Goal: Task Accomplishment & Management: Manage account settings

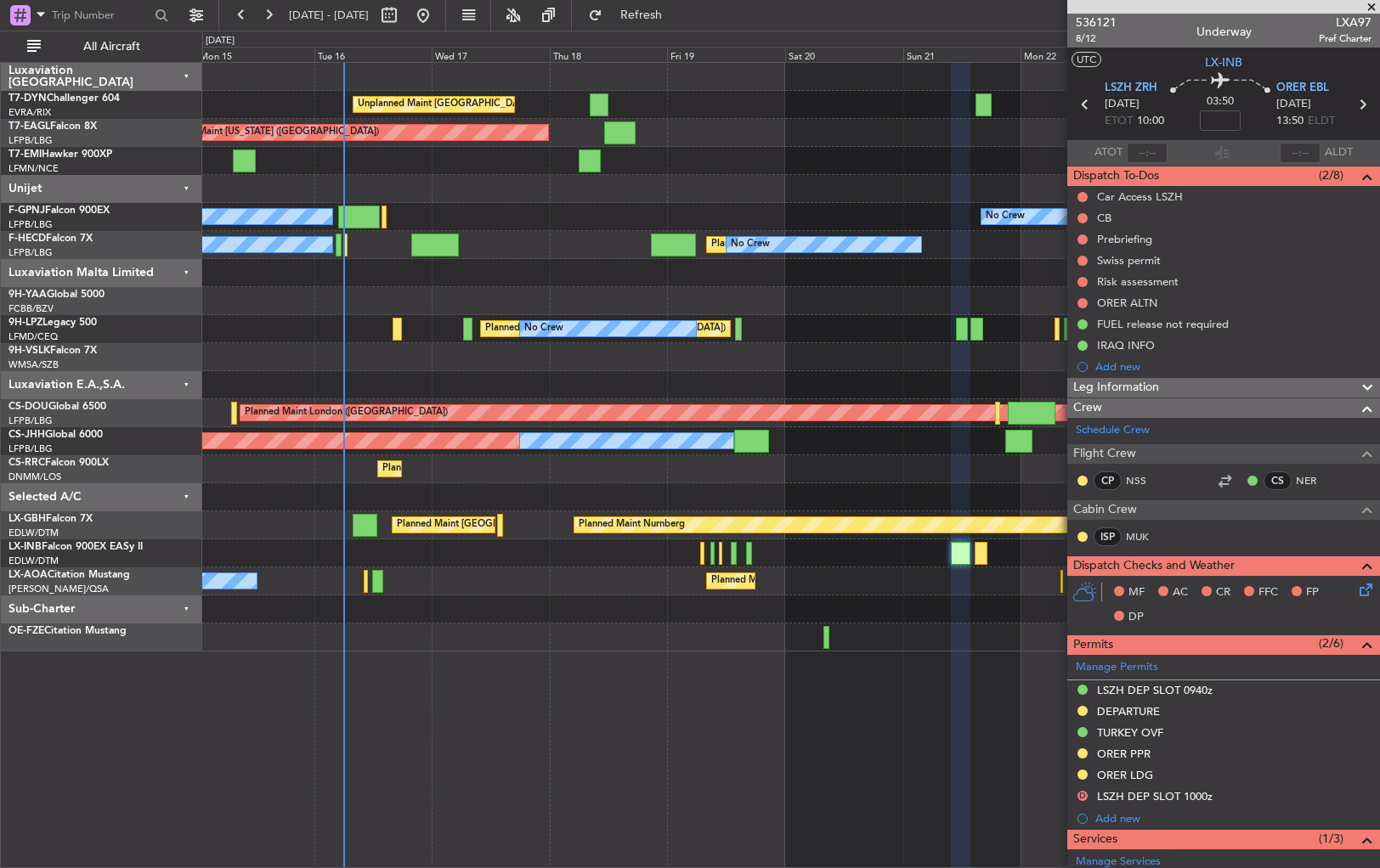
click at [826, 136] on div "Planned Maint [US_STATE] ([GEOGRAPHIC_DATA])" at bounding box center [791, 133] width 1177 height 28
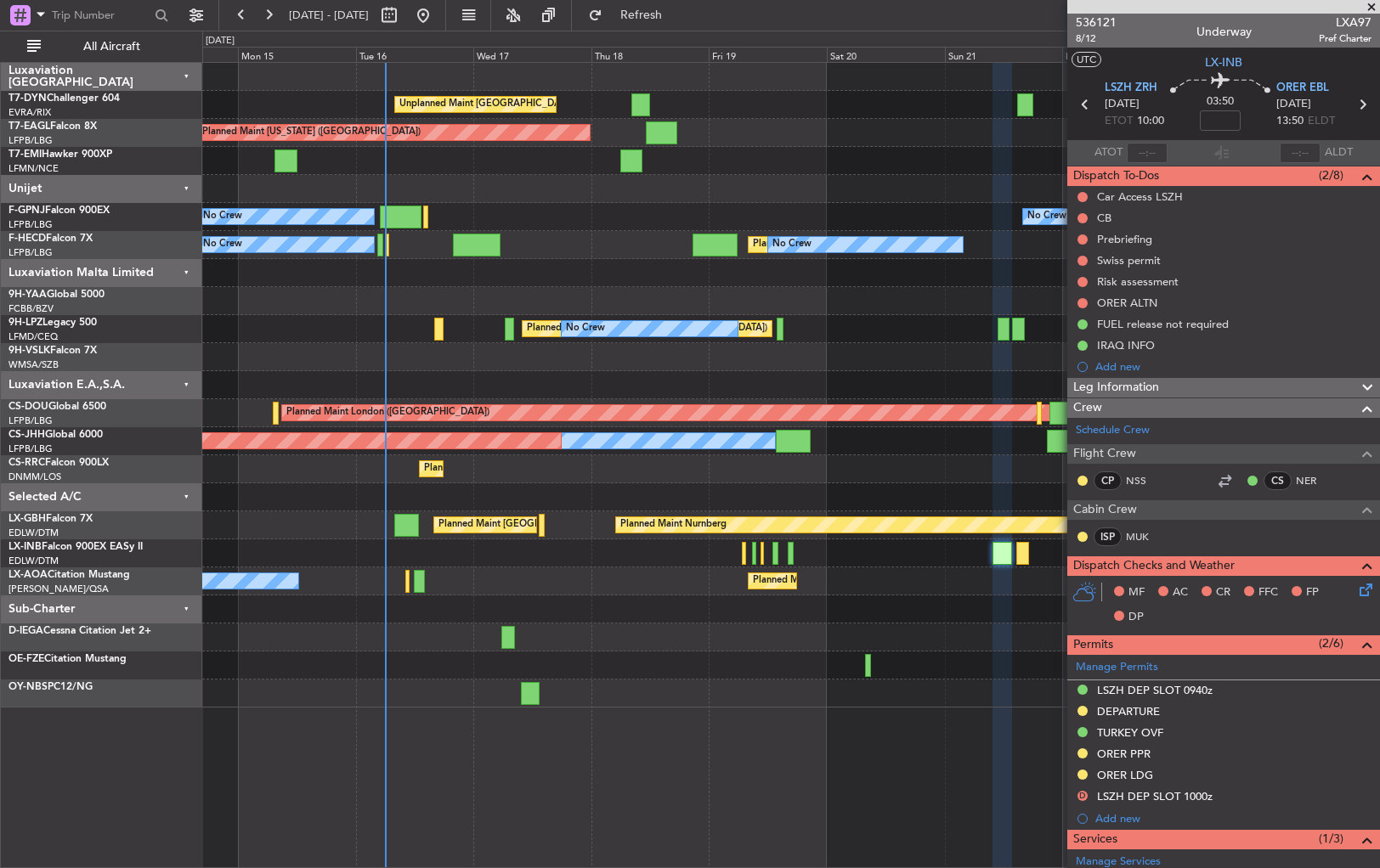
click at [602, 197] on div at bounding box center [791, 188] width 1177 height 28
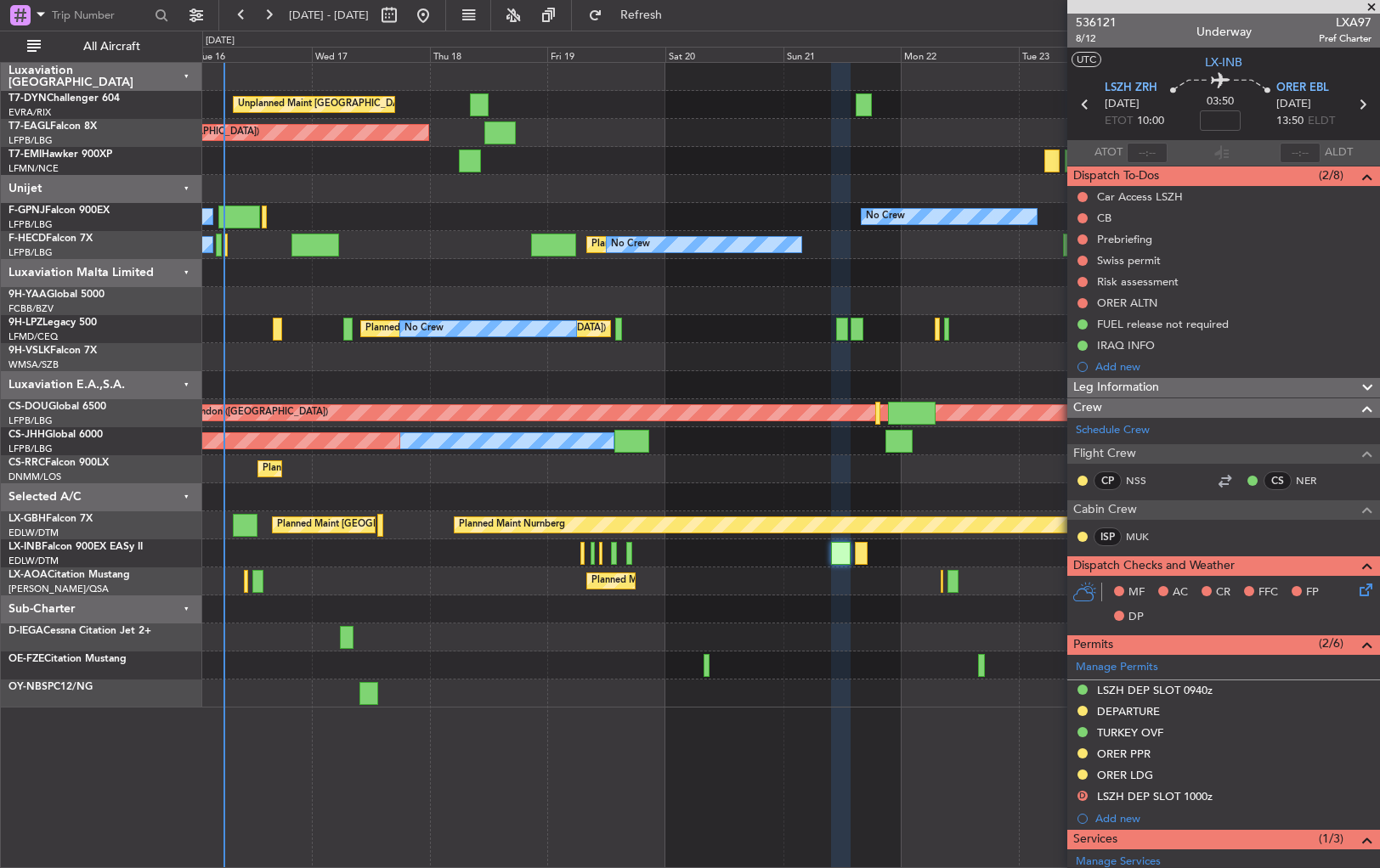
click at [673, 570] on div "Planned Maint Nice ([GEOGRAPHIC_DATA]) No Crew [PERSON_NAME]" at bounding box center [791, 582] width 1177 height 28
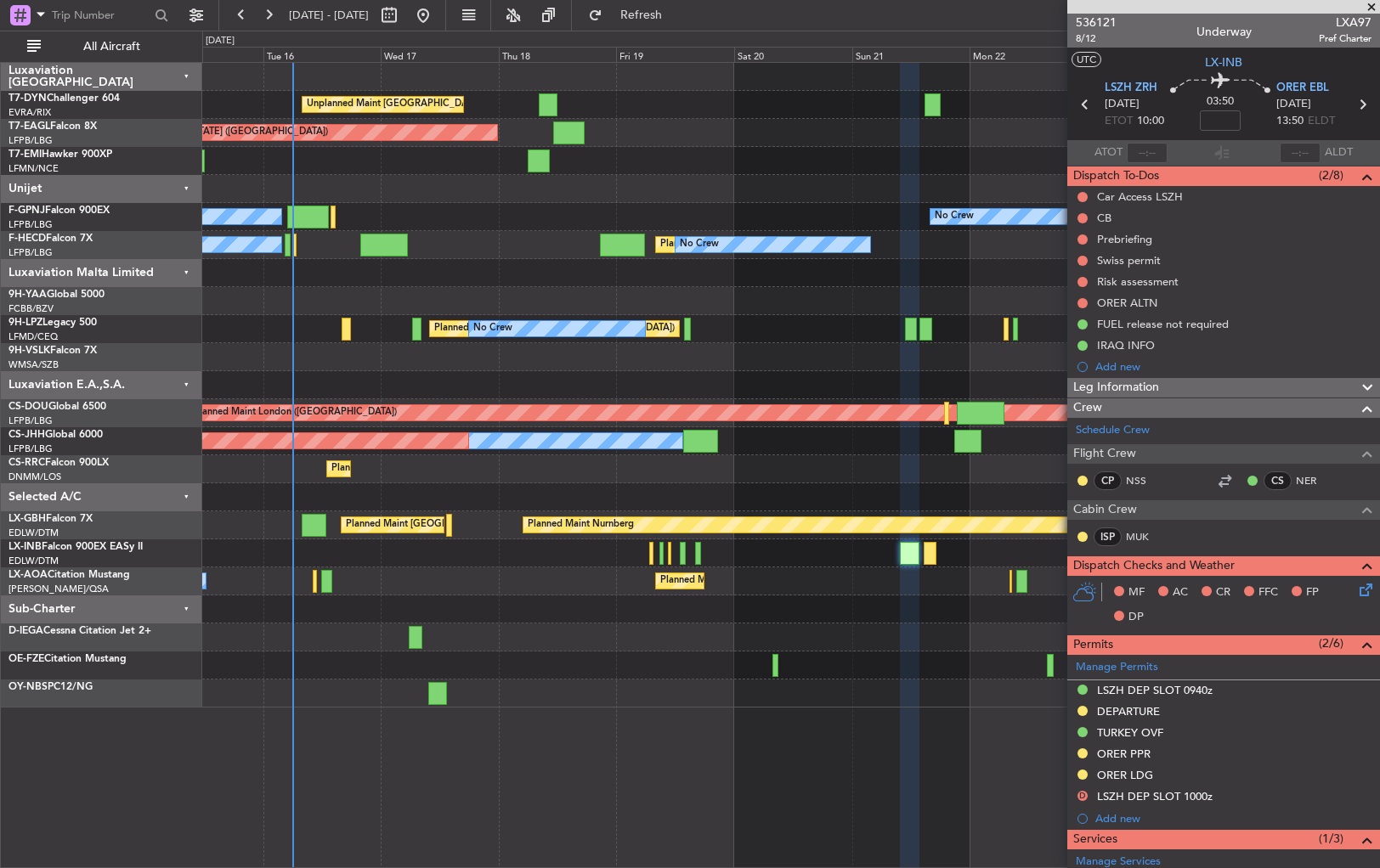
click at [566, 381] on div "Unplanned Maint [GEOGRAPHIC_DATA] (Riga Intl) Planned Maint [US_STATE] ([GEOGRA…" at bounding box center [791, 385] width 1177 height 645
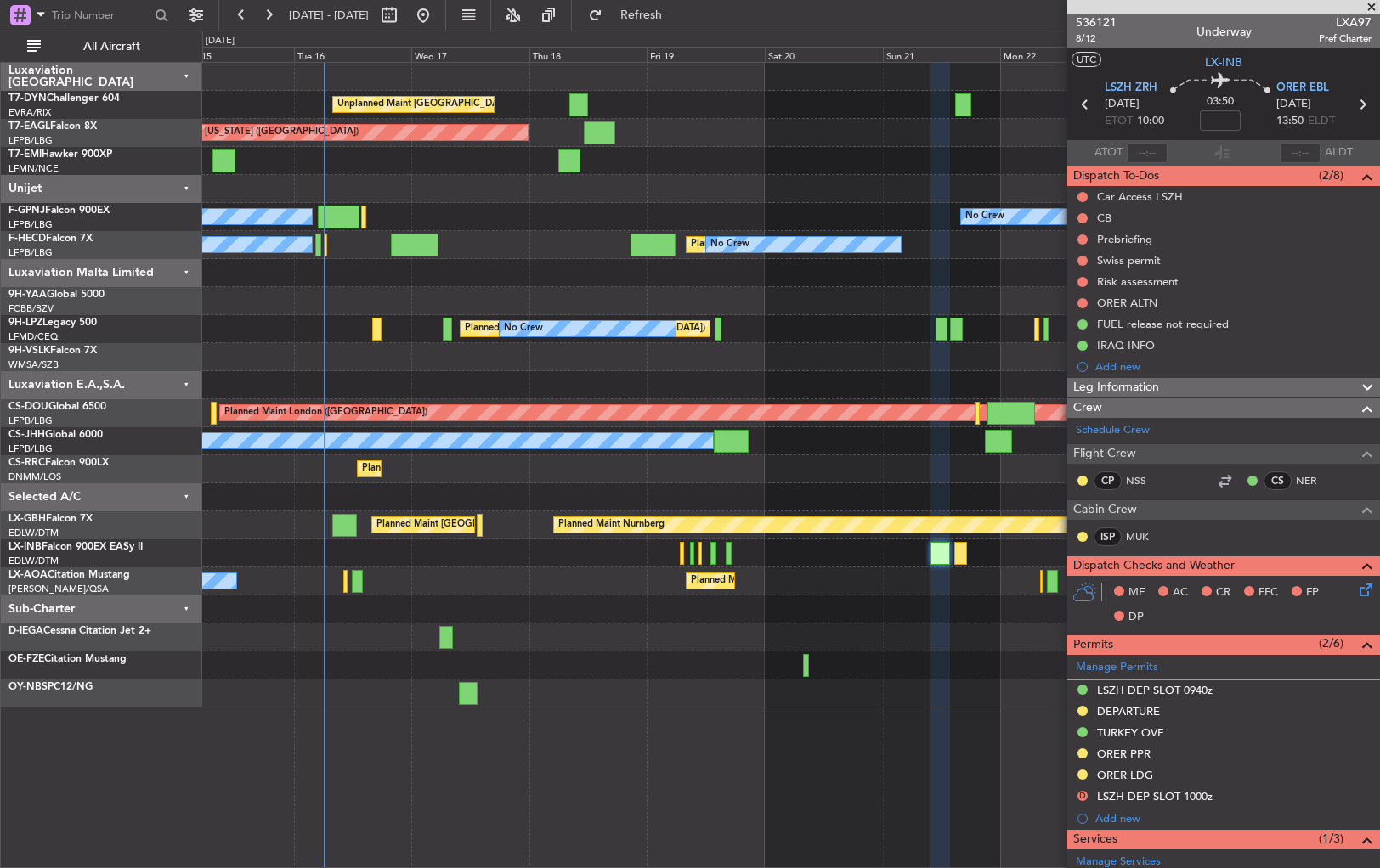
click at [522, 228] on div "No Crew No Crew AOG Maint [GEOGRAPHIC_DATA] ([GEOGRAPHIC_DATA])" at bounding box center [791, 217] width 1177 height 28
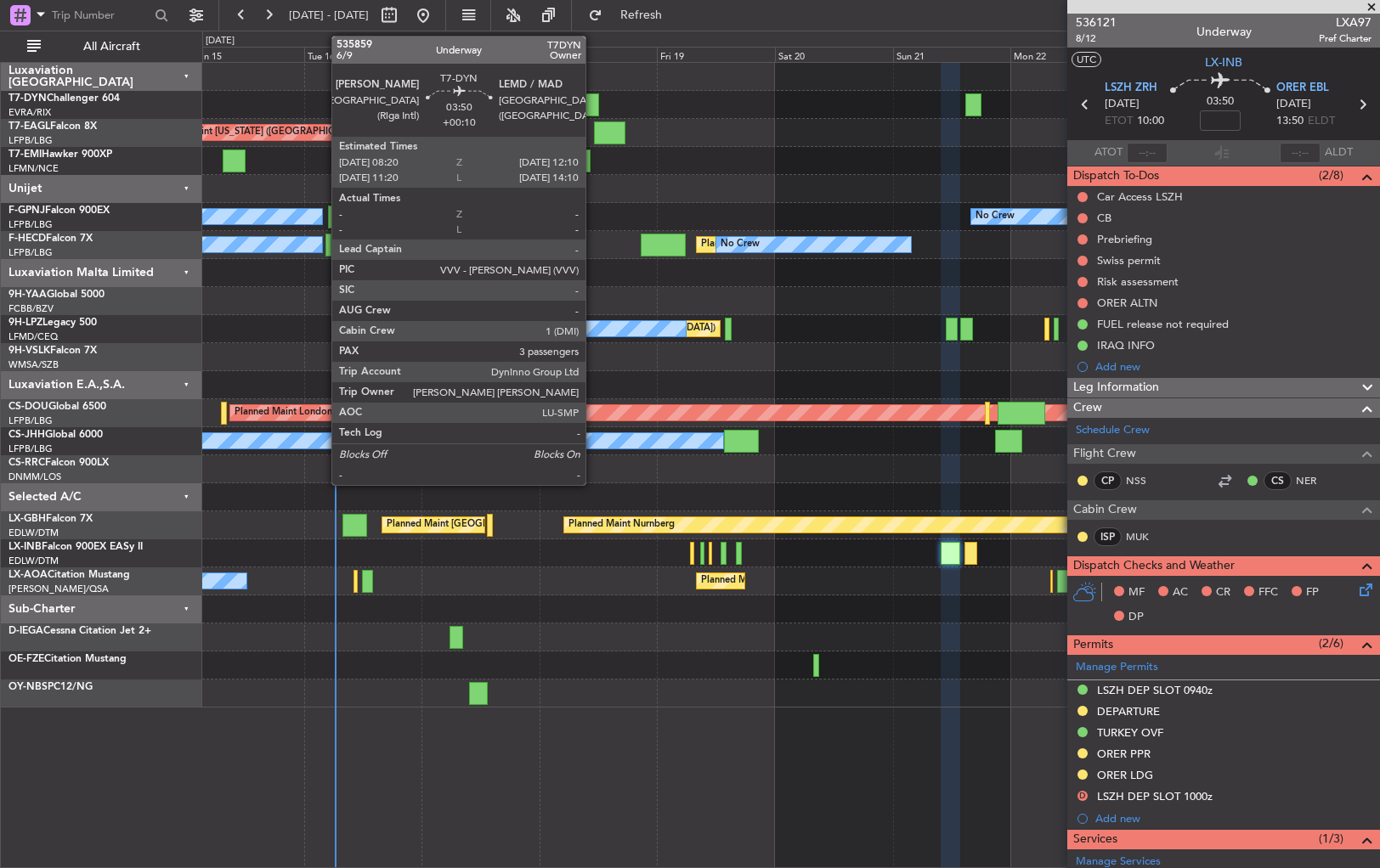
click at [595, 102] on div at bounding box center [589, 105] width 19 height 23
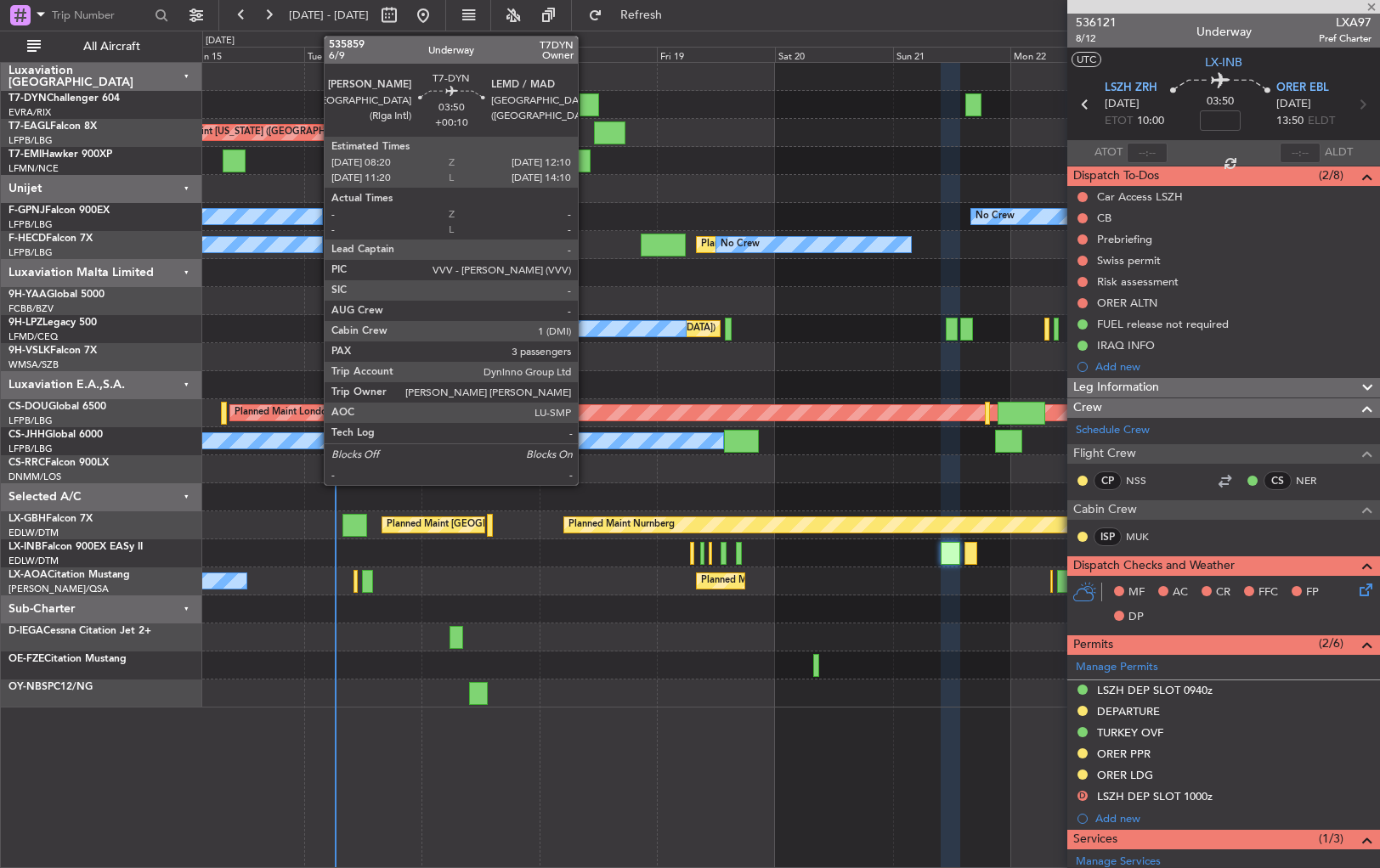
type input "+00:10"
type input "3"
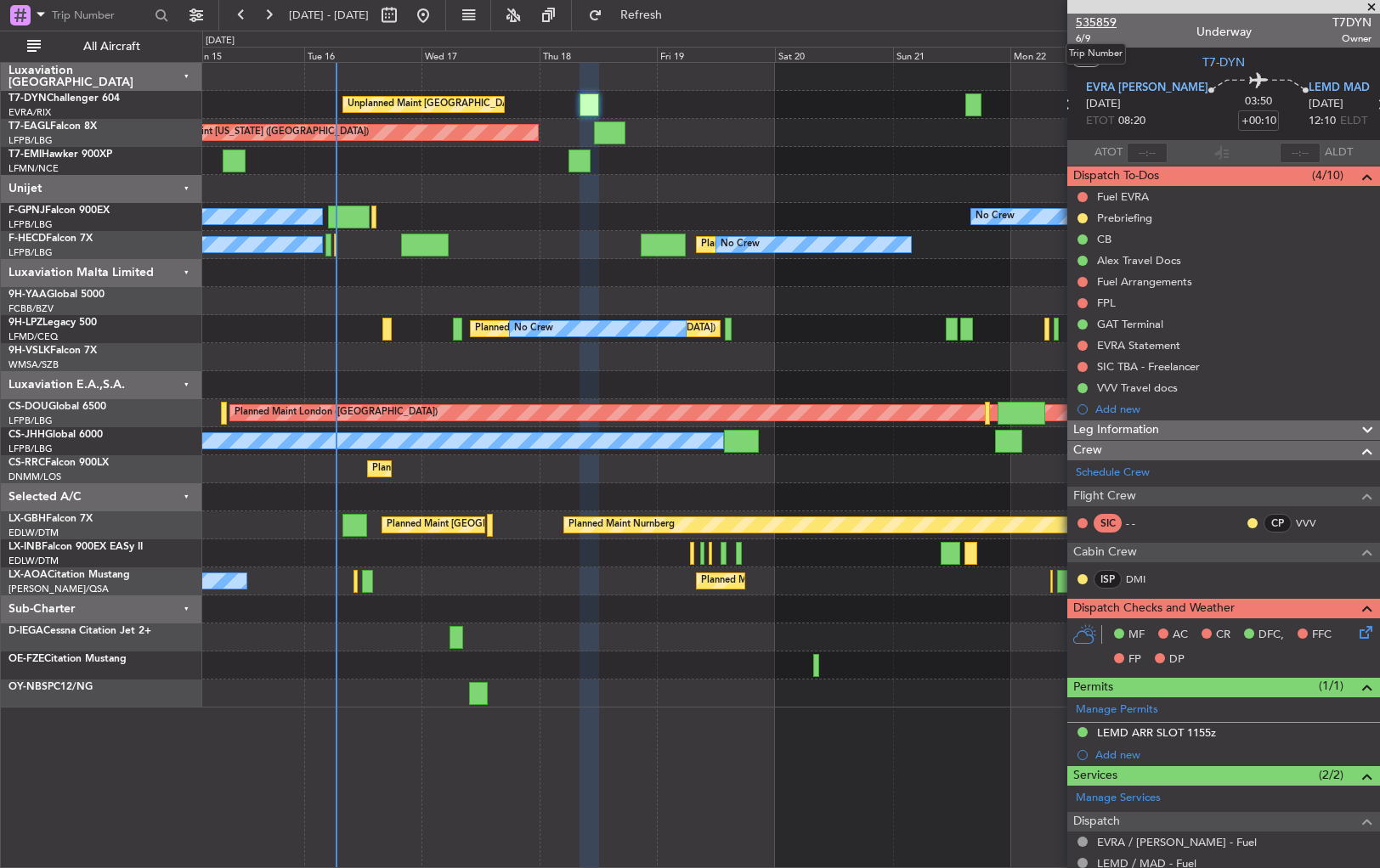
click at [1085, 29] on span "535859" at bounding box center [1096, 22] width 41 height 17
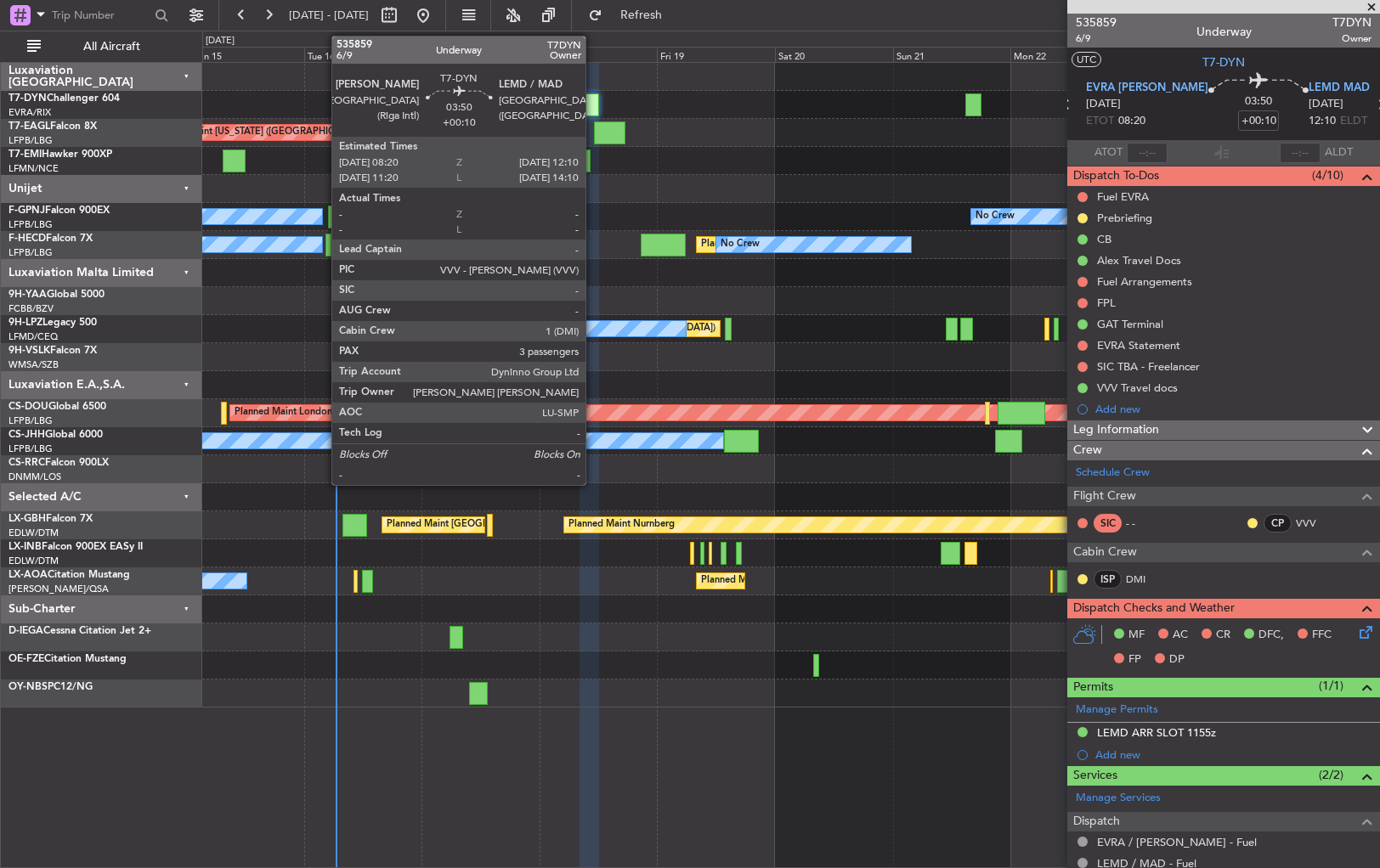
click at [593, 102] on div at bounding box center [589, 105] width 19 height 23
click at [589, 97] on div at bounding box center [589, 105] width 19 height 23
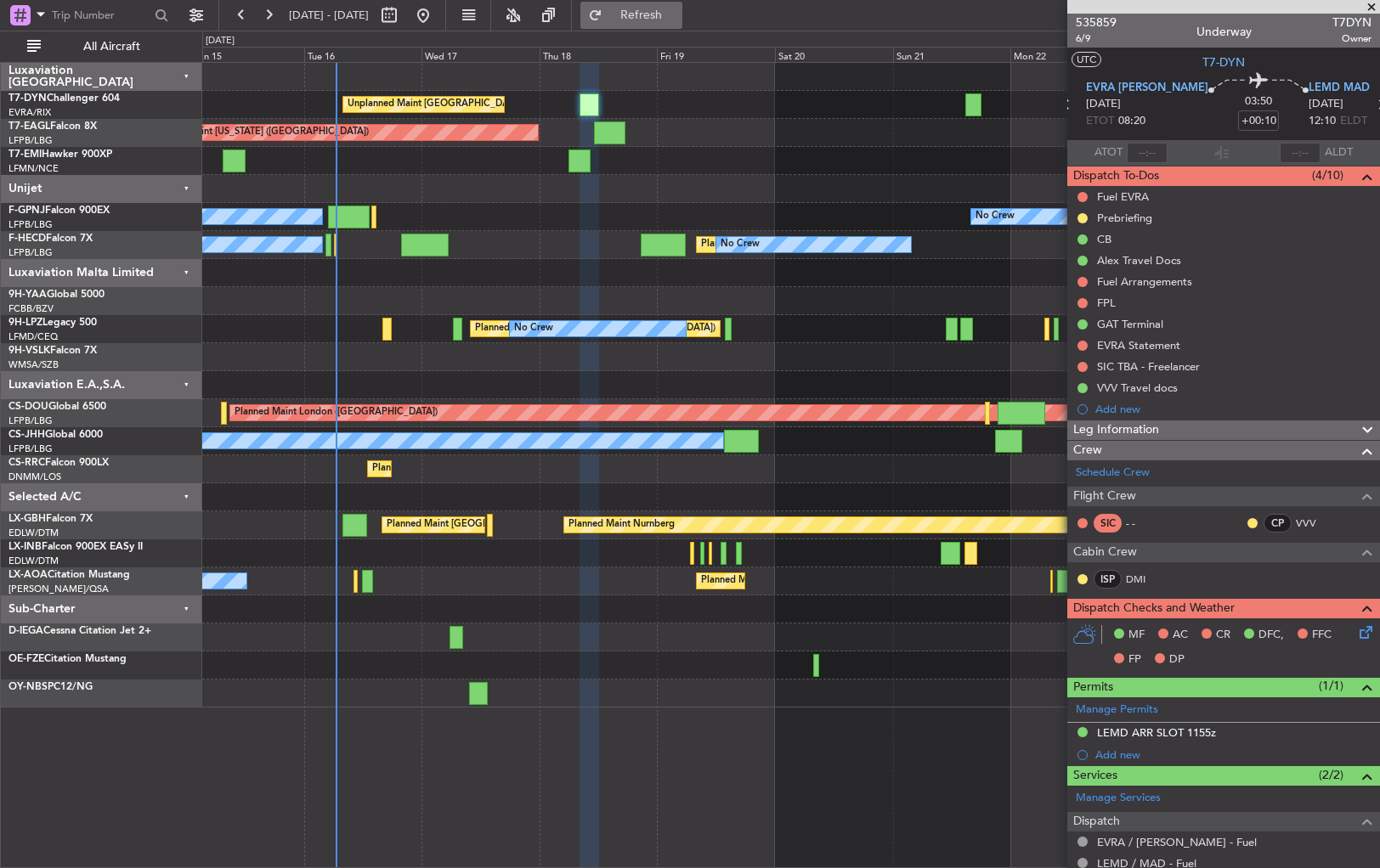
click at [683, 4] on button "Refresh" at bounding box center [631, 16] width 102 height 27
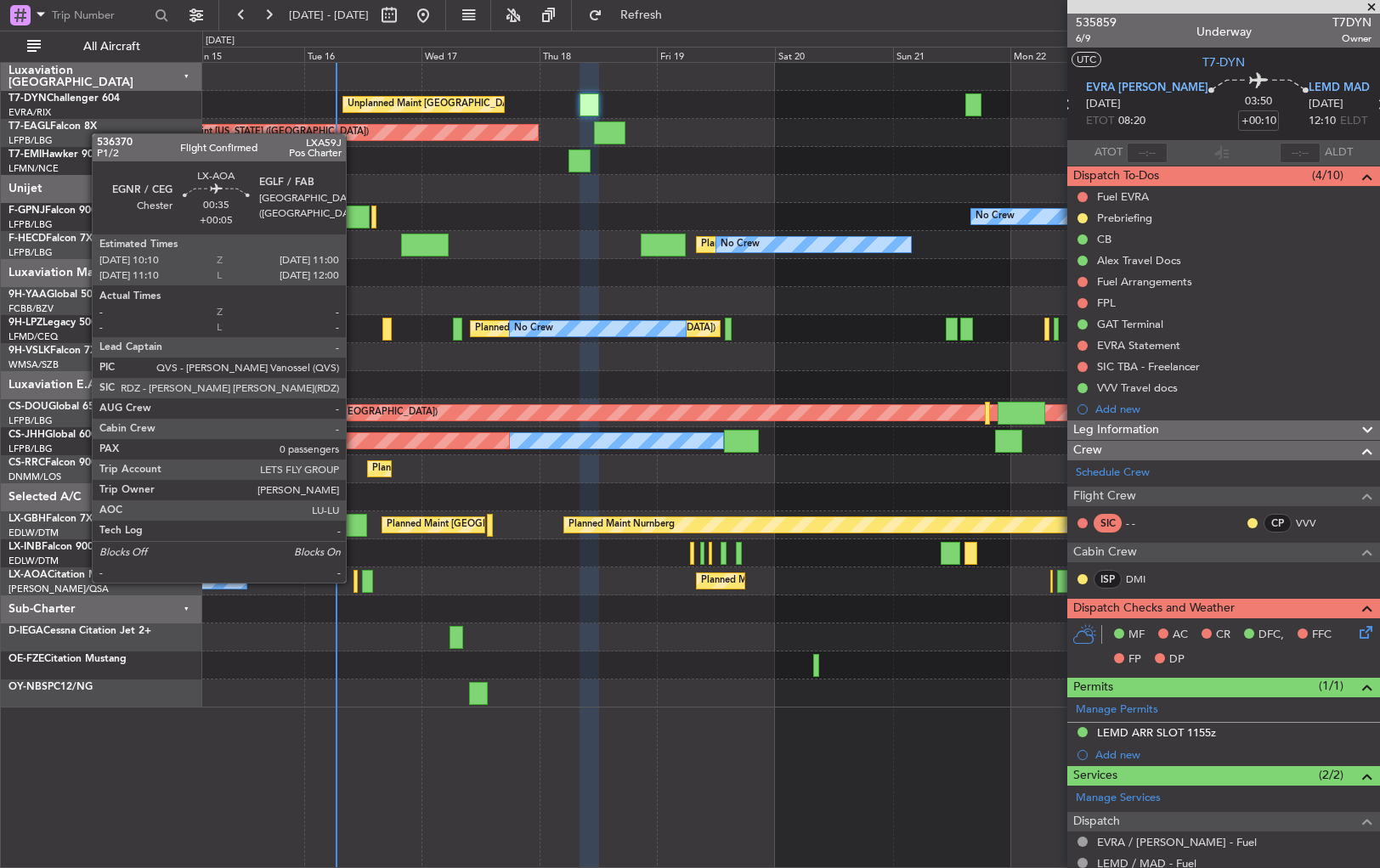
click at [353, 582] on div at bounding box center [355, 582] width 4 height 23
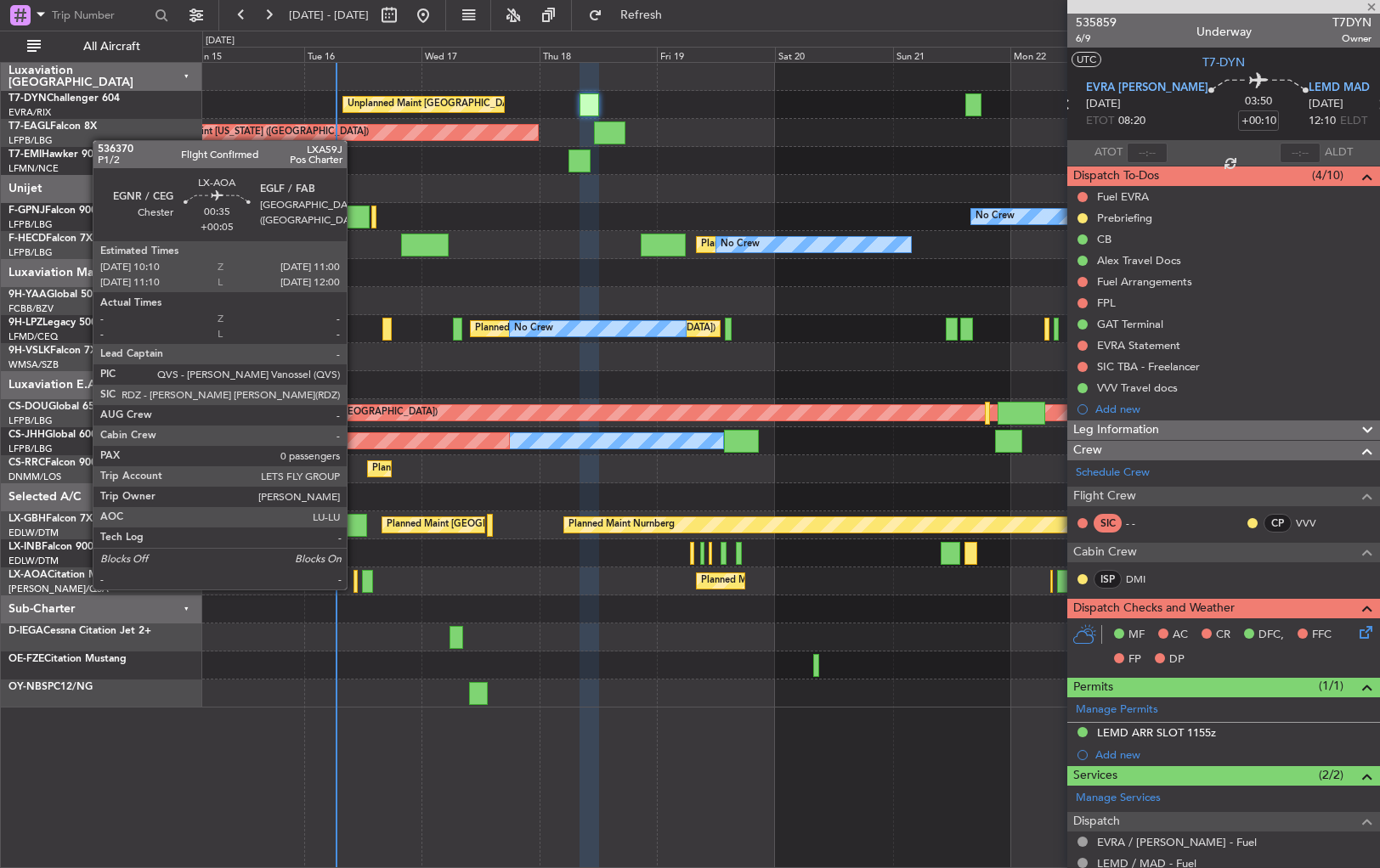
type input "+00:05"
type input "0"
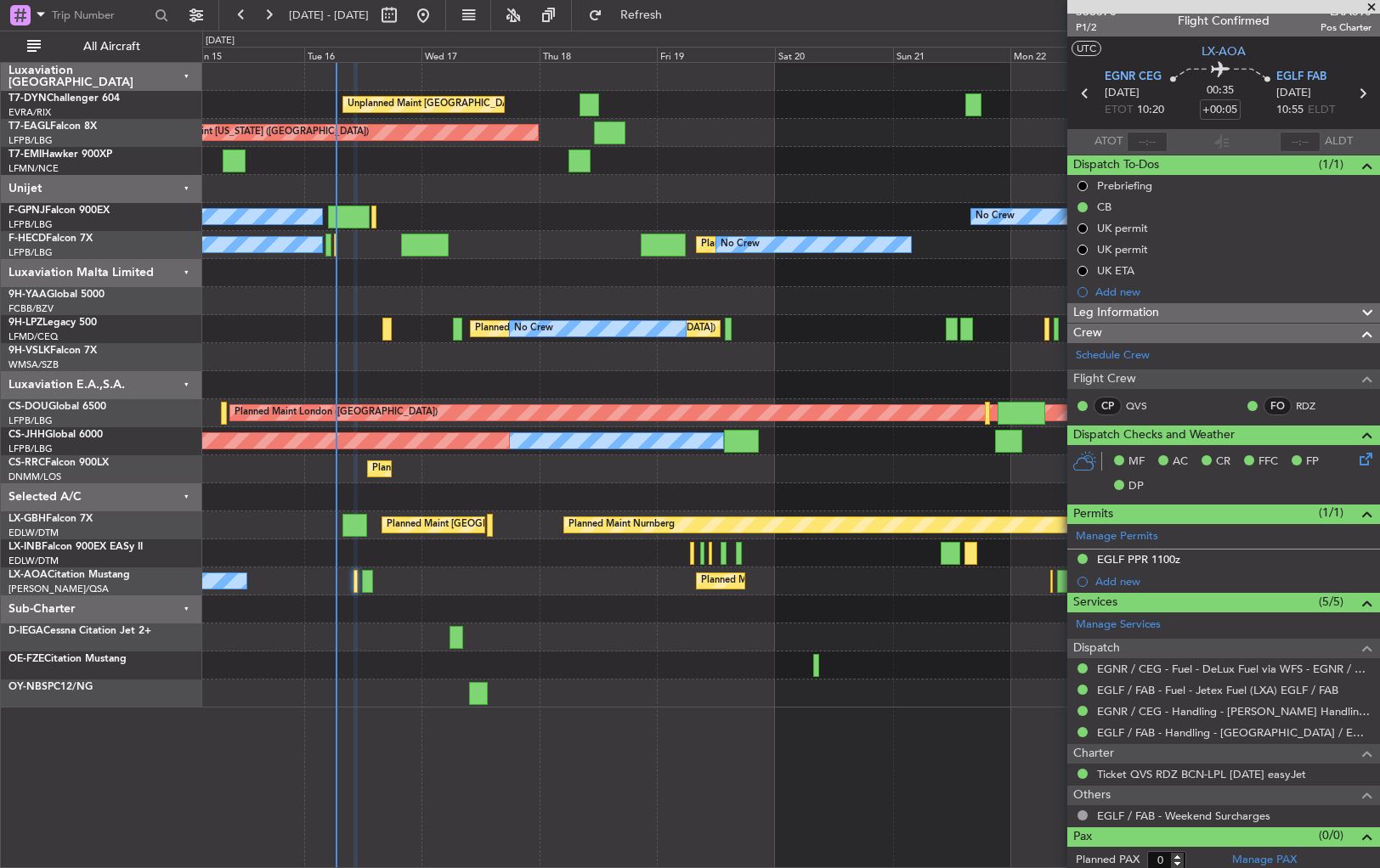
scroll to position [15, 0]
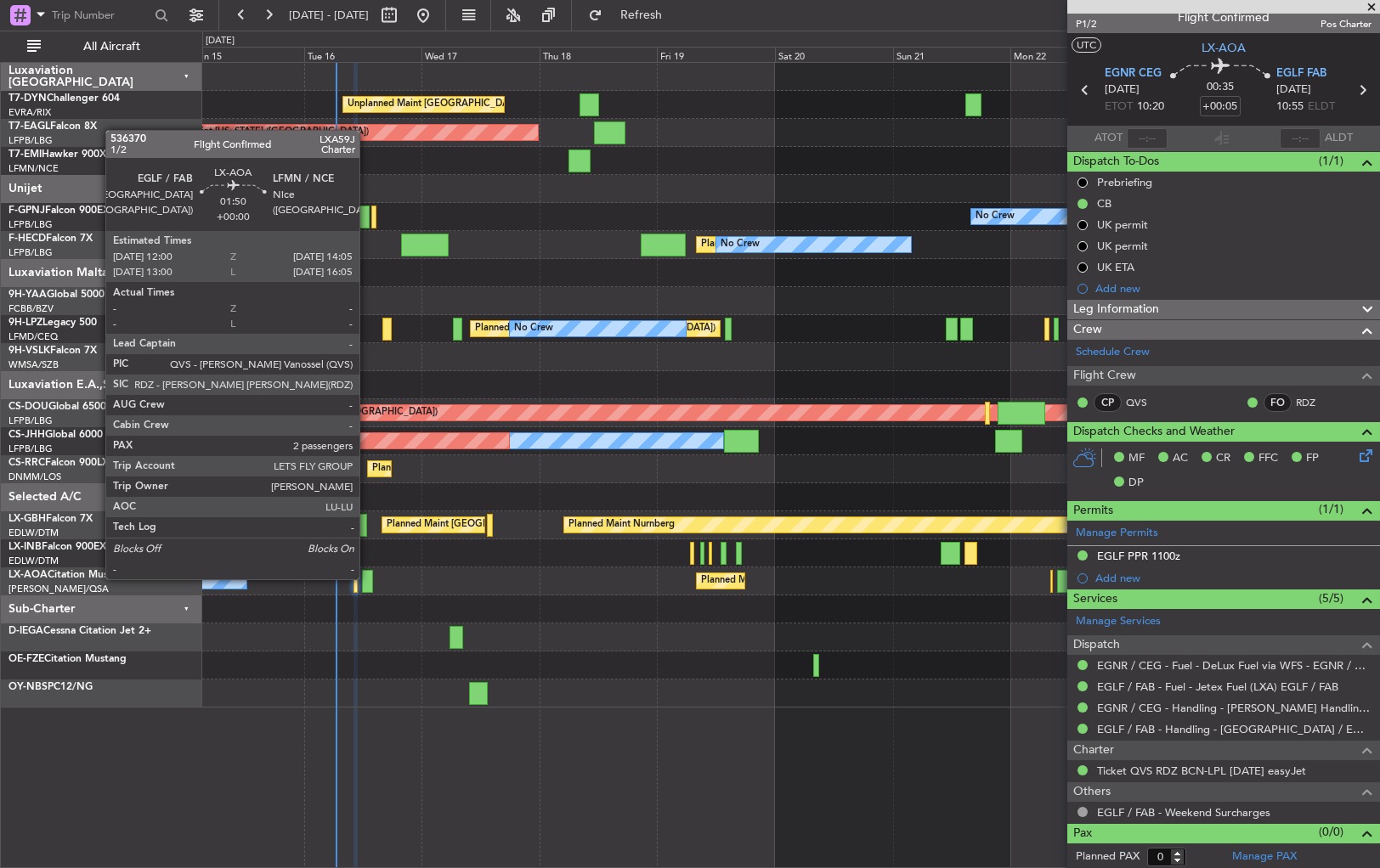
click at [367, 578] on div at bounding box center [367, 582] width 11 height 23
type input "2"
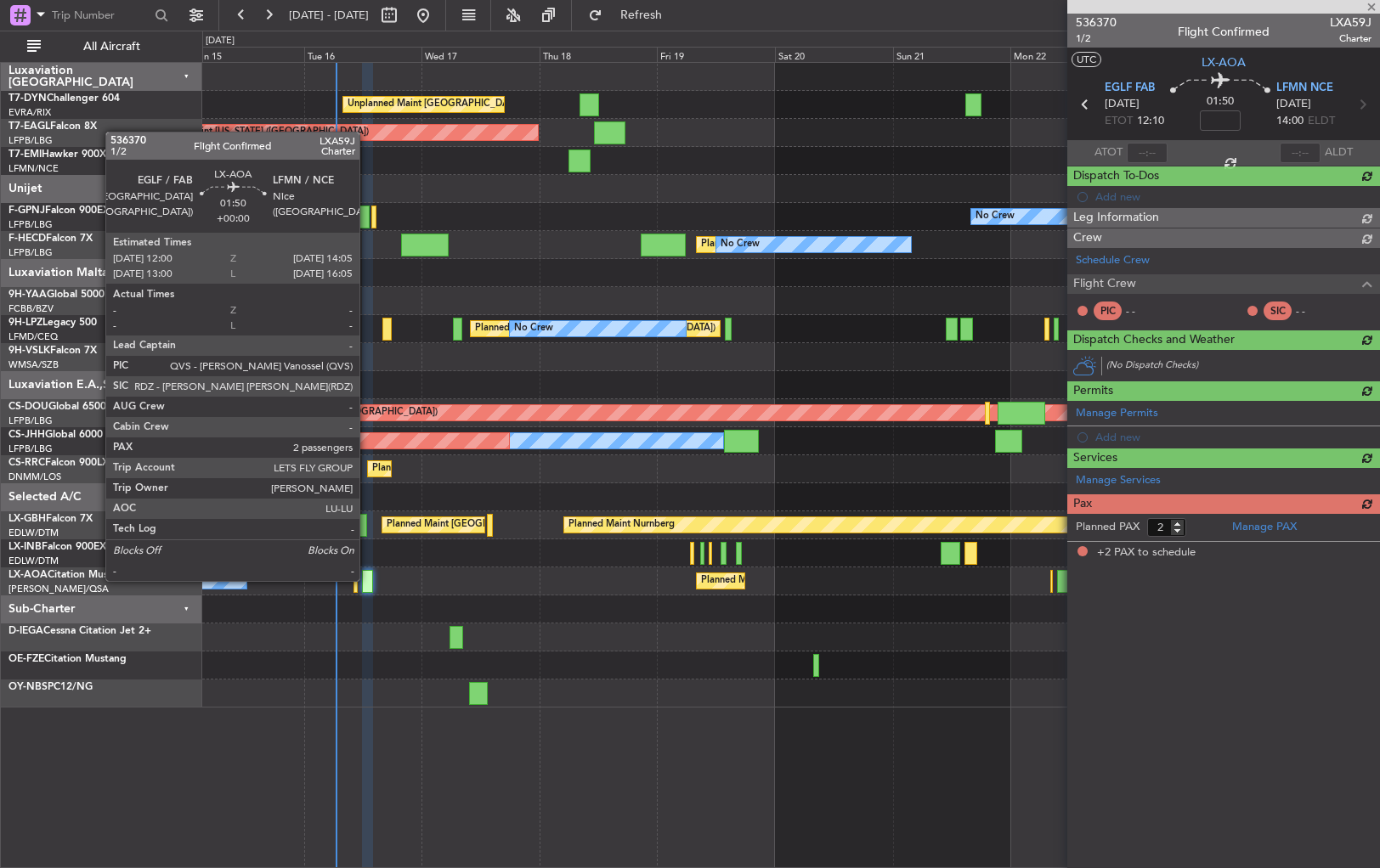
scroll to position [0, 0]
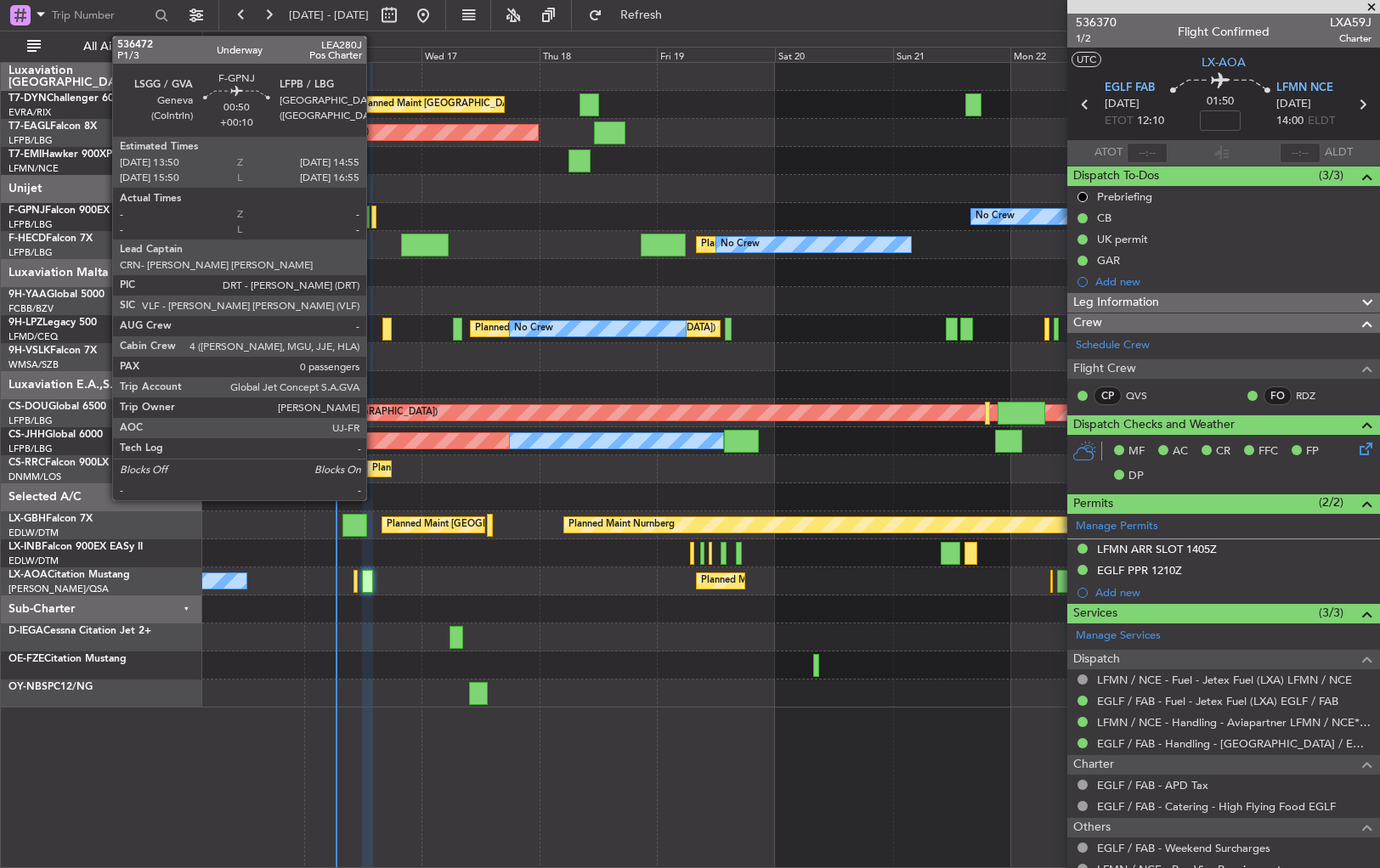
click at [374, 215] on div at bounding box center [374, 217] width 6 height 23
type input "+00:10"
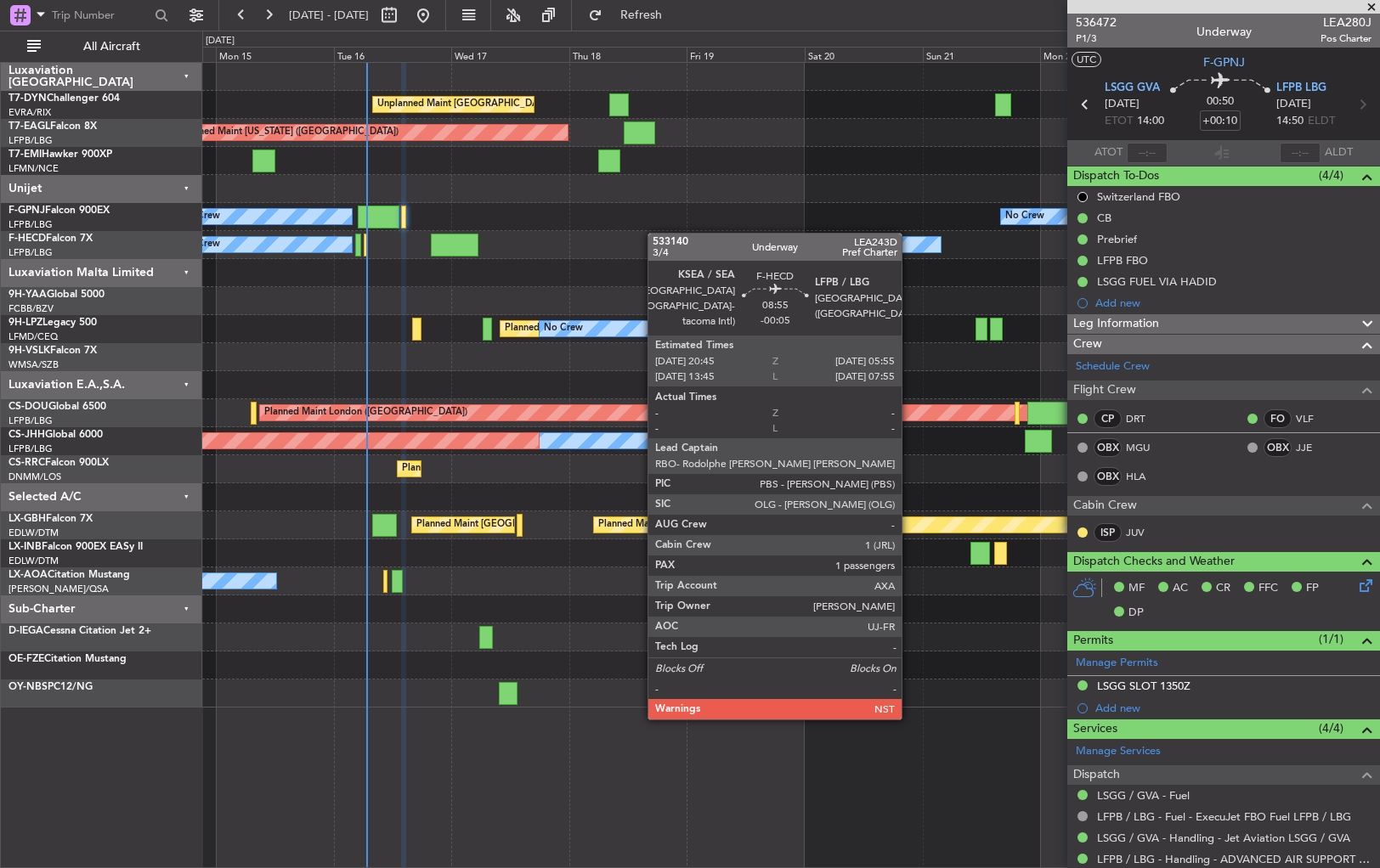
click at [675, 235] on div "Planned Maint [GEOGRAPHIC_DATA] ([GEOGRAPHIC_DATA]) No Crew No Crew No Crew No …" at bounding box center [791, 245] width 1177 height 28
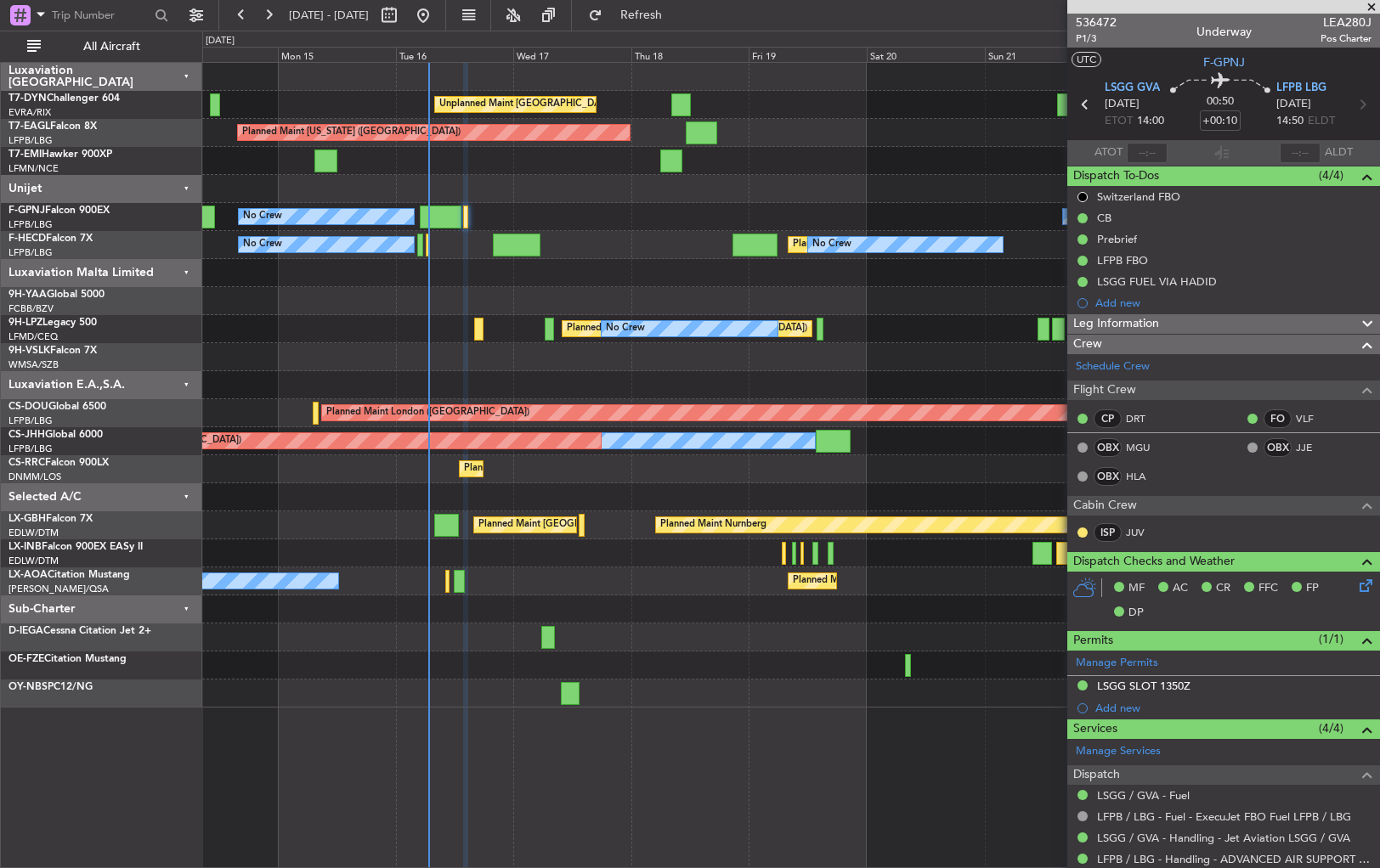
click at [630, 257] on div "Planned Maint [GEOGRAPHIC_DATA] ([GEOGRAPHIC_DATA]) No Crew No Crew No Crew No …" at bounding box center [791, 245] width 1177 height 28
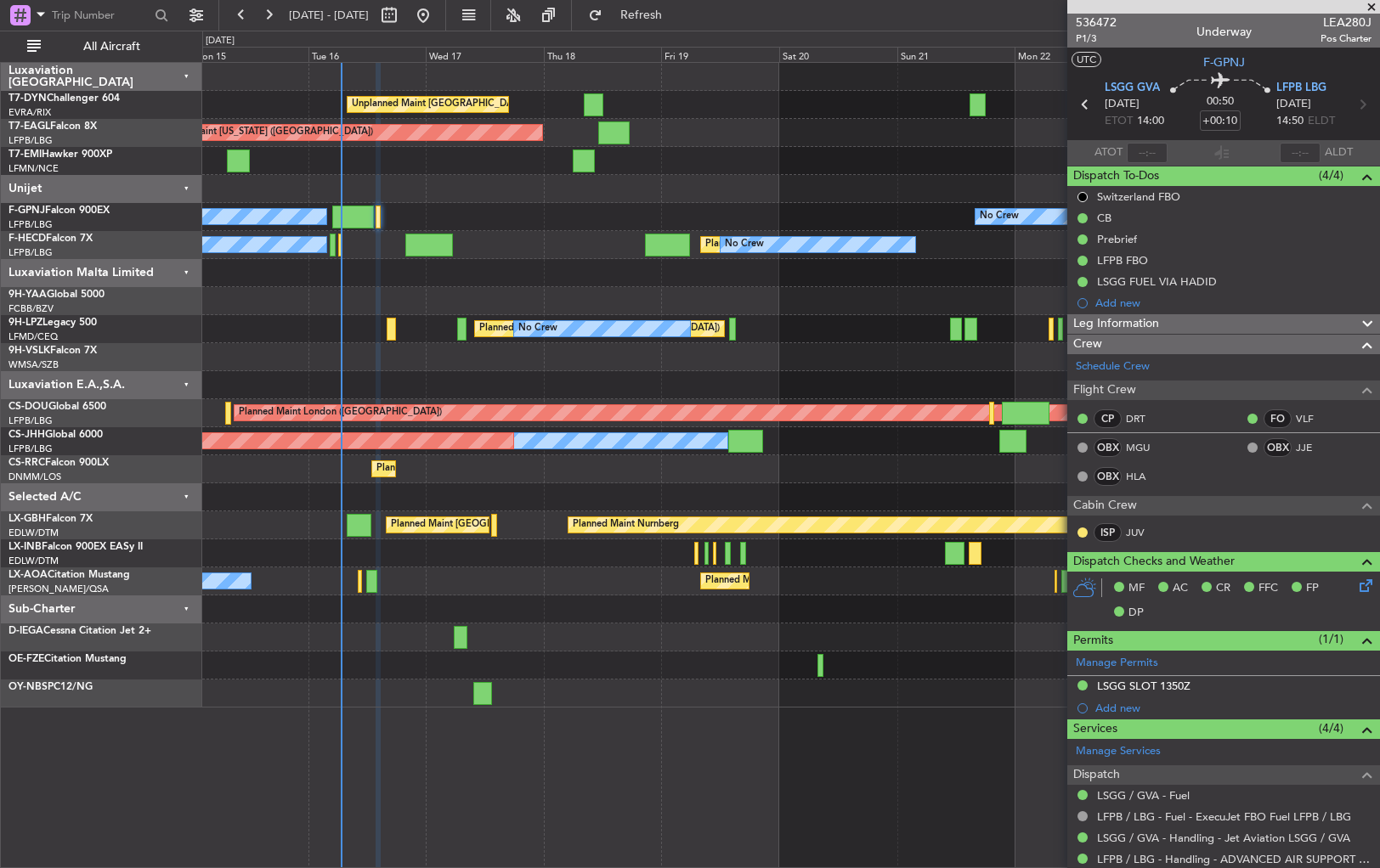
click at [578, 364] on div at bounding box center [791, 357] width 1177 height 28
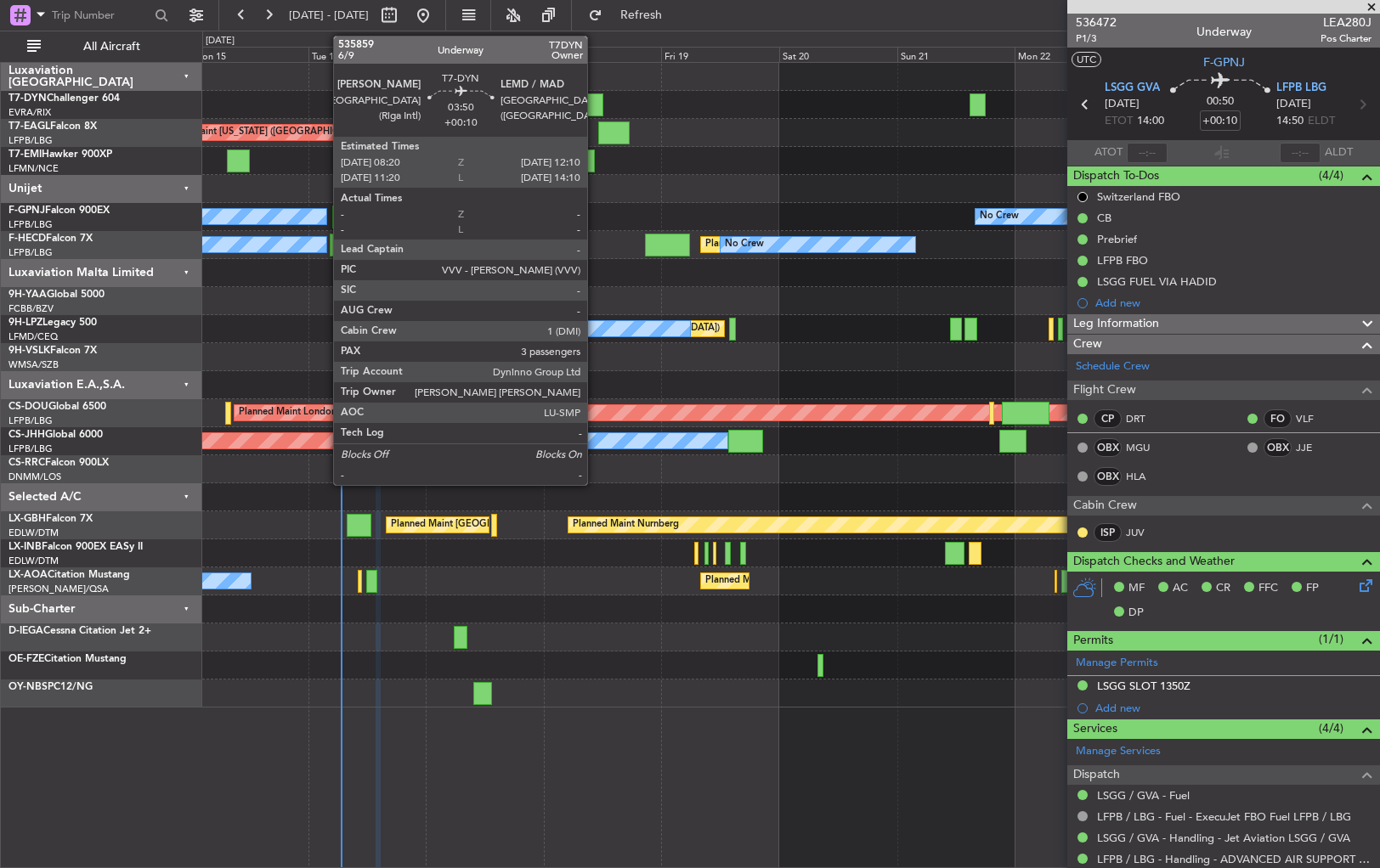
click at [595, 98] on div at bounding box center [593, 105] width 19 height 23
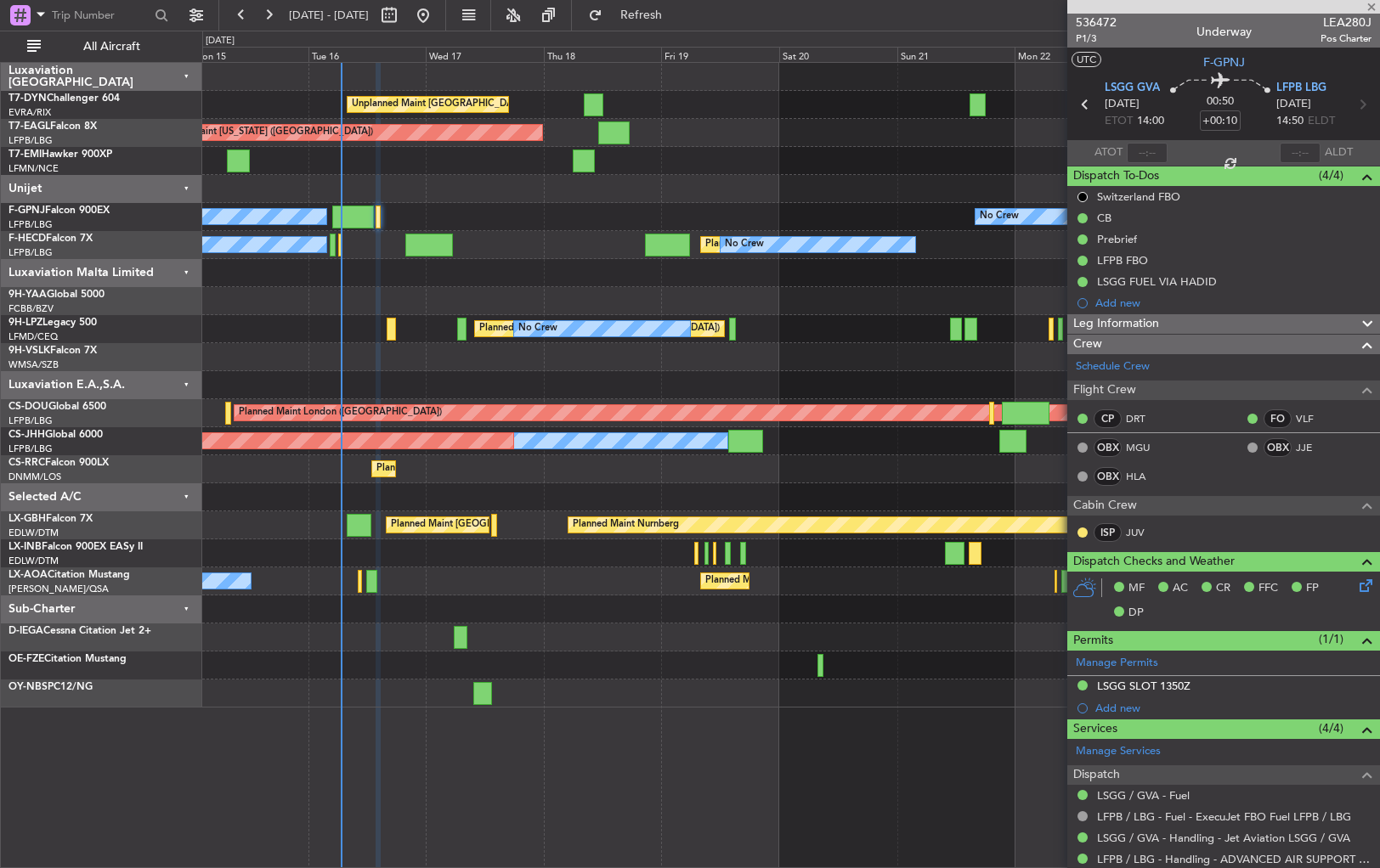
type input "3"
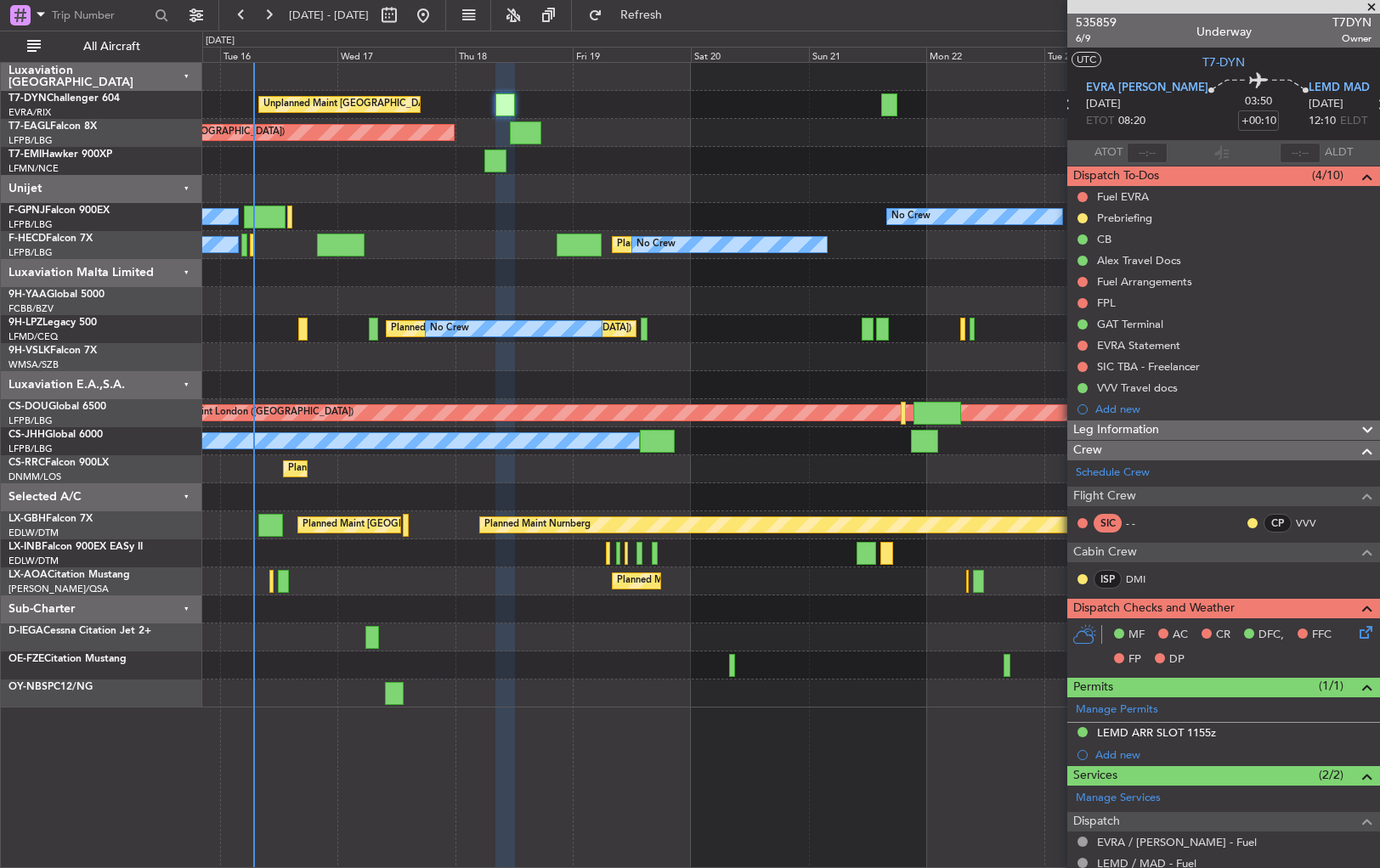
click at [558, 649] on div "Unplanned Maint [GEOGRAPHIC_DATA] (Riga Intl) Planned Maint [US_STATE] ([GEOGRA…" at bounding box center [791, 385] width 1177 height 645
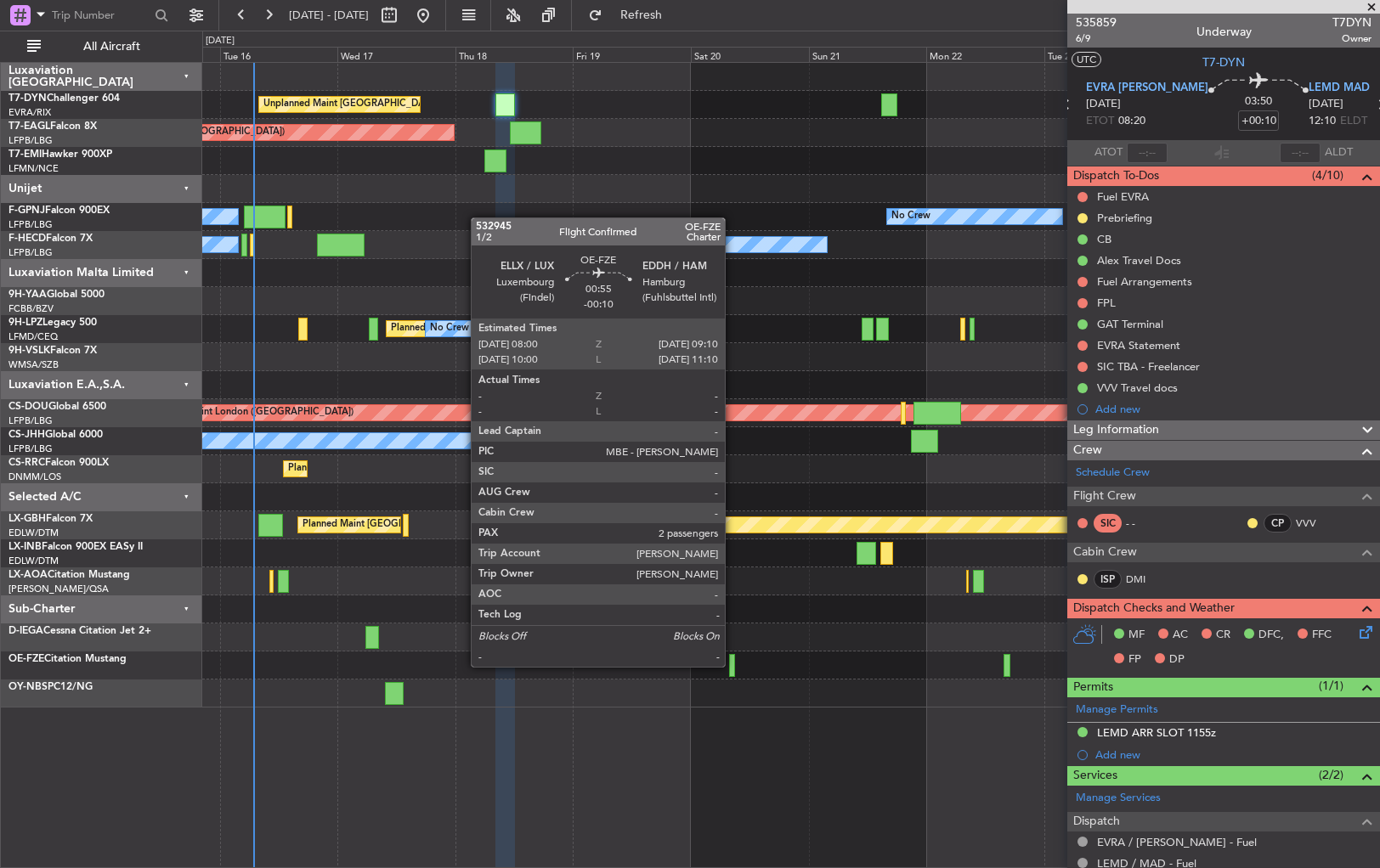
click at [732, 665] on div at bounding box center [732, 666] width 6 height 23
type input "-00:10"
type input "2"
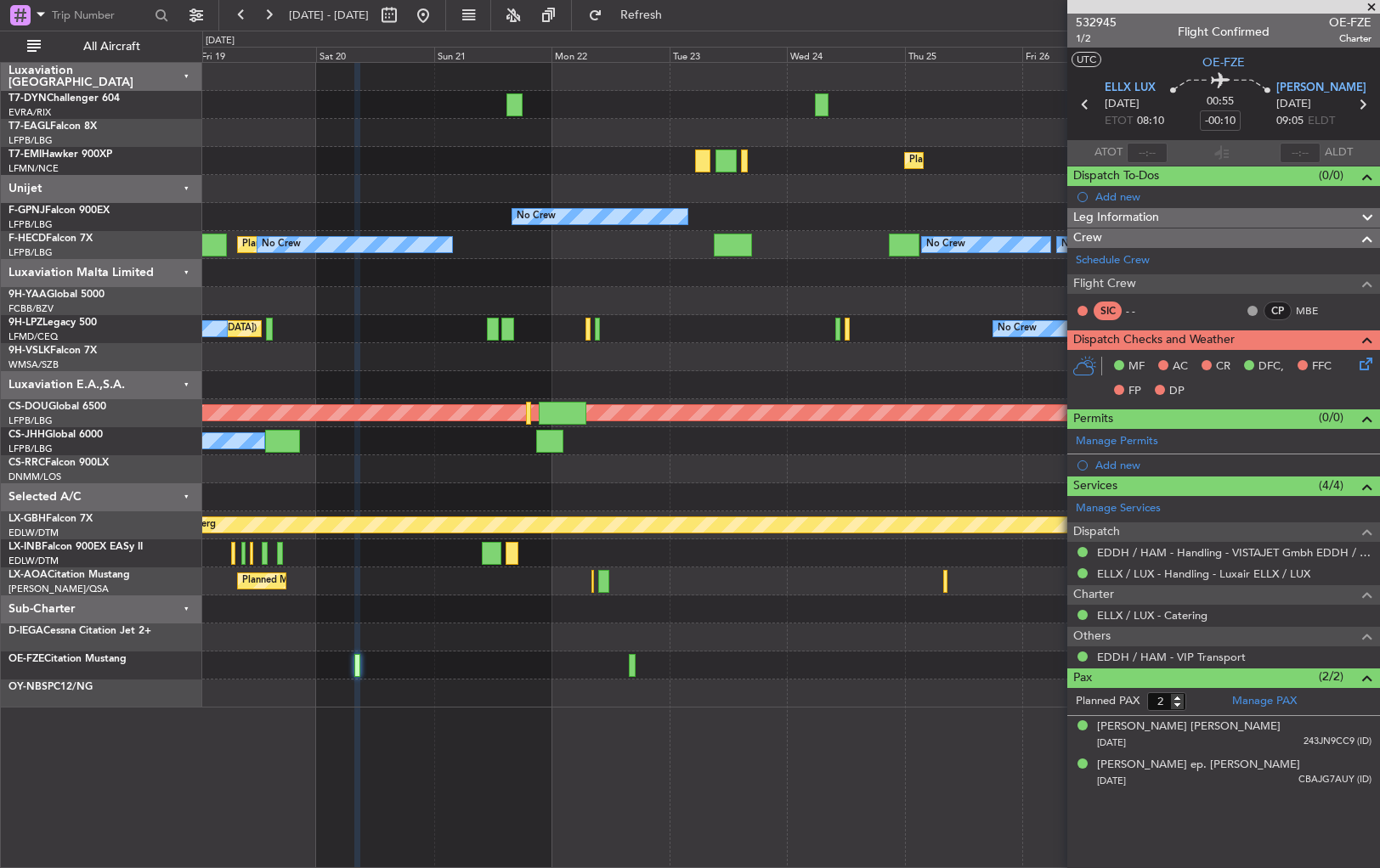
click at [480, 634] on div at bounding box center [791, 637] width 1177 height 28
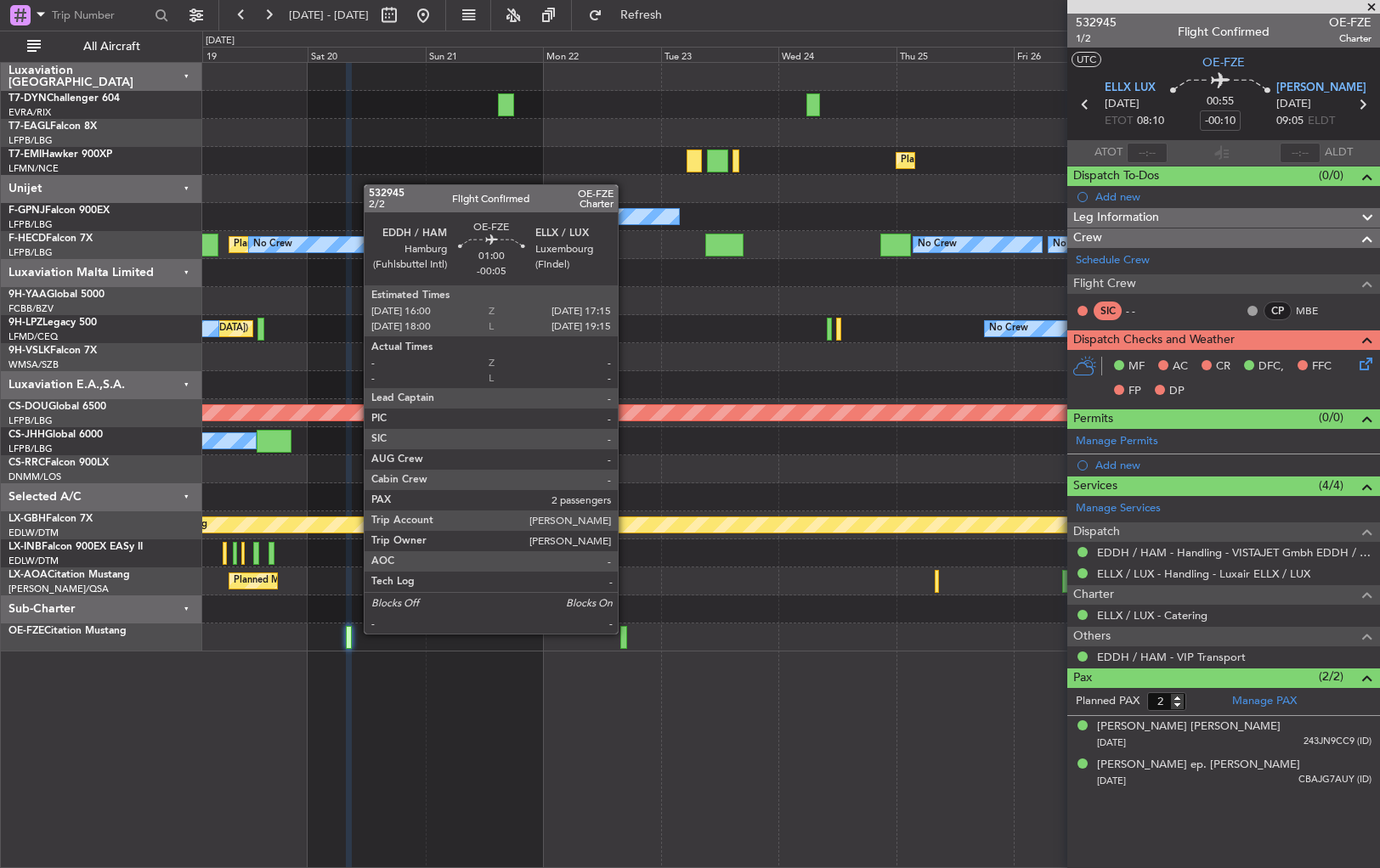
click at [625, 632] on div at bounding box center [623, 638] width 7 height 23
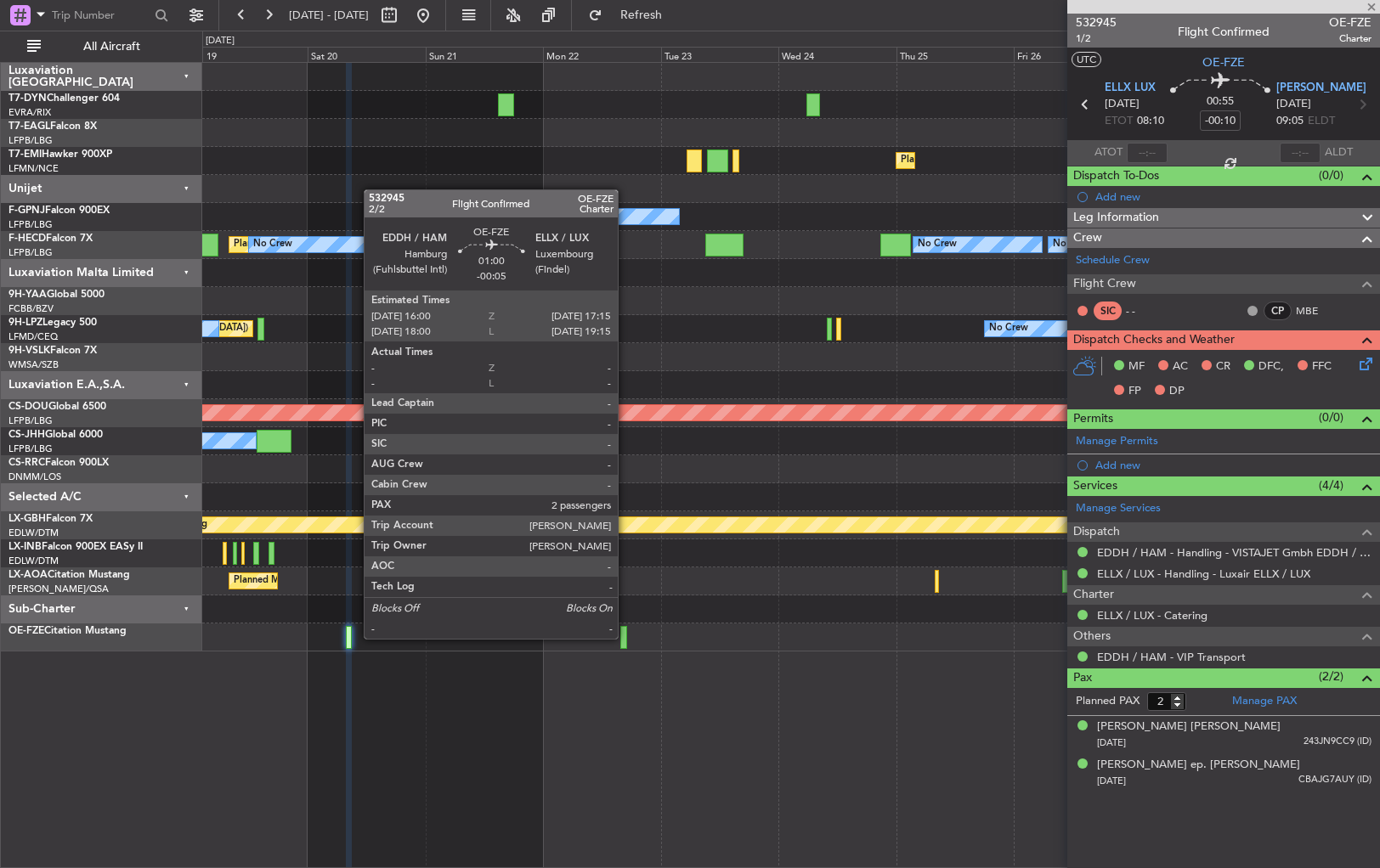
type input "-00:05"
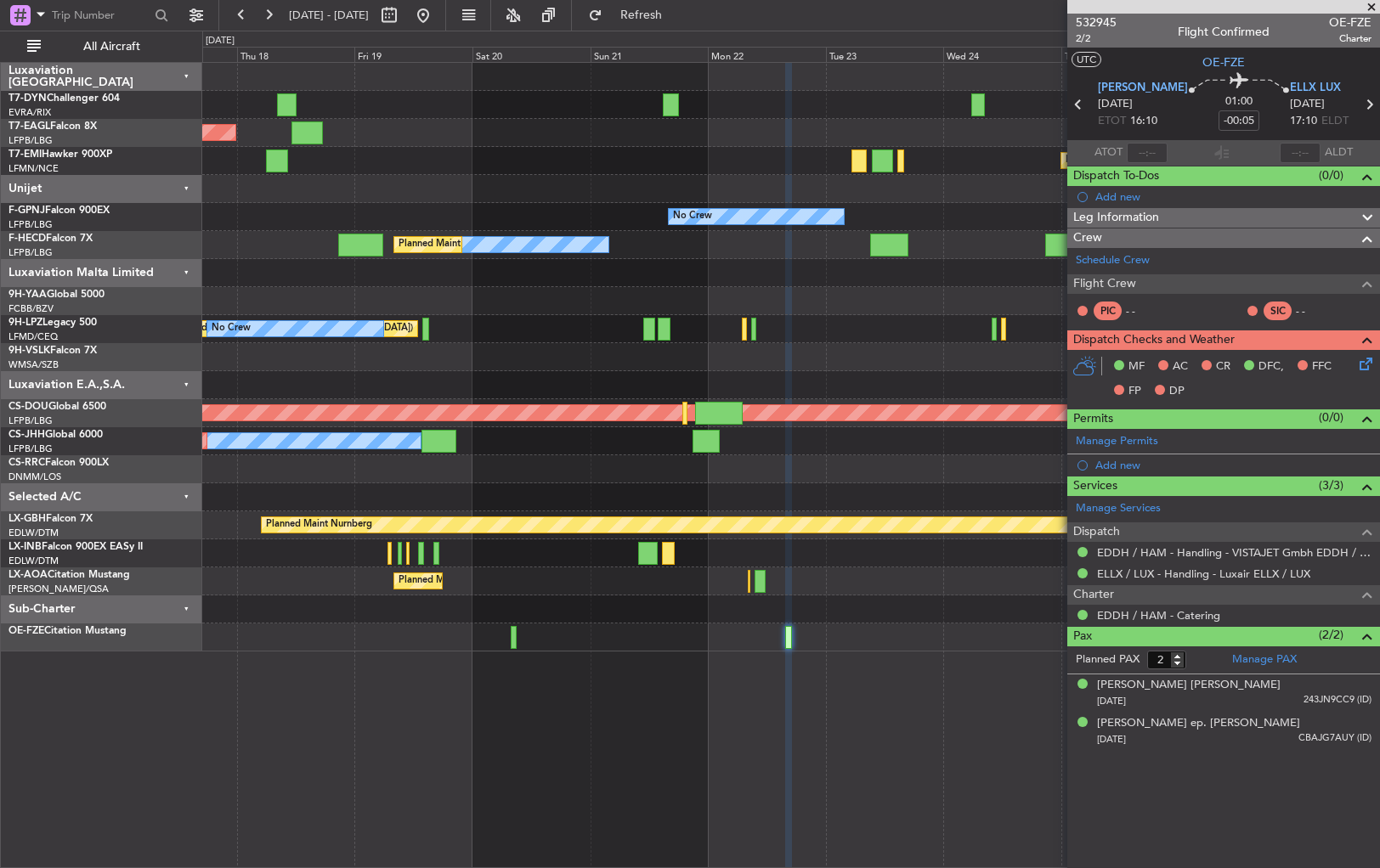
click at [956, 700] on div "Unplanned Maint [GEOGRAPHIC_DATA] (Riga Intl) Planned Maint [US_STATE] ([GEOGRA…" at bounding box center [791, 465] width 1178 height 807
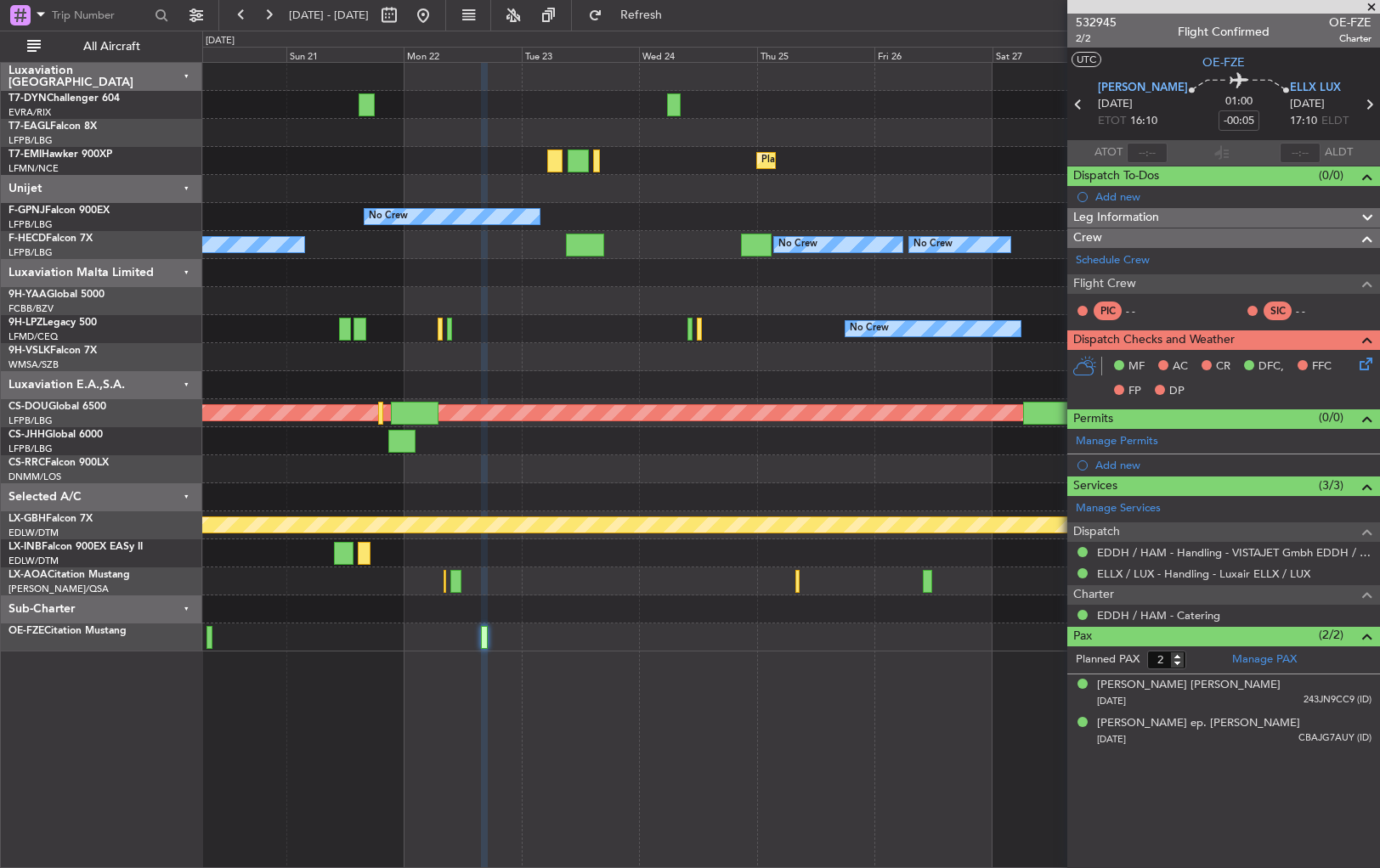
click at [393, 607] on div "Planned Maint [US_STATE] ([GEOGRAPHIC_DATA]) Planned Maint [GEOGRAPHIC_DATA] No…" at bounding box center [791, 357] width 1177 height 589
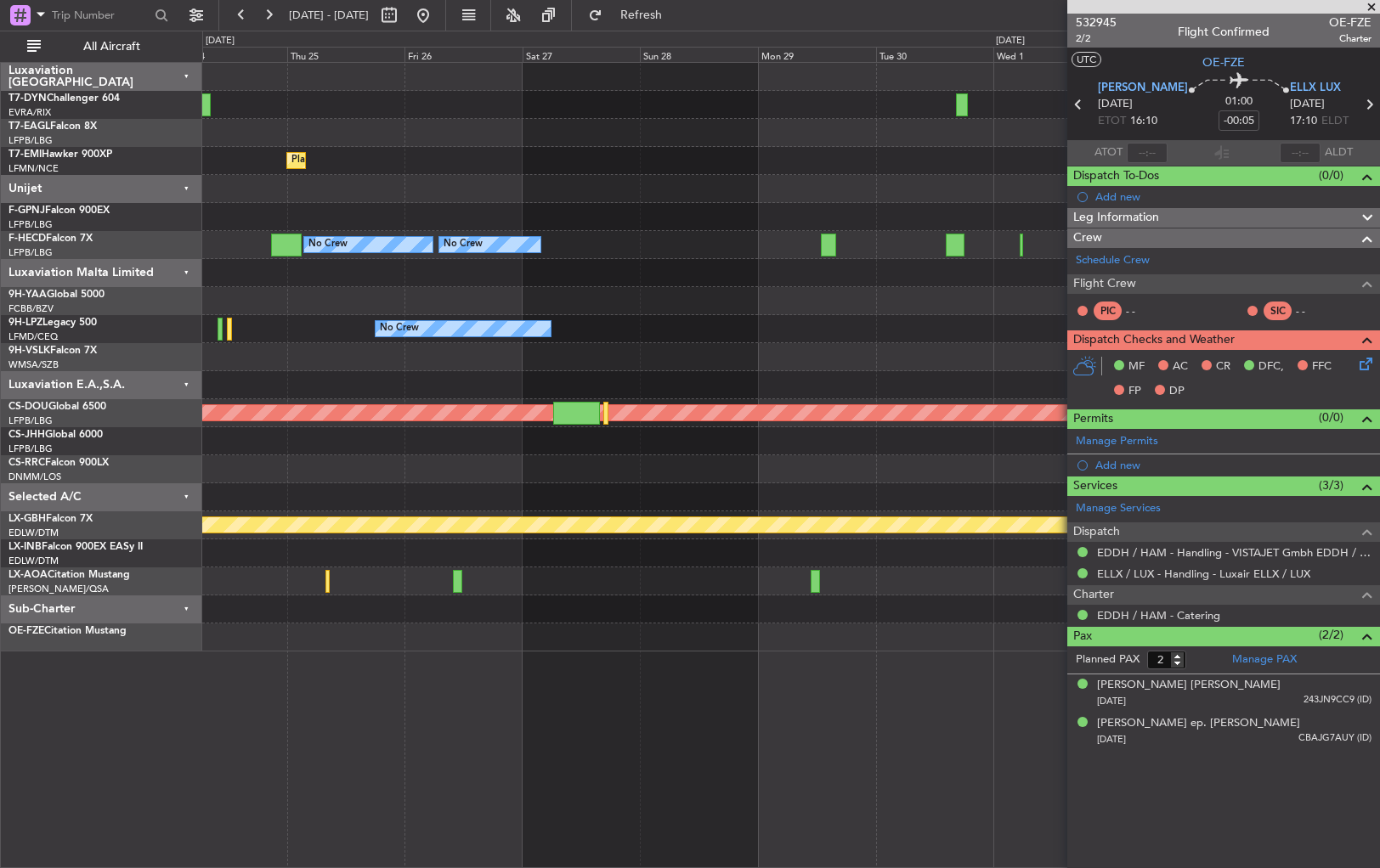
click at [455, 637] on div "Planned Maint [GEOGRAPHIC_DATA] Planned Maint [GEOGRAPHIC_DATA] ([GEOGRAPHIC_DA…" at bounding box center [791, 465] width 1178 height 807
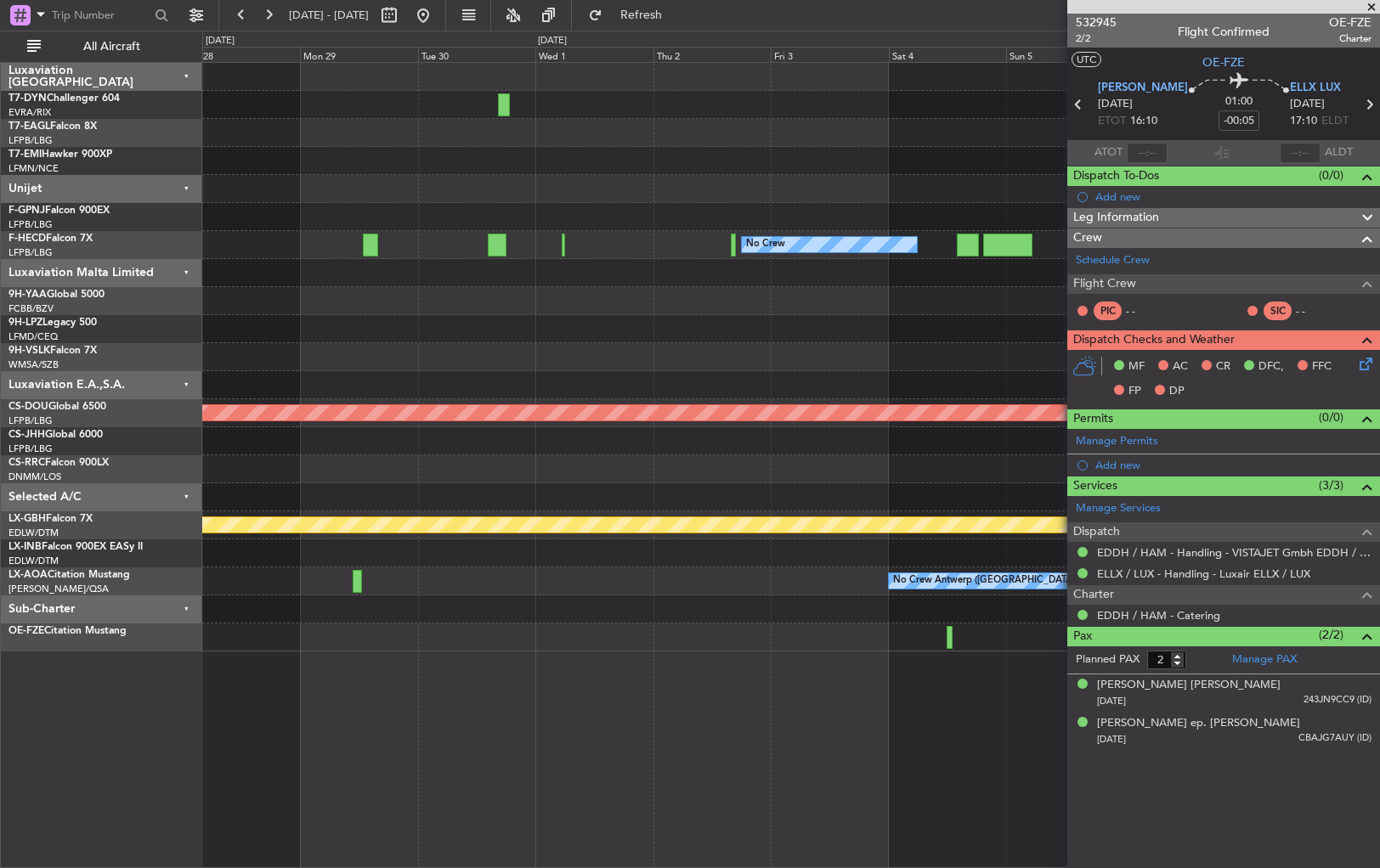
click at [371, 628] on div at bounding box center [791, 637] width 1177 height 28
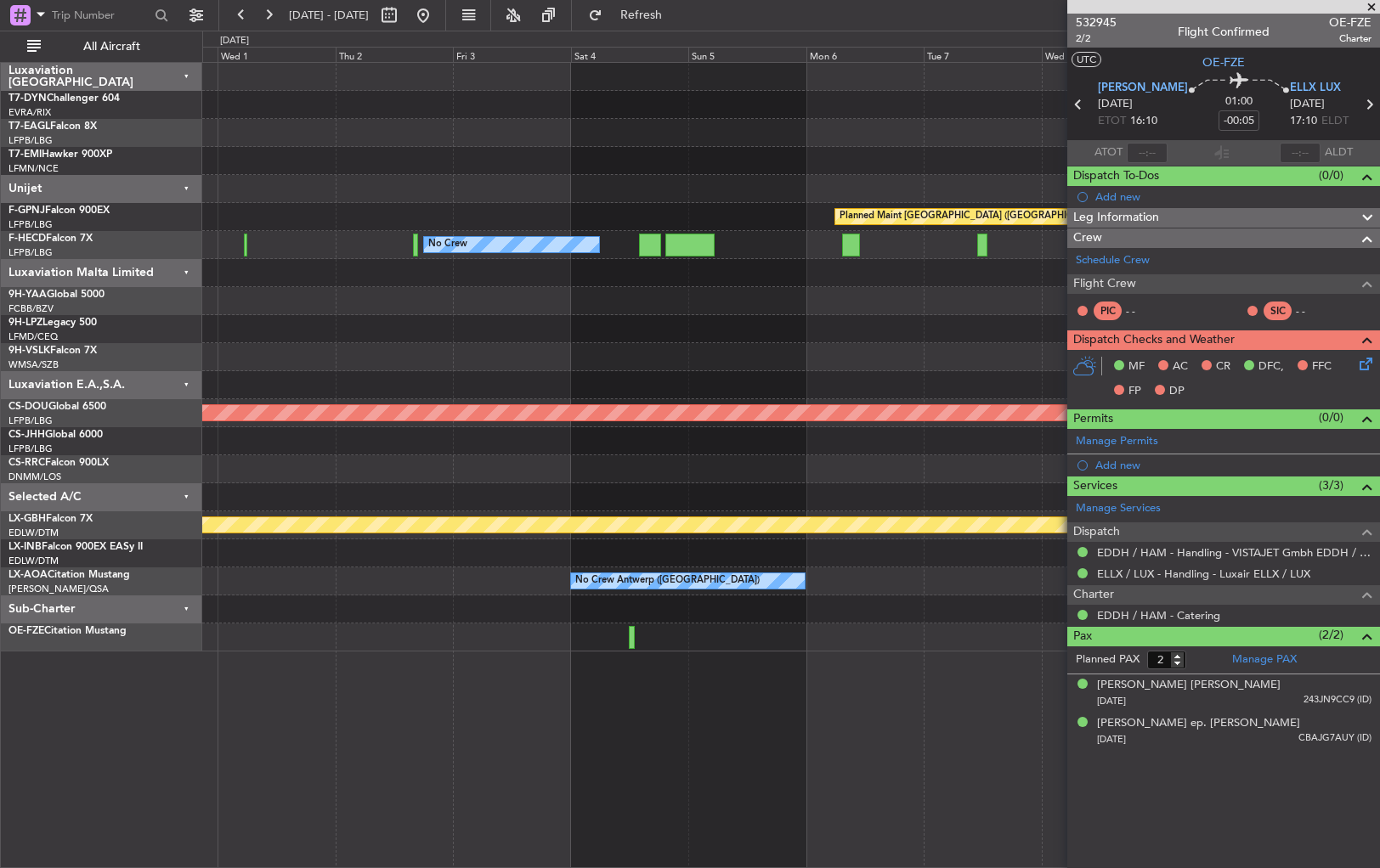
click at [184, 639] on div "Planned Maint [GEOGRAPHIC_DATA] ([GEOGRAPHIC_DATA]) No Crew No Crew Planned Mai…" at bounding box center [690, 450] width 1380 height 838
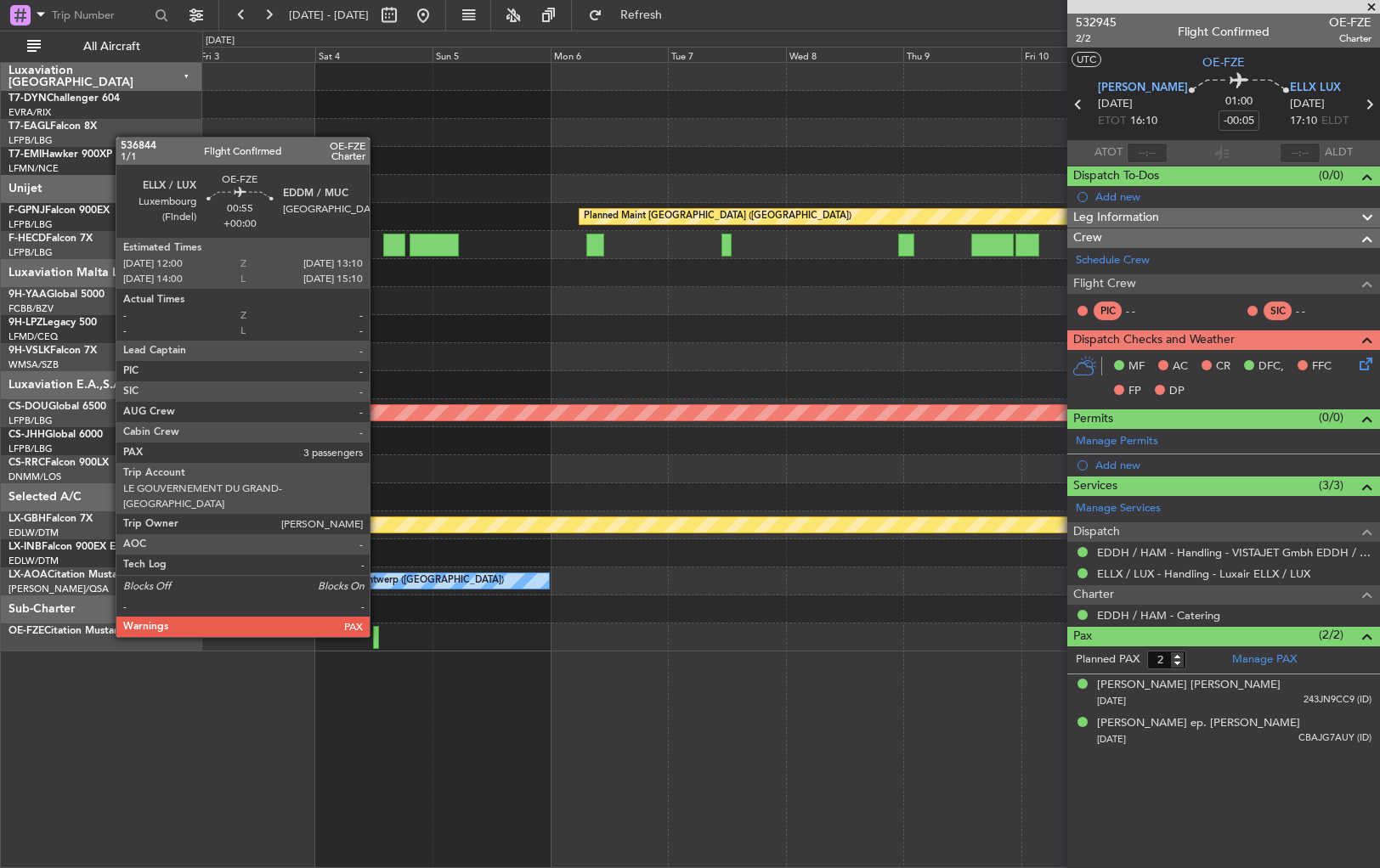
click at [378, 636] on div at bounding box center [376, 638] width 6 height 23
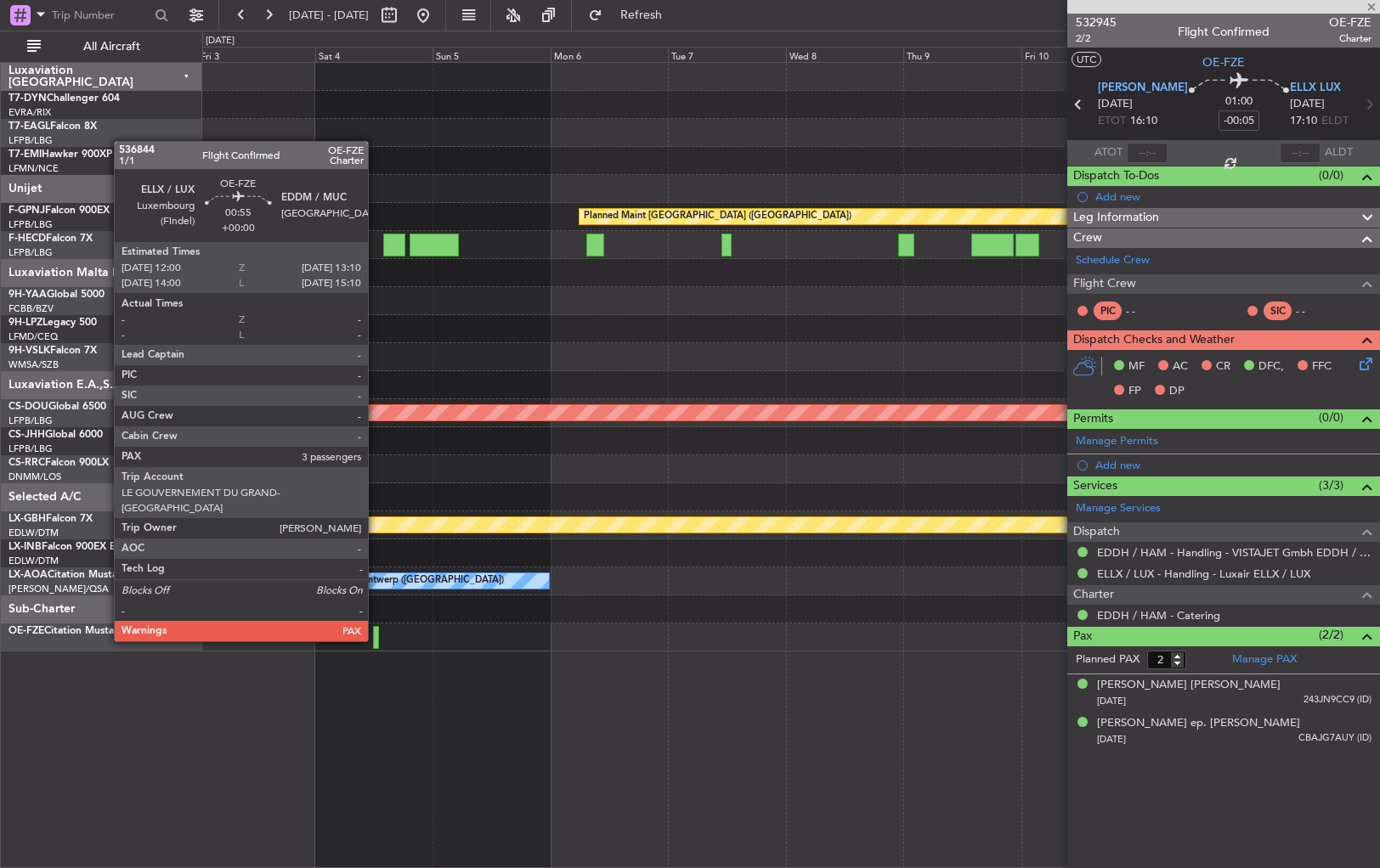
type input "3"
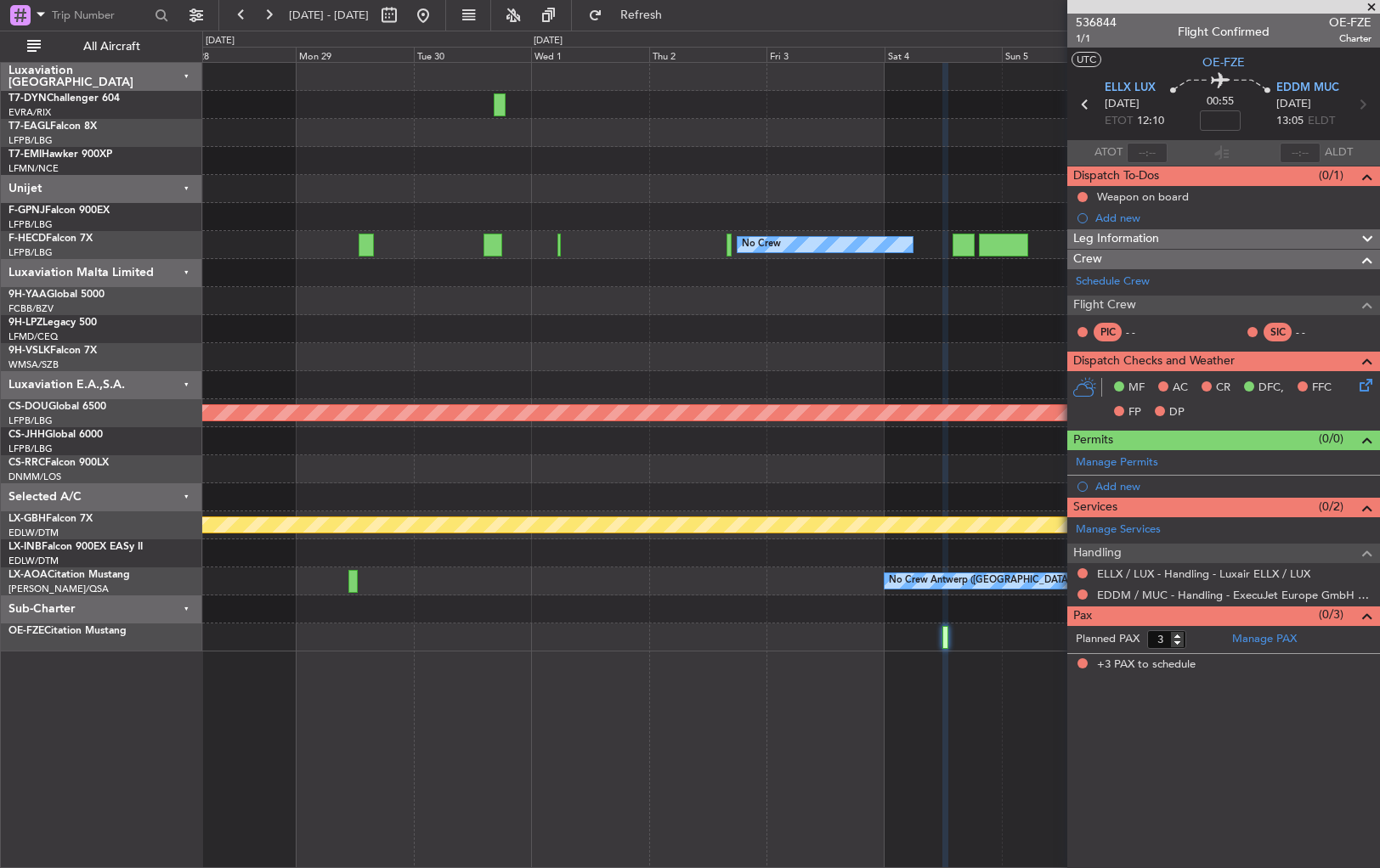
click at [1034, 389] on div at bounding box center [791, 384] width 1177 height 28
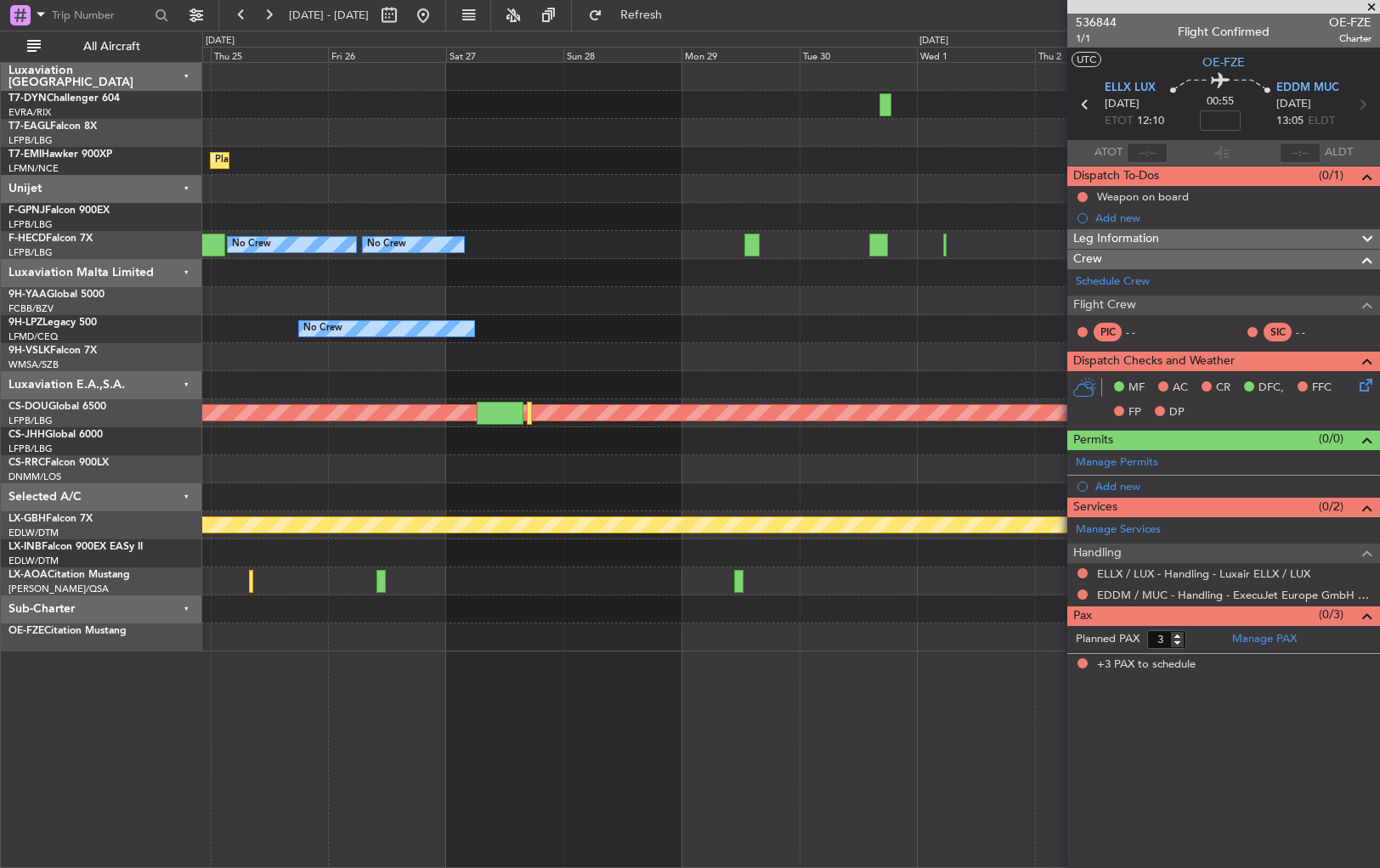
click at [977, 375] on div "Planned Maint [GEOGRAPHIC_DATA] Planned Maint [GEOGRAPHIC_DATA] ([GEOGRAPHIC_DA…" at bounding box center [791, 357] width 1177 height 589
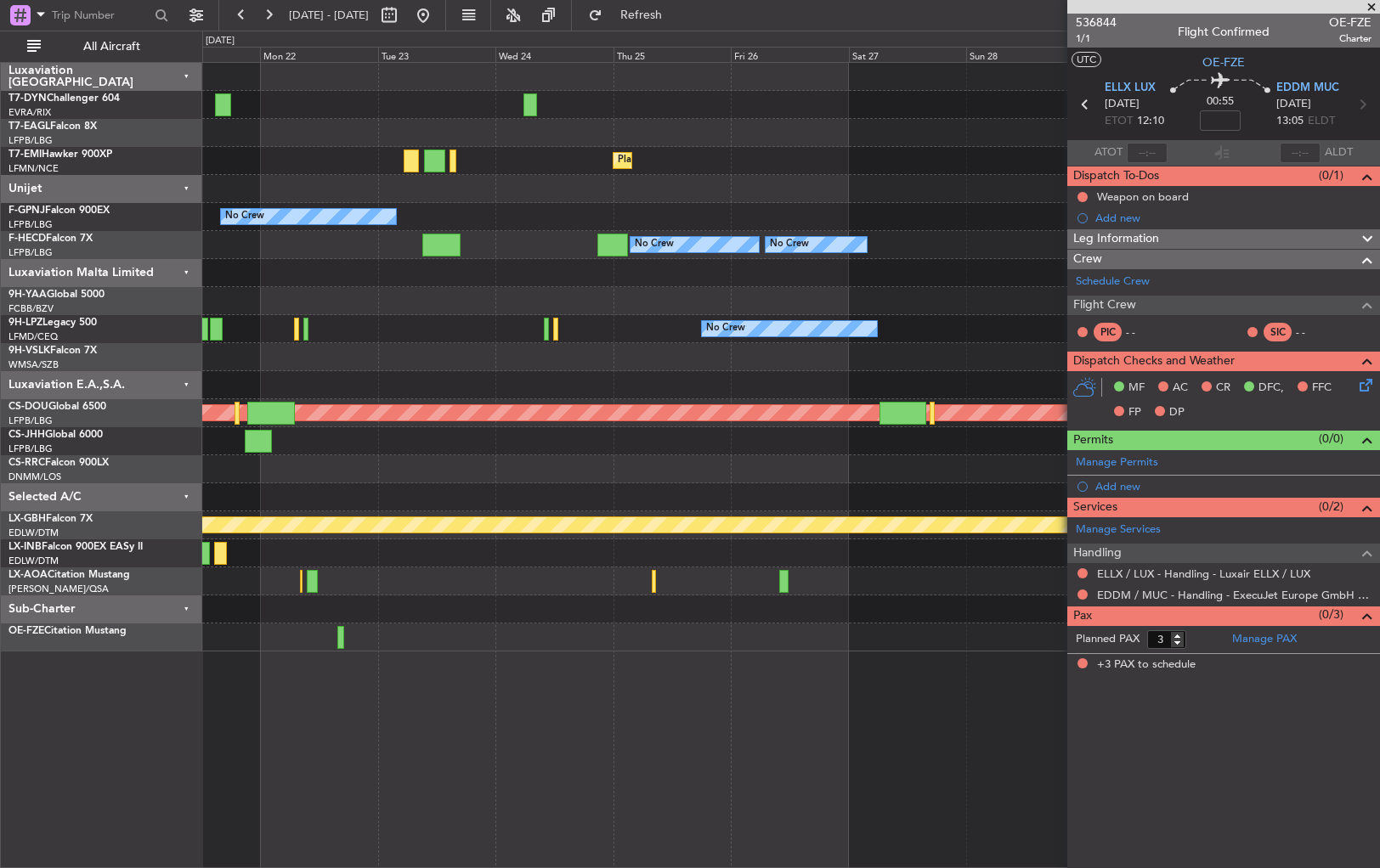
click at [989, 372] on div "Planned Maint [GEOGRAPHIC_DATA] No Crew No Crew No Crew No Crew Planned Maint […" at bounding box center [791, 357] width 1177 height 589
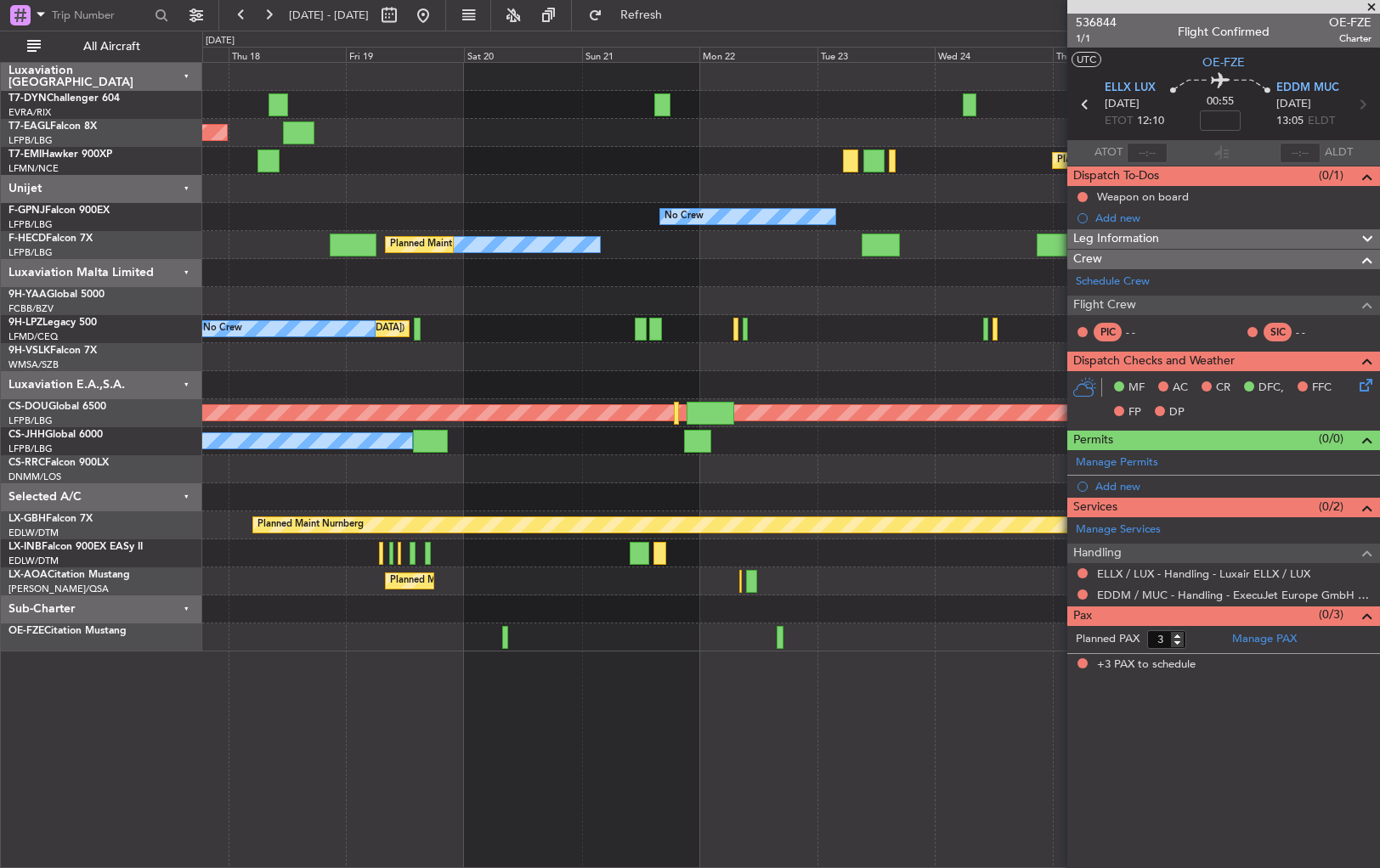
click at [942, 378] on div "Unplanned Maint [GEOGRAPHIC_DATA] (Riga Intl) Planned Maint [US_STATE] ([GEOGRA…" at bounding box center [791, 357] width 1177 height 589
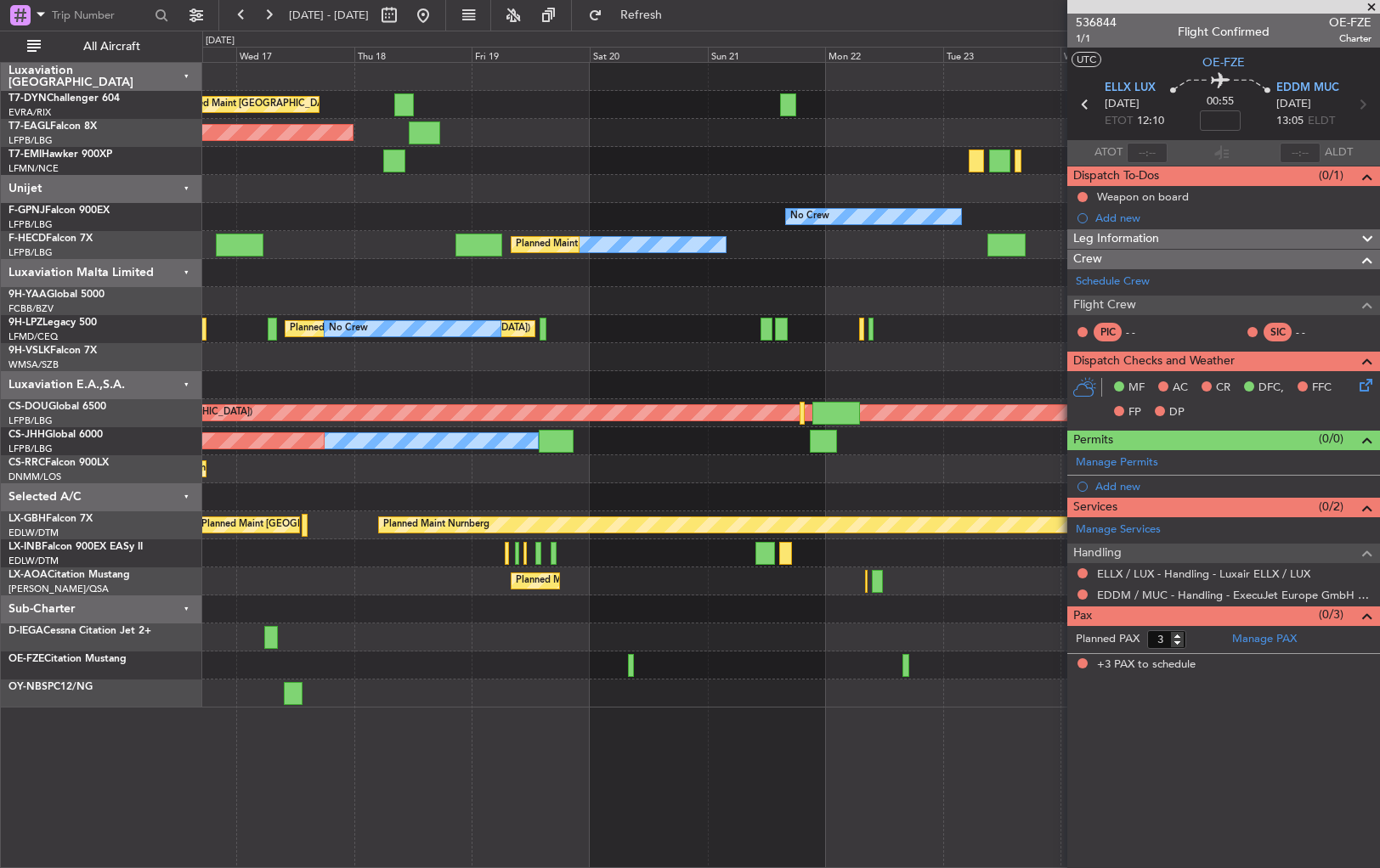
click at [792, 360] on div at bounding box center [791, 357] width 1177 height 28
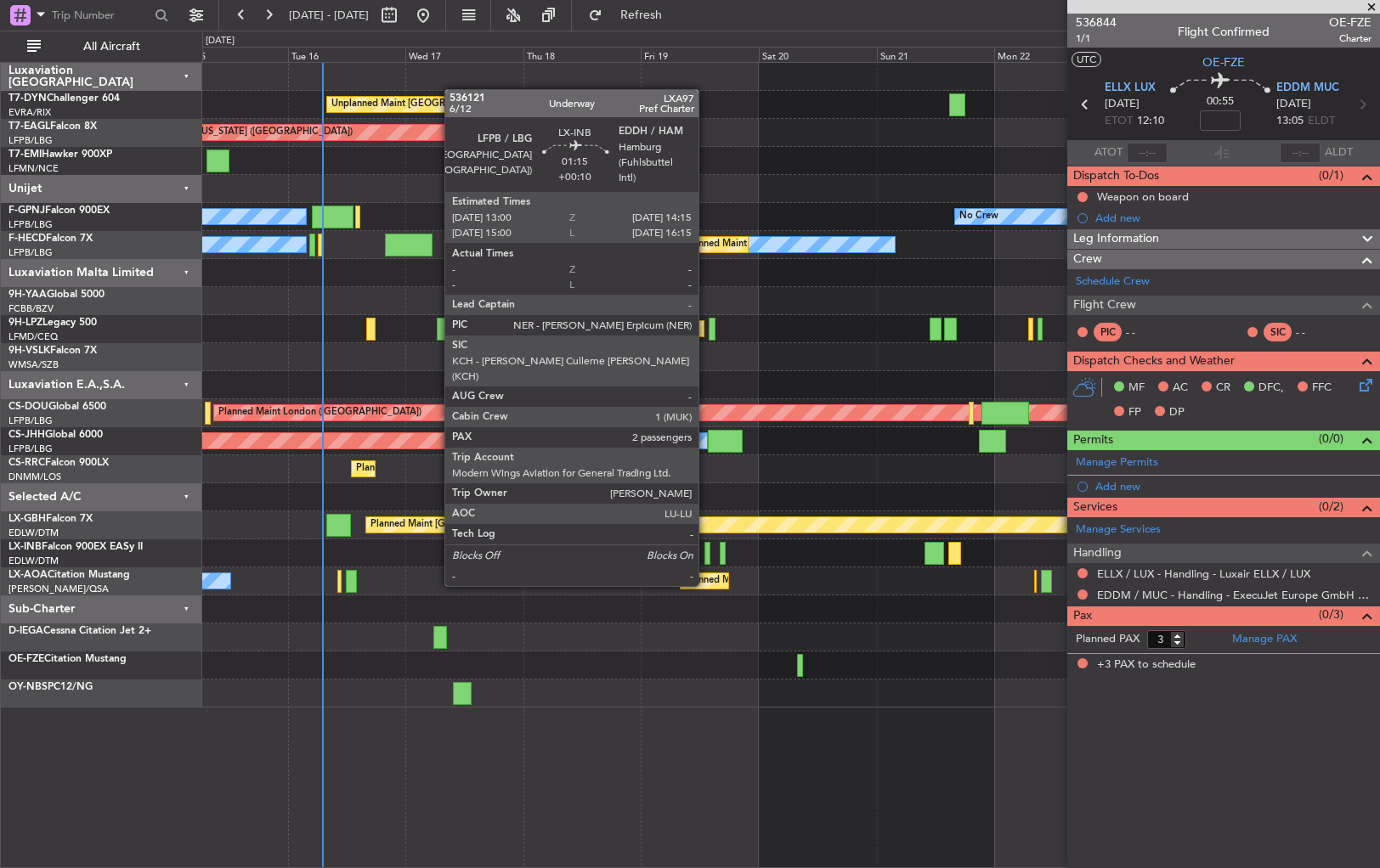
click at [706, 552] on div at bounding box center [708, 553] width 7 height 23
type input "+00:10"
type input "2"
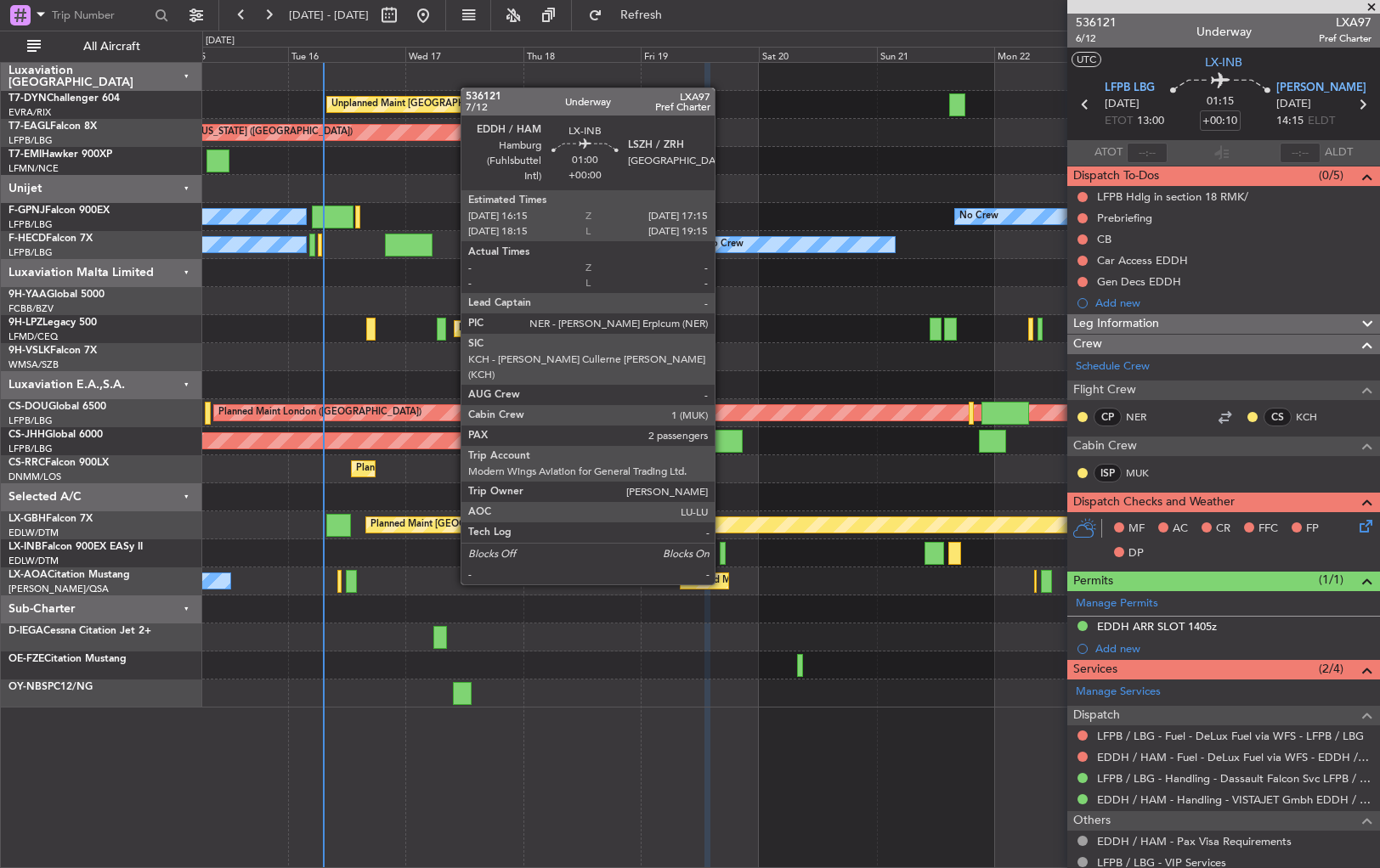
click at [723, 551] on div at bounding box center [722, 553] width 5 height 23
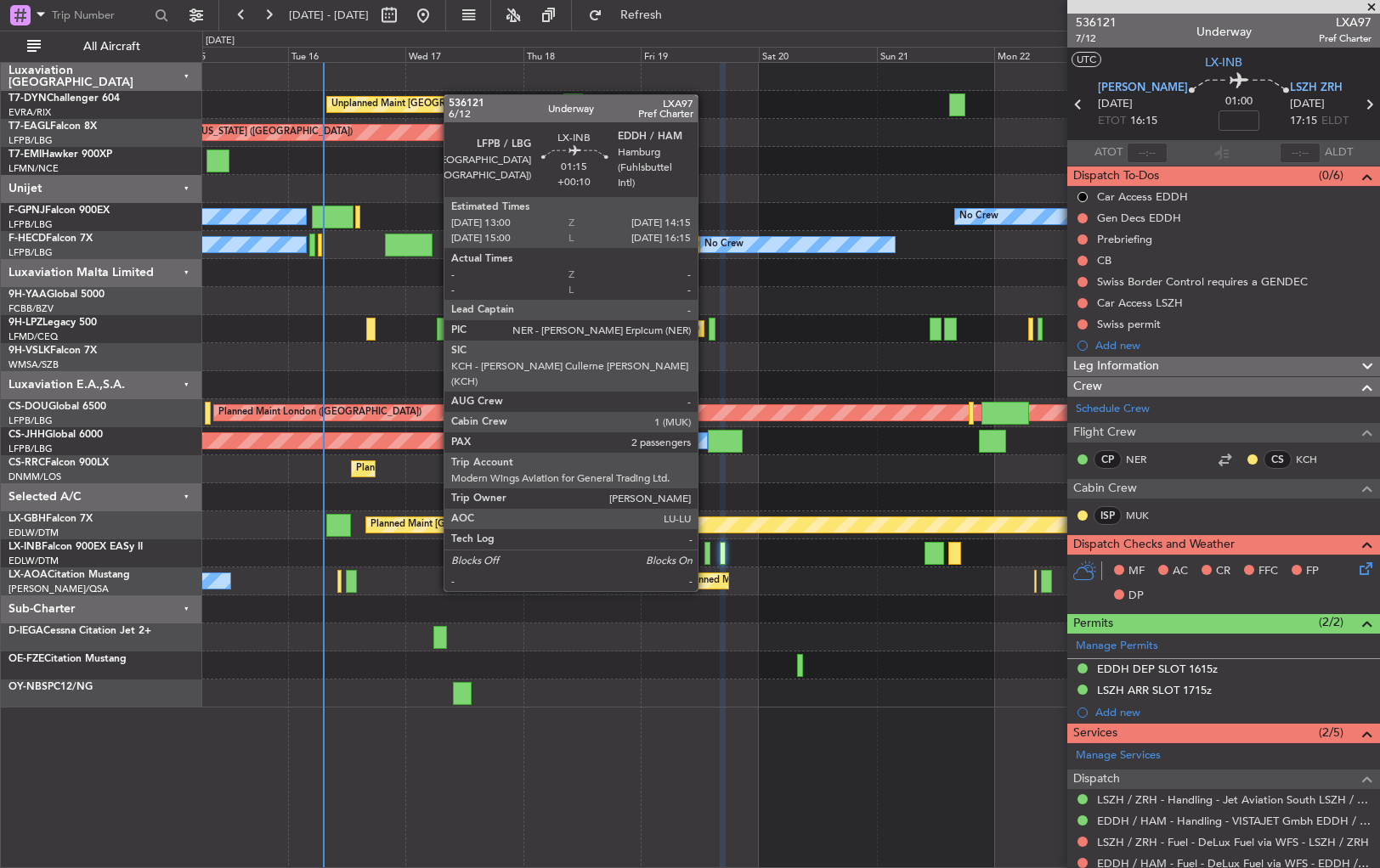
click at [705, 557] on div at bounding box center [708, 553] width 7 height 23
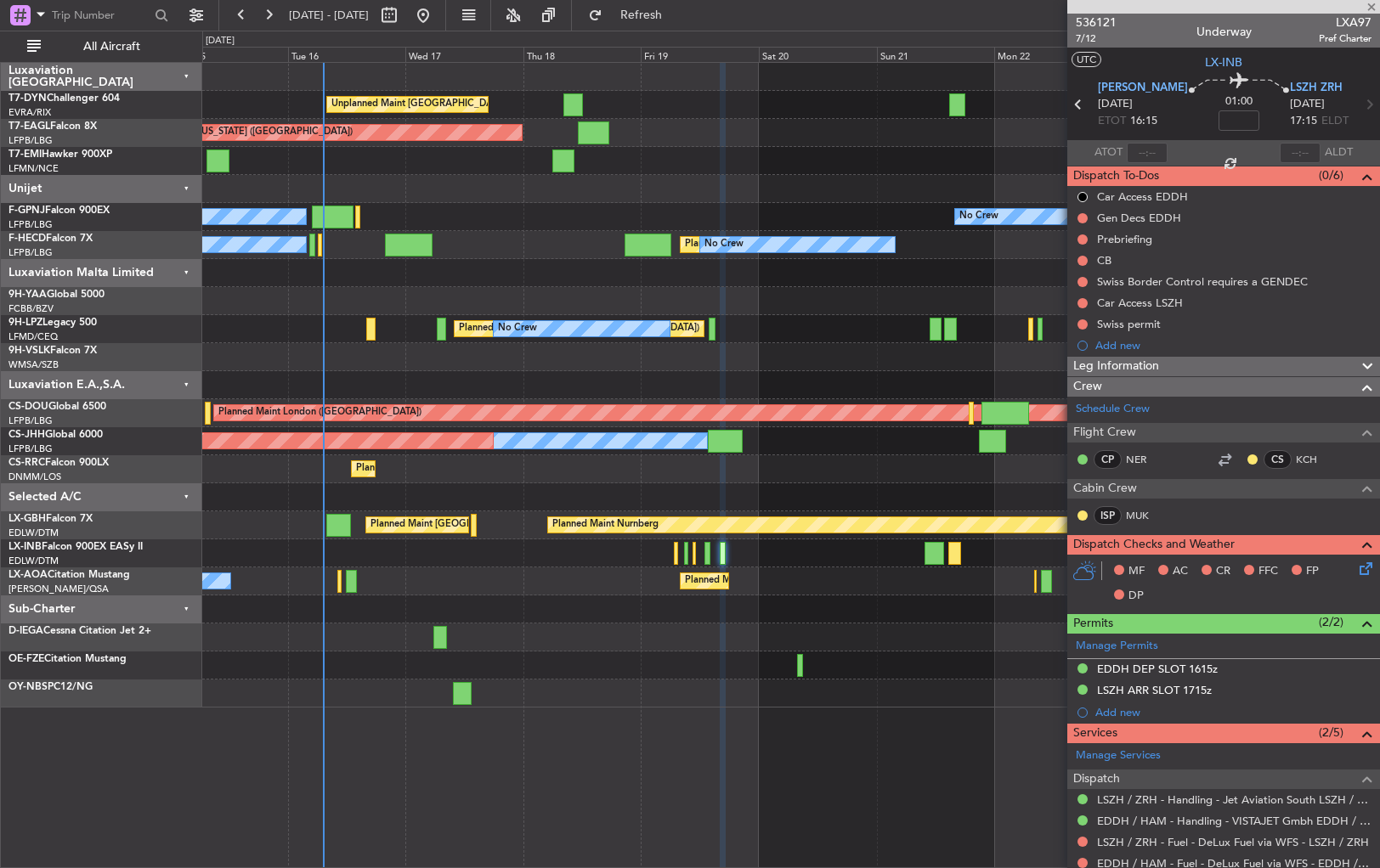
type input "+00:10"
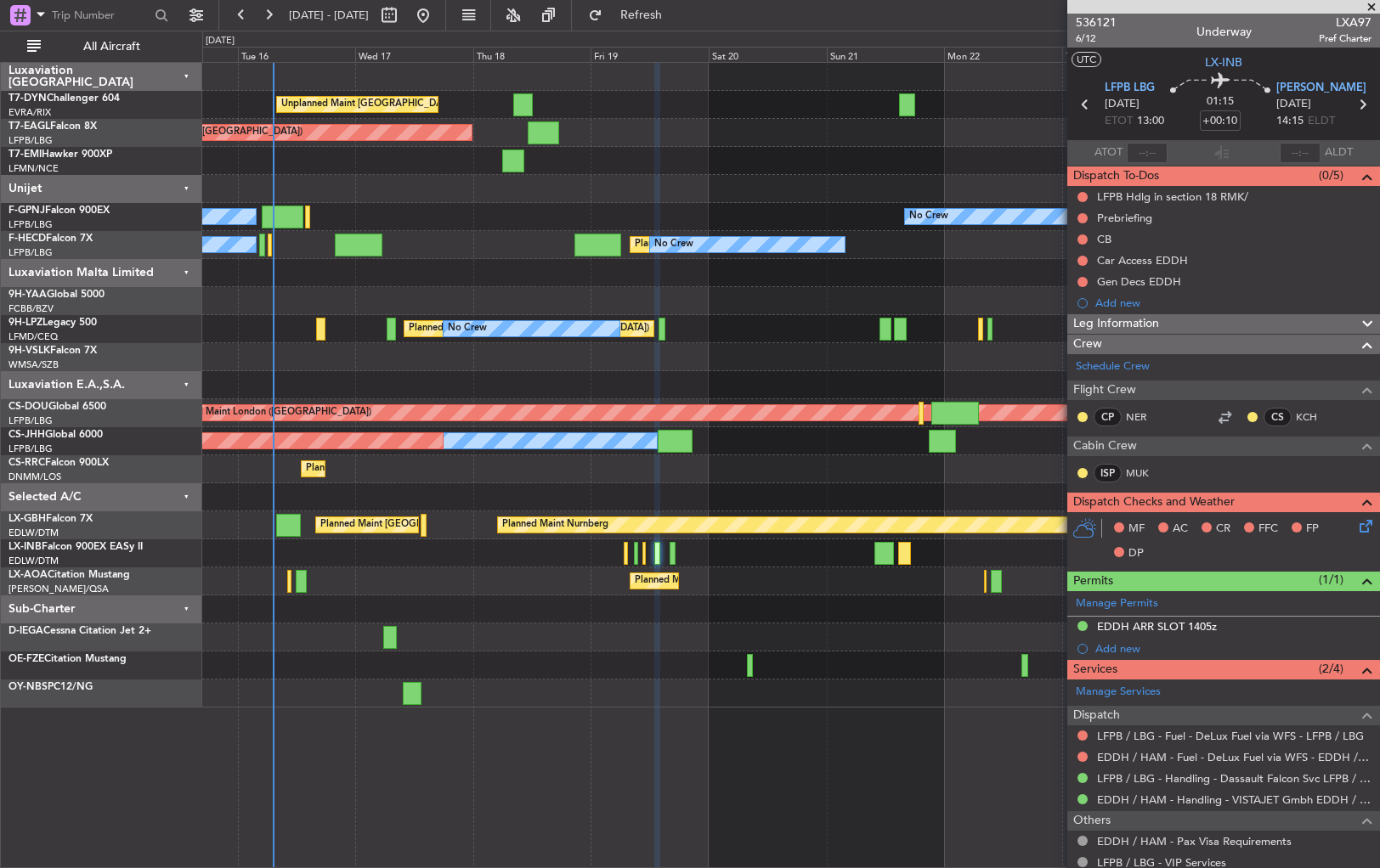
click at [692, 611] on div at bounding box center [791, 610] width 1177 height 28
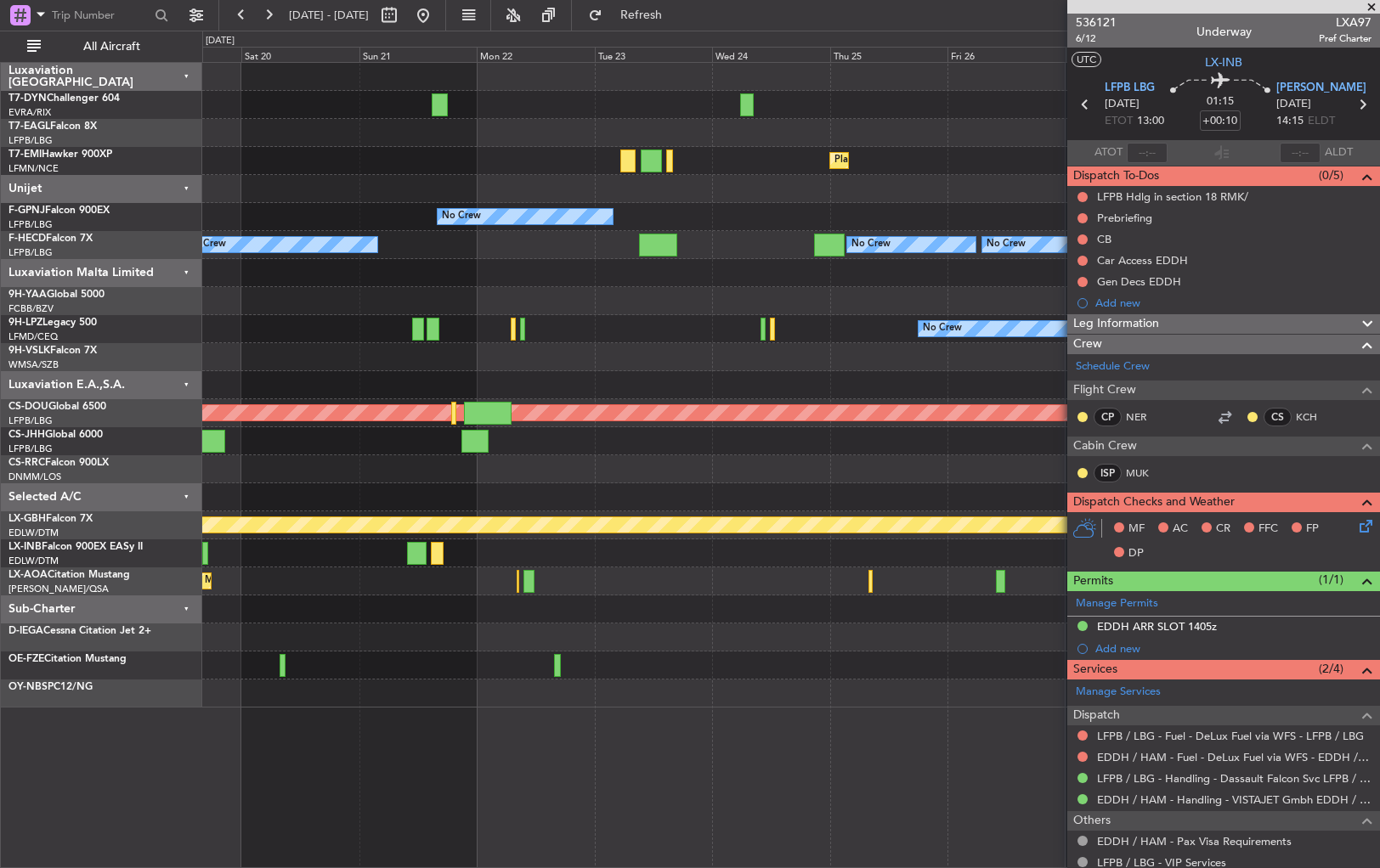
click at [408, 693] on div "Unplanned Maint [GEOGRAPHIC_DATA] (Riga Intl) Planned Maint [US_STATE] ([GEOGRA…" at bounding box center [791, 385] width 1177 height 645
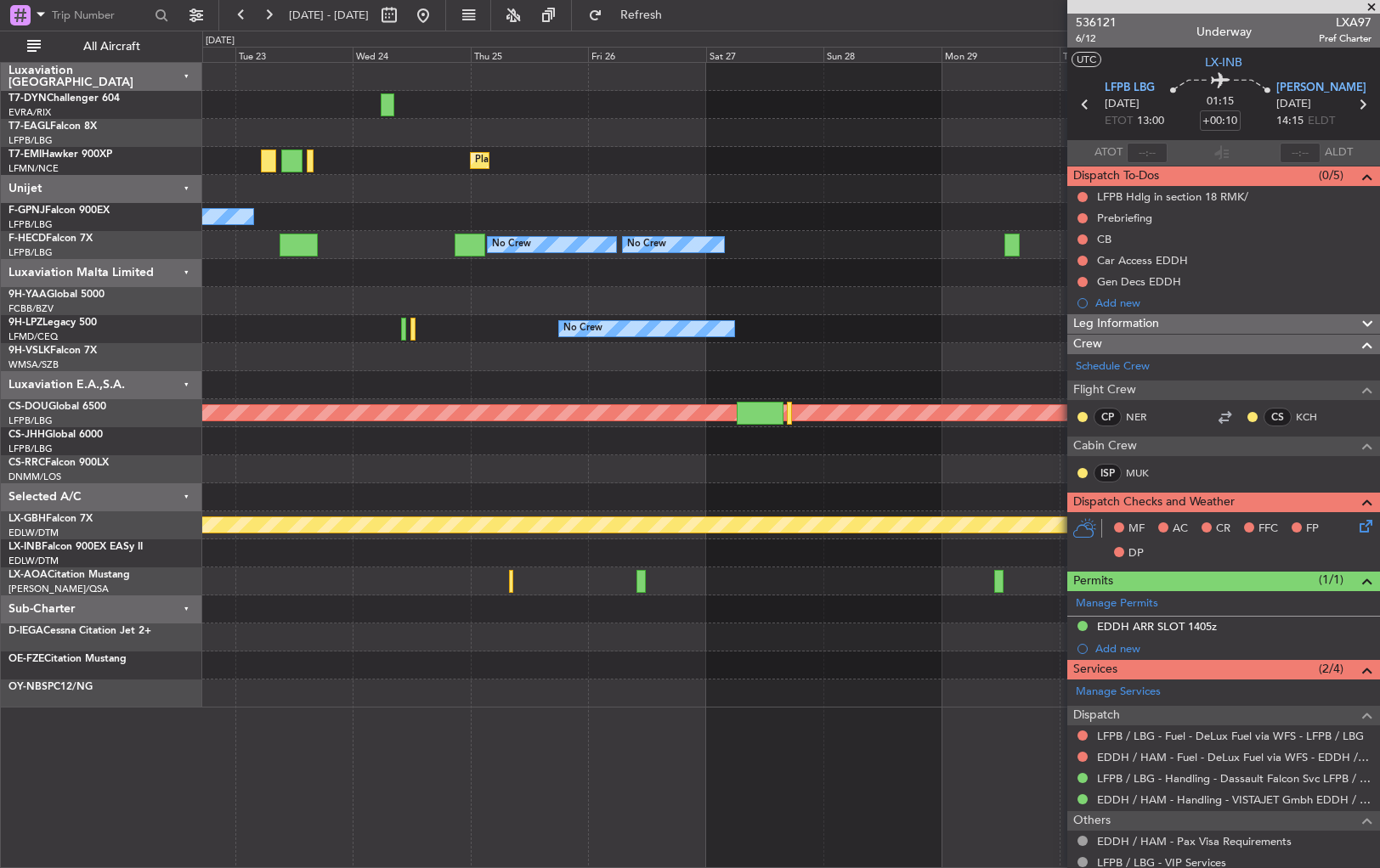
click at [433, 732] on div "Planned Maint [GEOGRAPHIC_DATA] No Crew No Crew No Crew No Crew No Crew No Crew…" at bounding box center [791, 465] width 1178 height 807
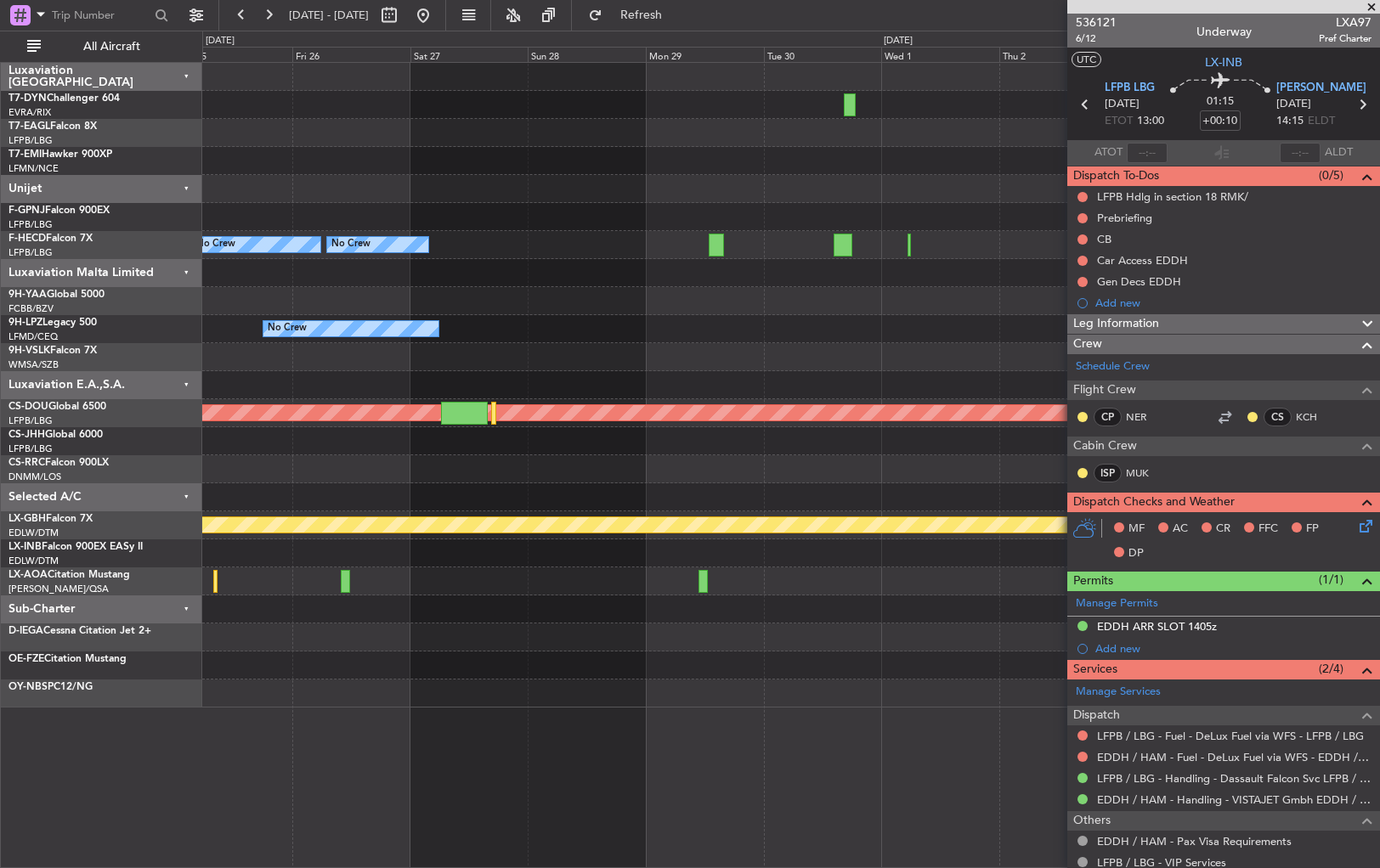
click at [348, 724] on div "Planned Maint [GEOGRAPHIC_DATA] Planned Maint [GEOGRAPHIC_DATA] ([GEOGRAPHIC_DA…" at bounding box center [791, 465] width 1178 height 807
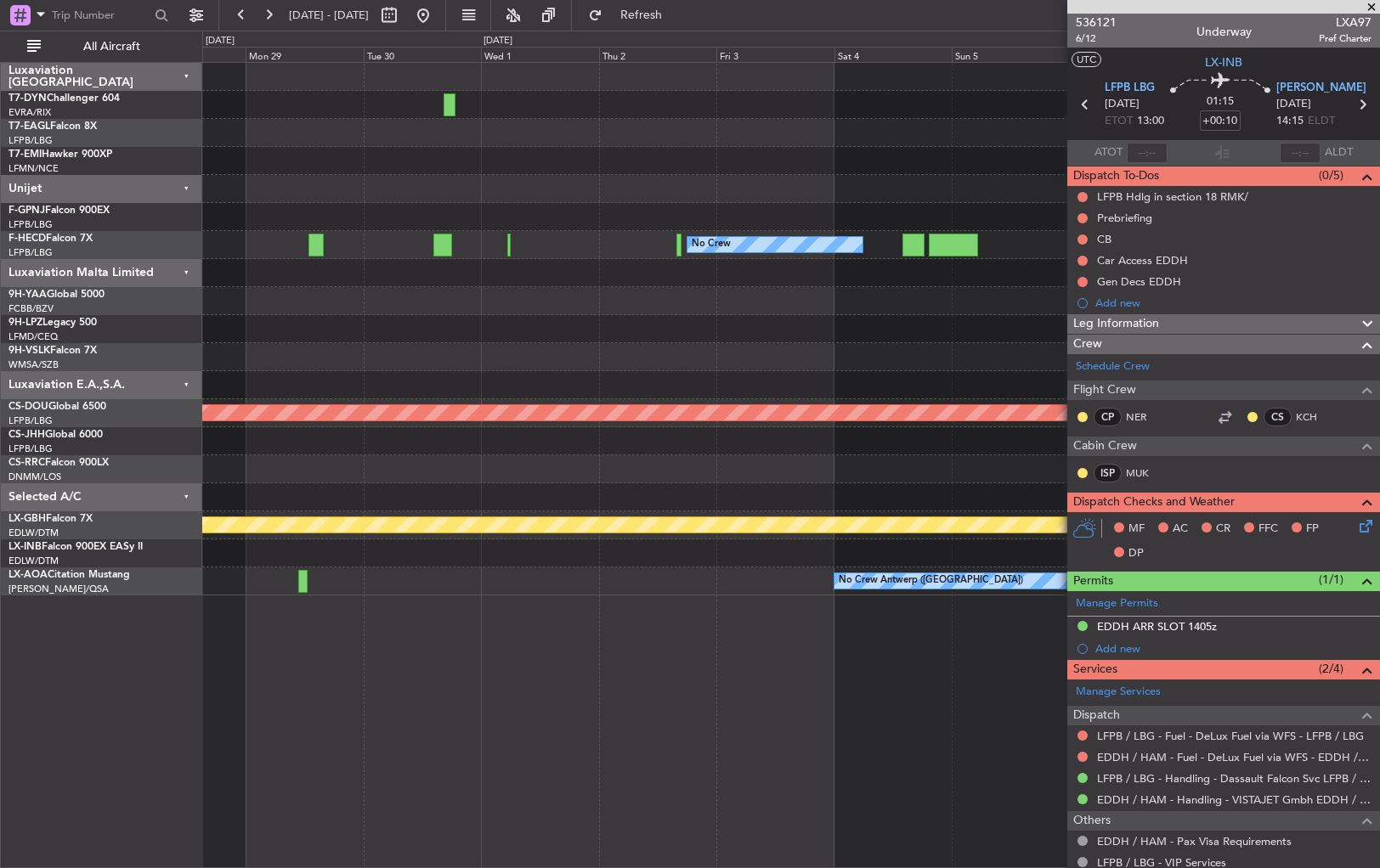
click at [471, 725] on div "Planned Maint [GEOGRAPHIC_DATA] ([GEOGRAPHIC_DATA]) No Crew No Crew No Crew No …" at bounding box center [791, 465] width 1178 height 807
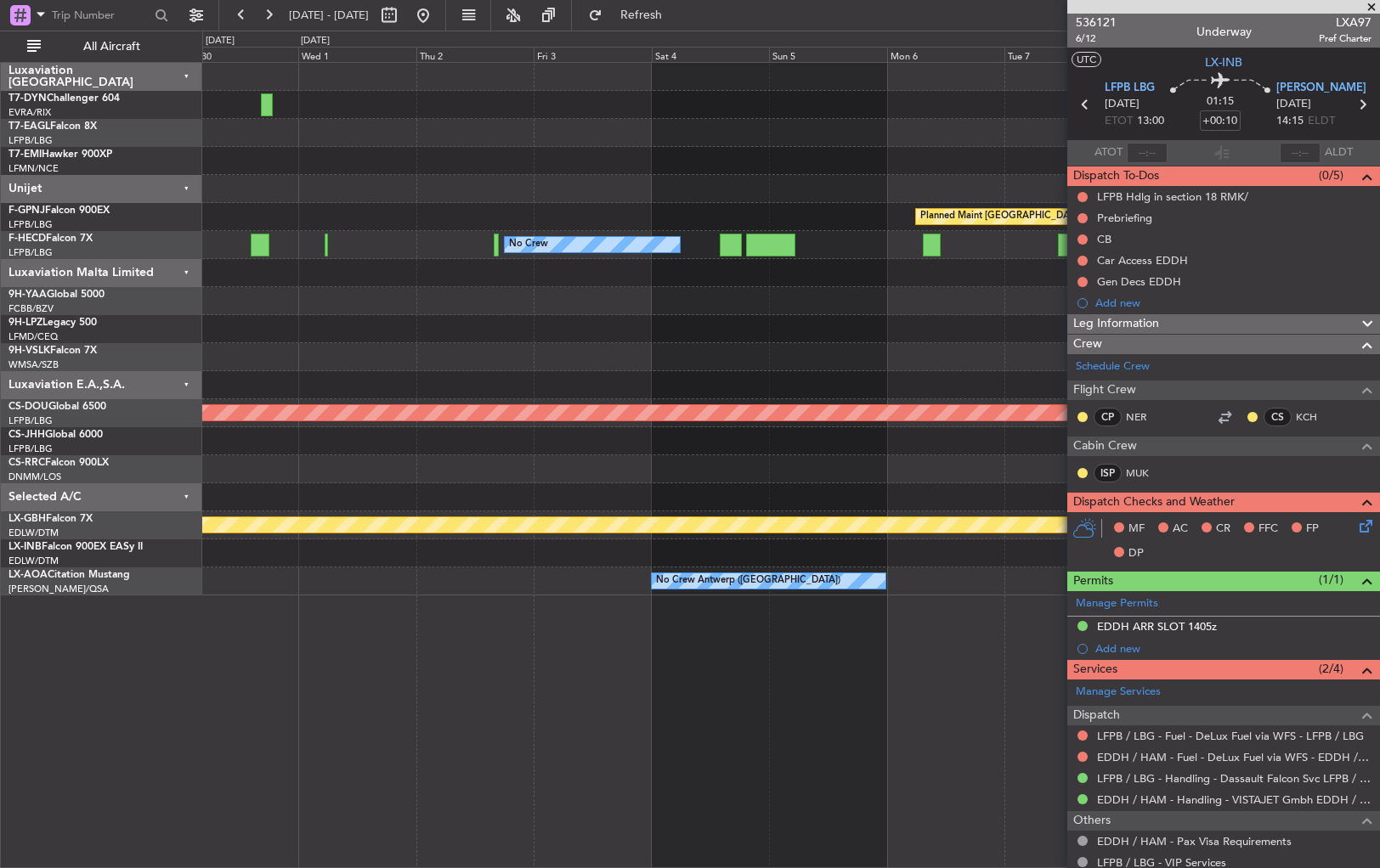
click at [523, 702] on div "Planned Maint [GEOGRAPHIC_DATA] ([GEOGRAPHIC_DATA]) No Crew No Crew Planned Mai…" at bounding box center [791, 465] width 1178 height 807
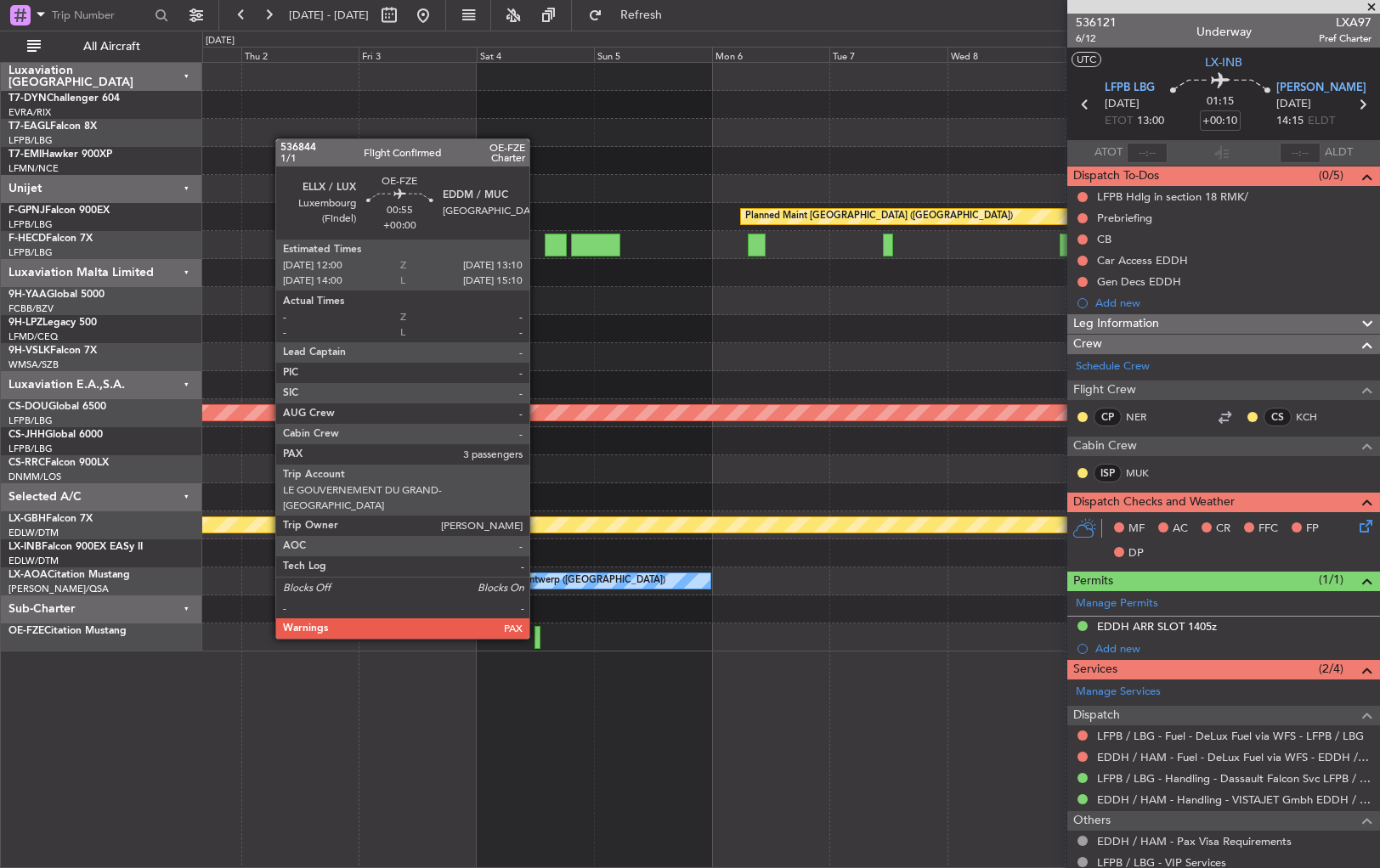
click at [537, 637] on div at bounding box center [538, 638] width 6 height 23
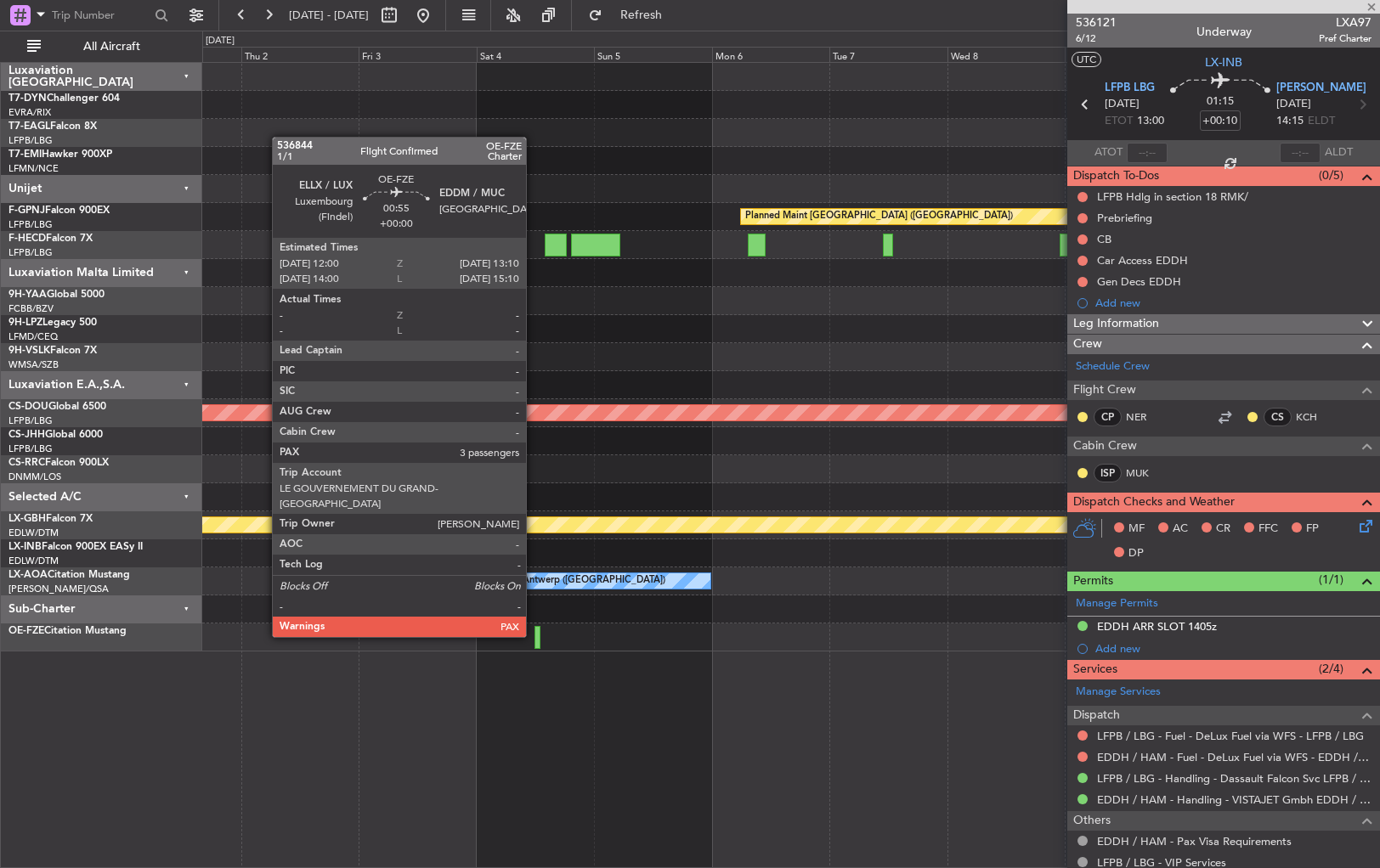
type input "3"
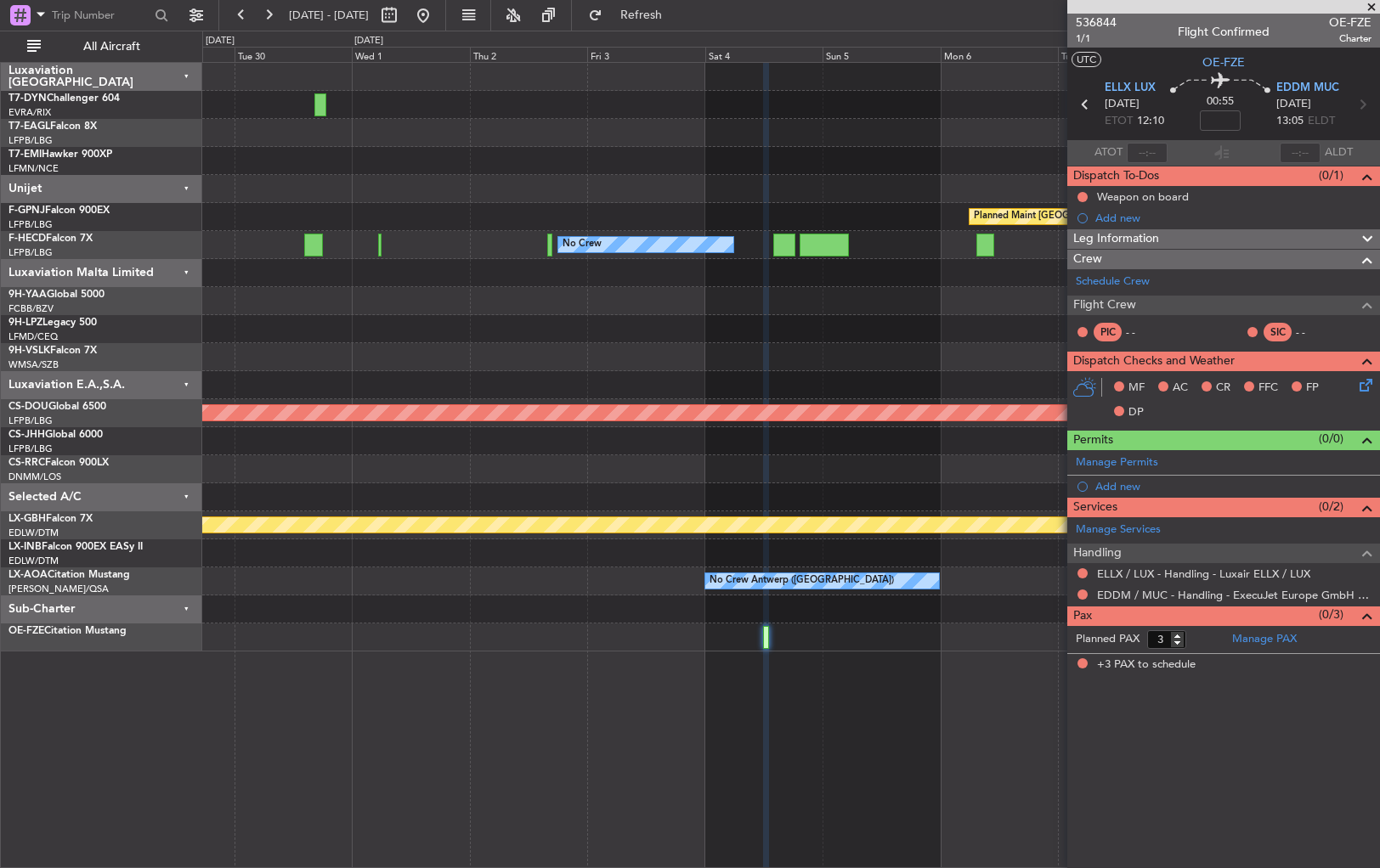
click at [889, 335] on div "No Crew" at bounding box center [791, 329] width 1177 height 28
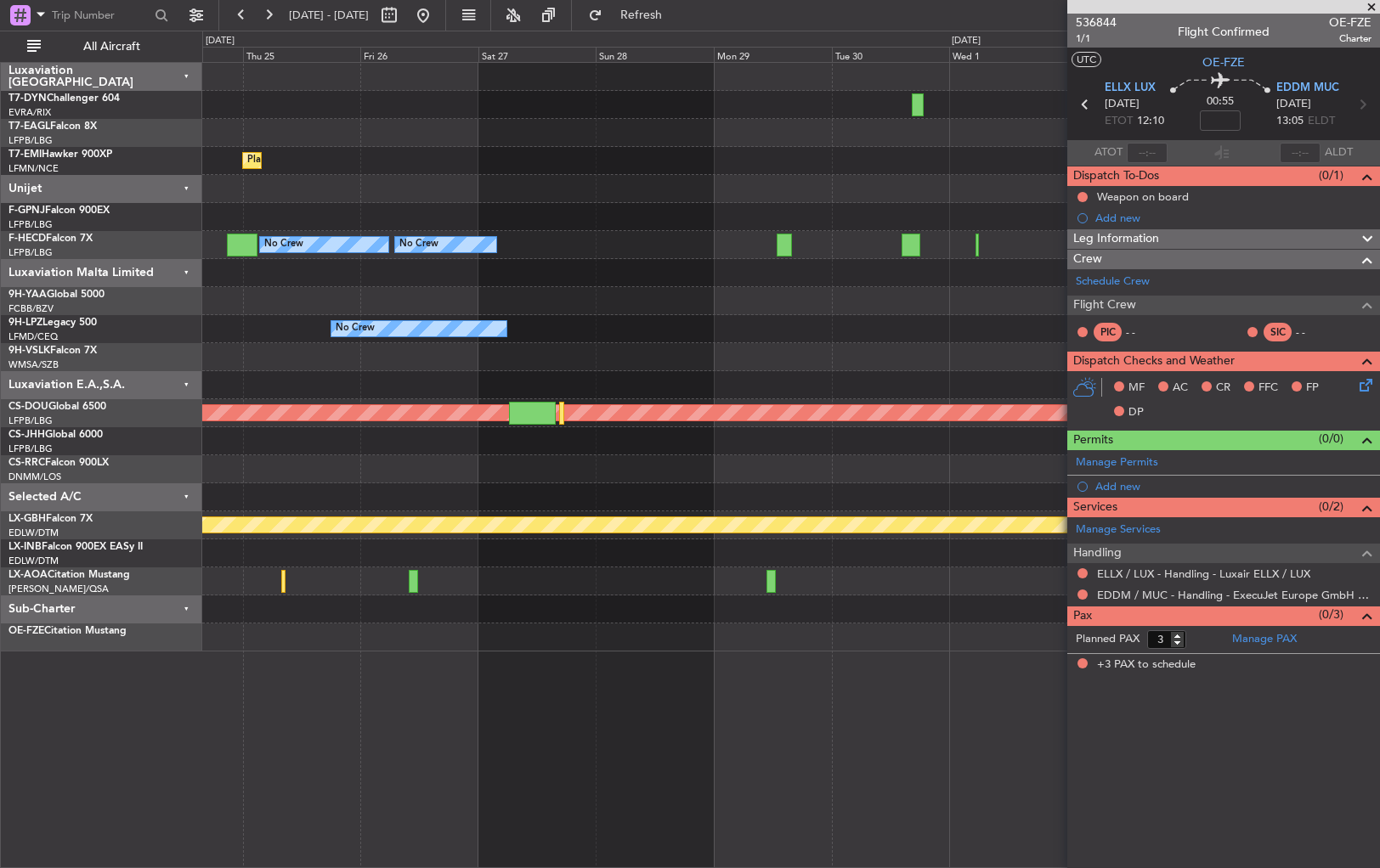
click at [870, 341] on div "No Crew" at bounding box center [791, 329] width 1177 height 28
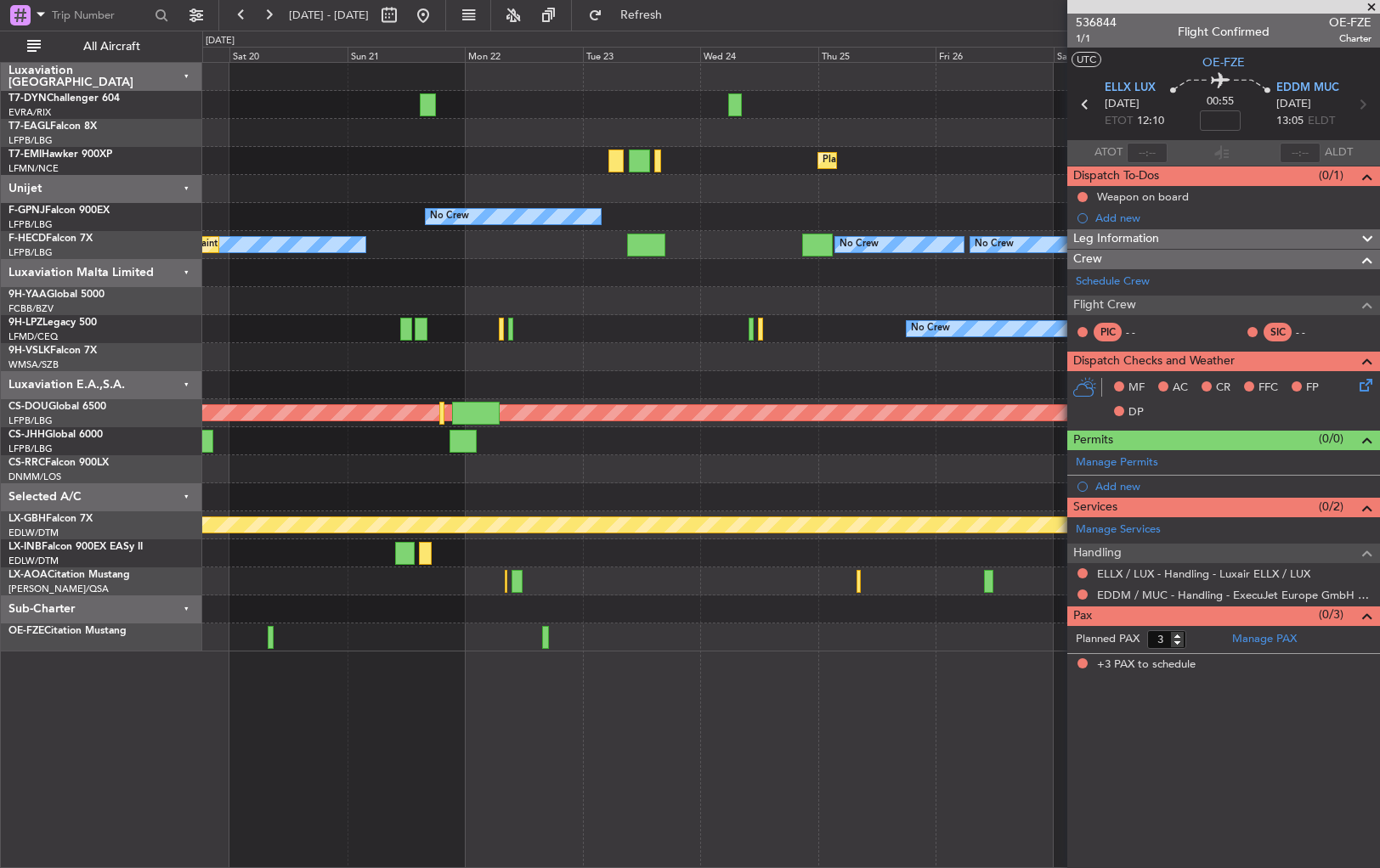
click at [956, 374] on div "Unplanned Maint [GEOGRAPHIC_DATA] (Riga Intl) Planned Maint [US_STATE] ([GEOGRA…" at bounding box center [791, 357] width 1177 height 589
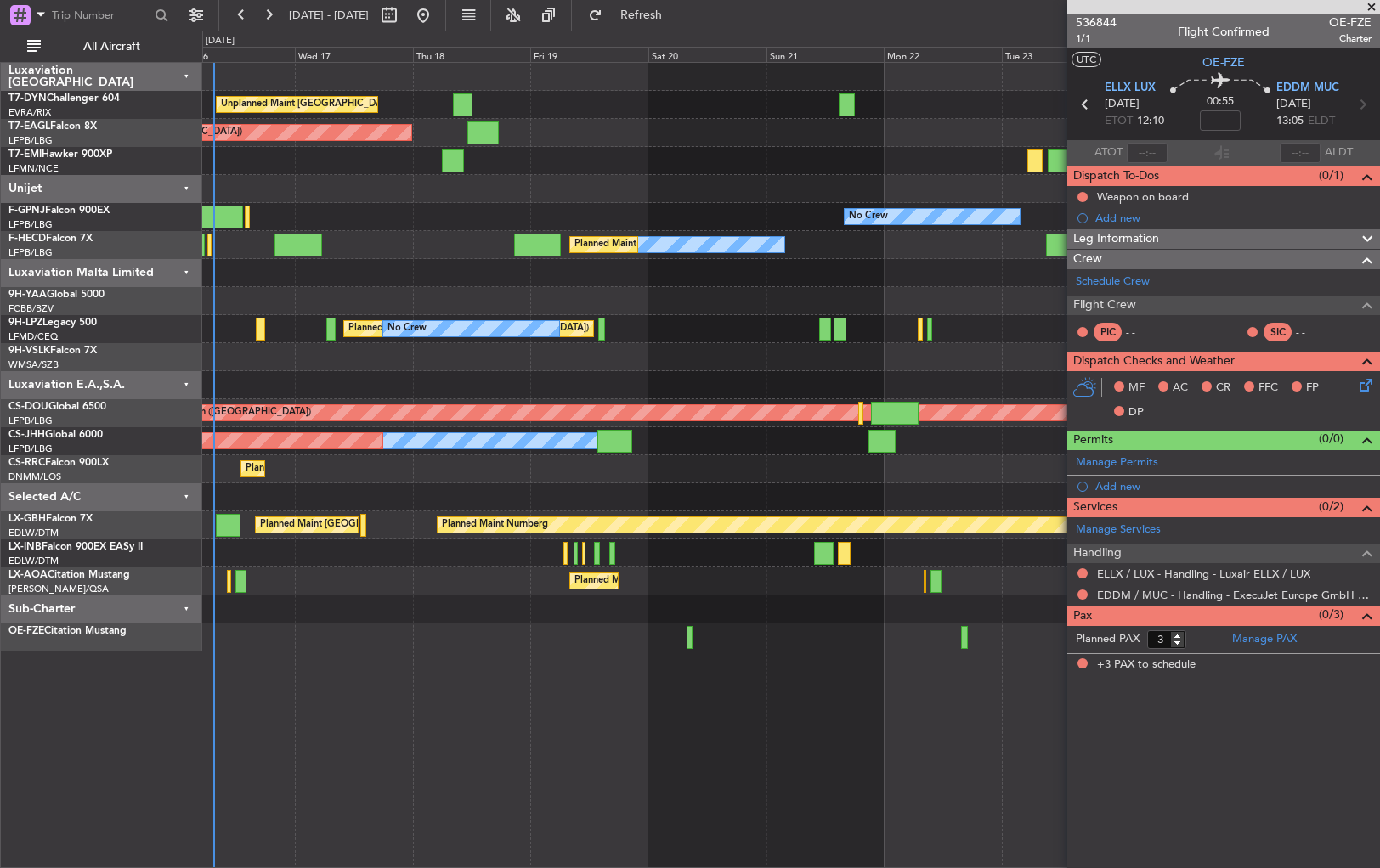
click at [1002, 374] on div at bounding box center [791, 384] width 1177 height 28
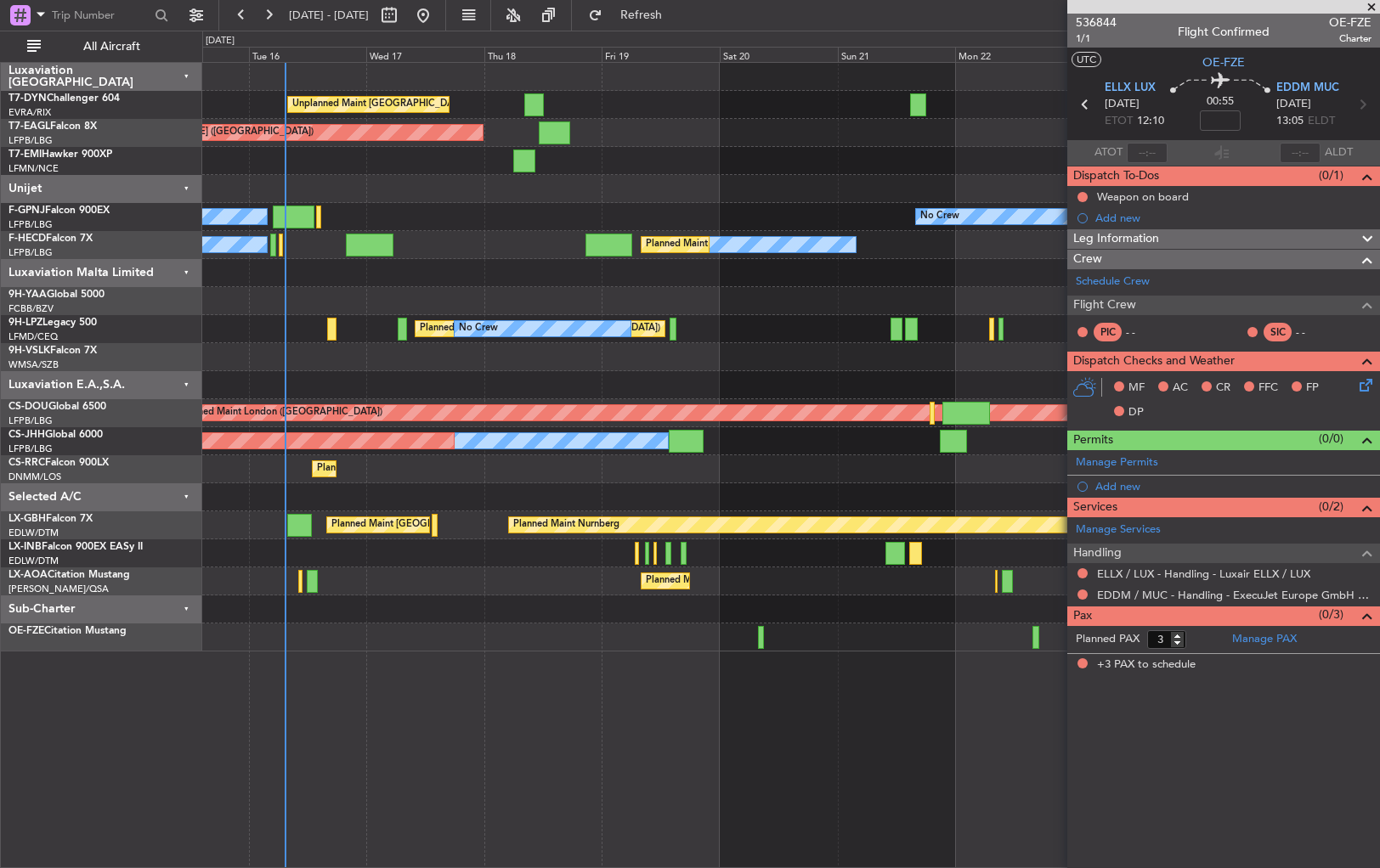
click at [709, 369] on div "Unplanned Maint [GEOGRAPHIC_DATA] (Riga Intl) Planned Maint [US_STATE] ([GEOGRA…" at bounding box center [791, 357] width 1177 height 589
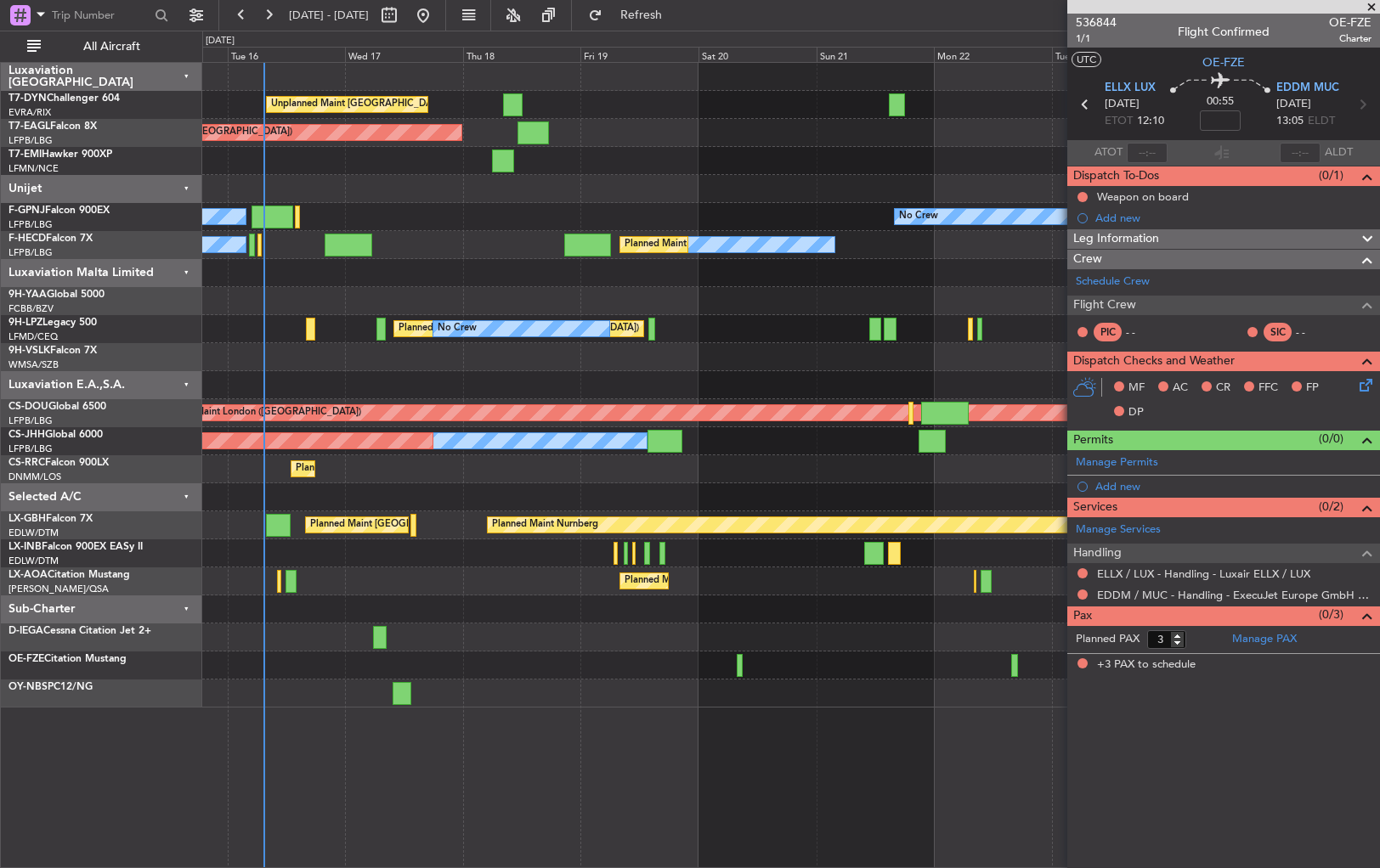
click at [721, 344] on div at bounding box center [791, 357] width 1177 height 28
click at [1085, 37] on span "1/1" at bounding box center [1096, 38] width 41 height 15
click at [325, 678] on div at bounding box center [791, 665] width 1177 height 28
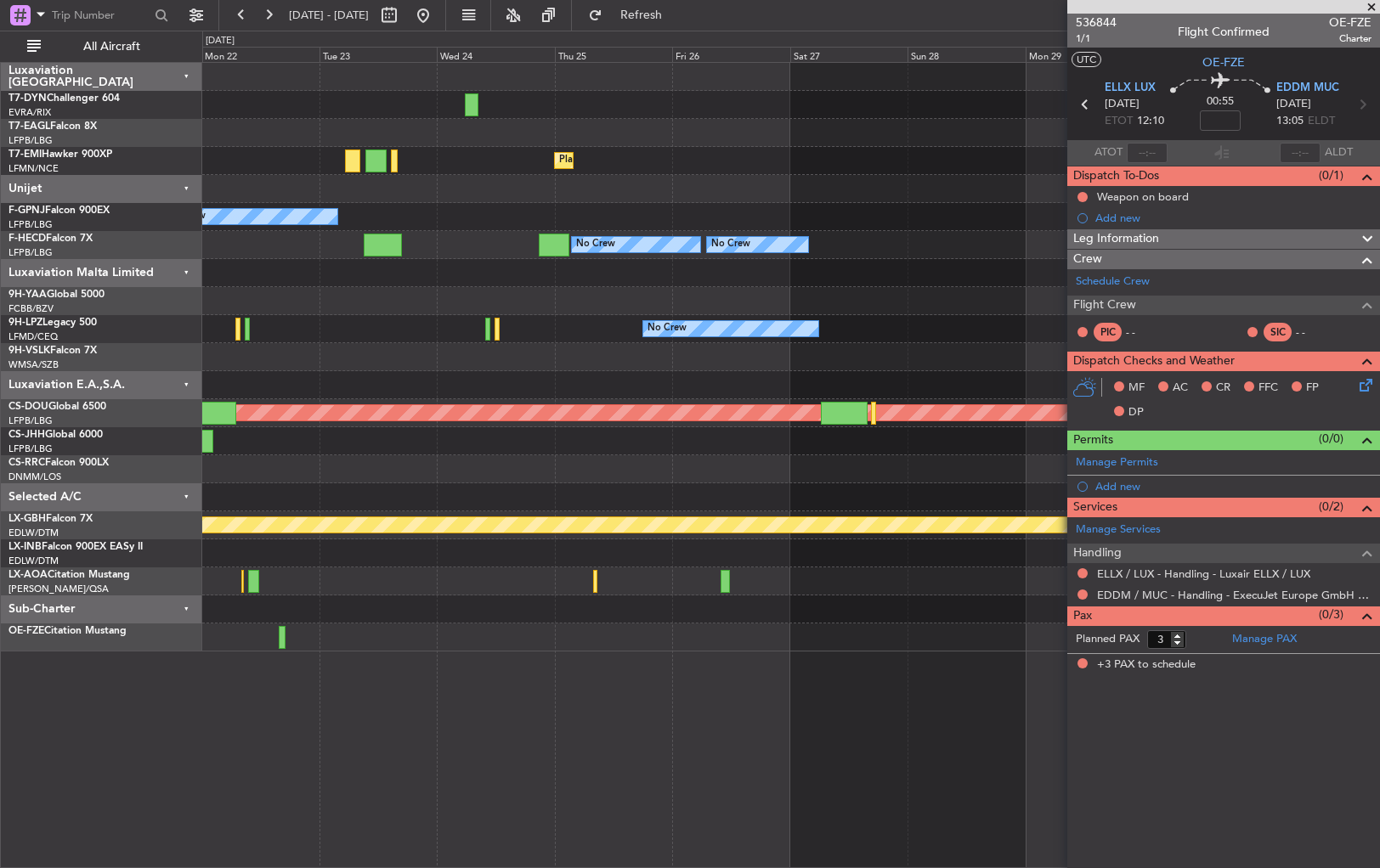
click at [292, 627] on div at bounding box center [791, 637] width 1177 height 28
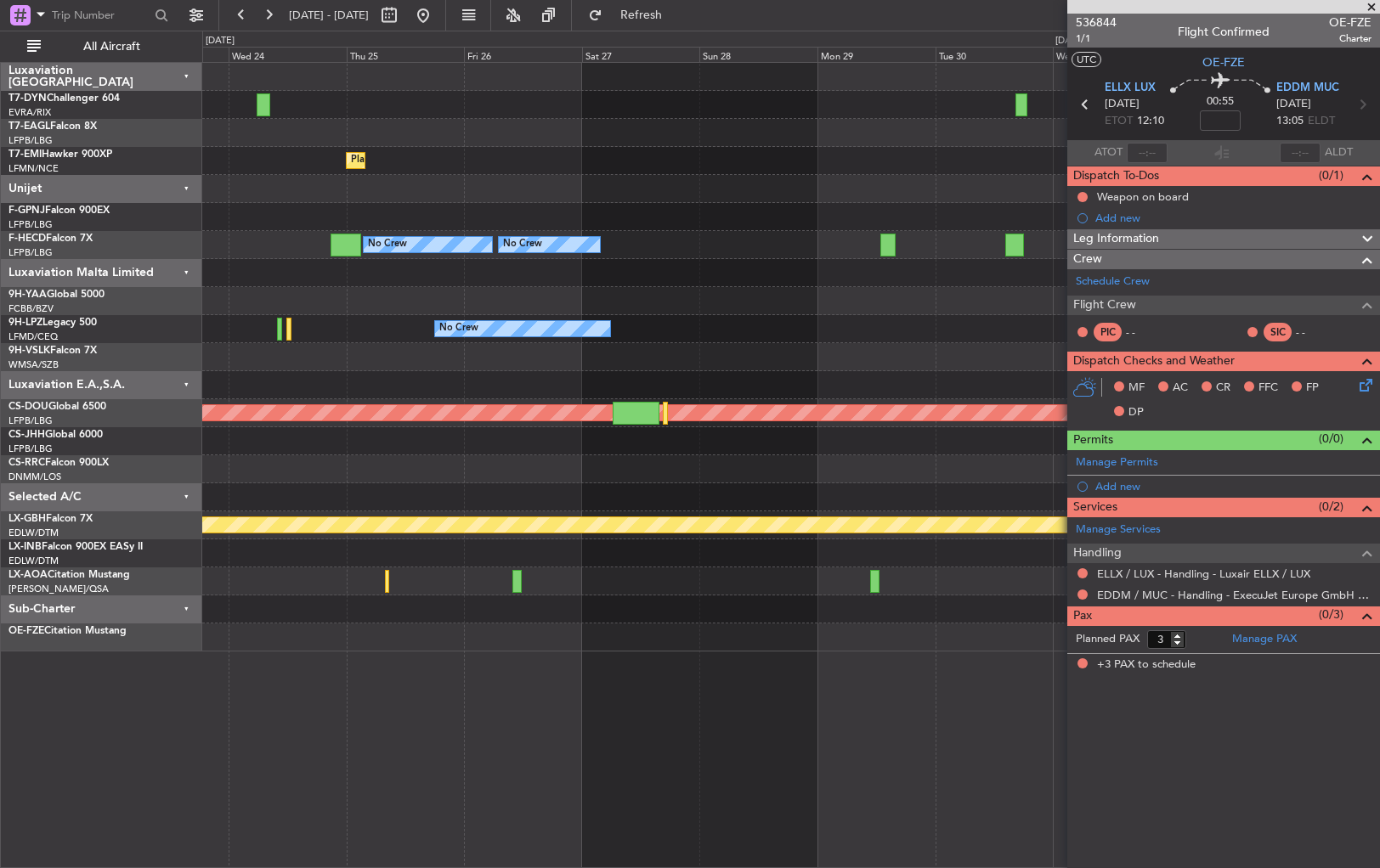
click at [635, 584] on div "Planned Maint [GEOGRAPHIC_DATA] No Crew Planned Maint [GEOGRAPHIC_DATA] ([GEOGR…" at bounding box center [791, 357] width 1177 height 589
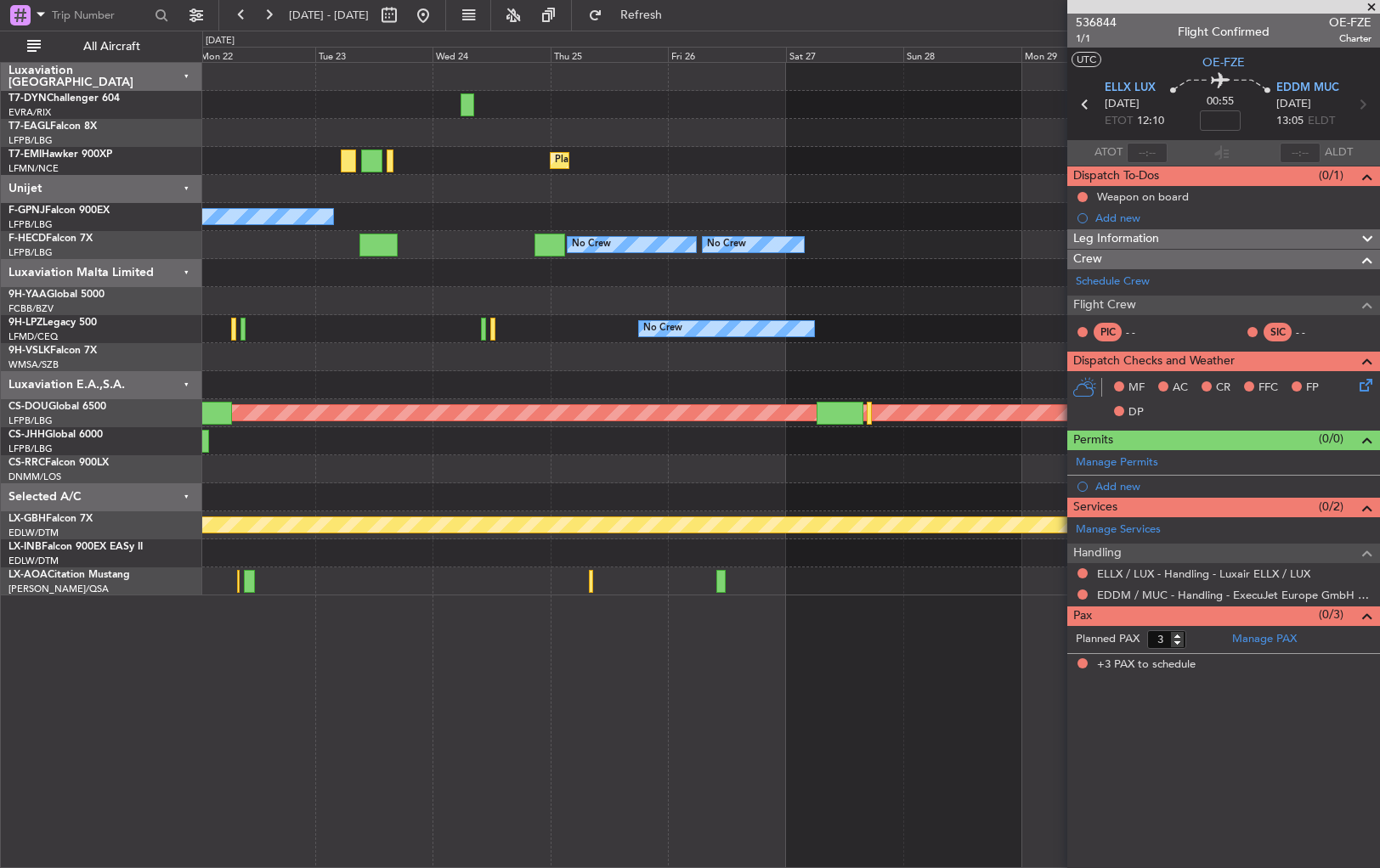
click at [692, 611] on div "Planned Maint [GEOGRAPHIC_DATA] No Crew No Crew No Crew No Crew No Crew Planned…" at bounding box center [791, 465] width 1178 height 807
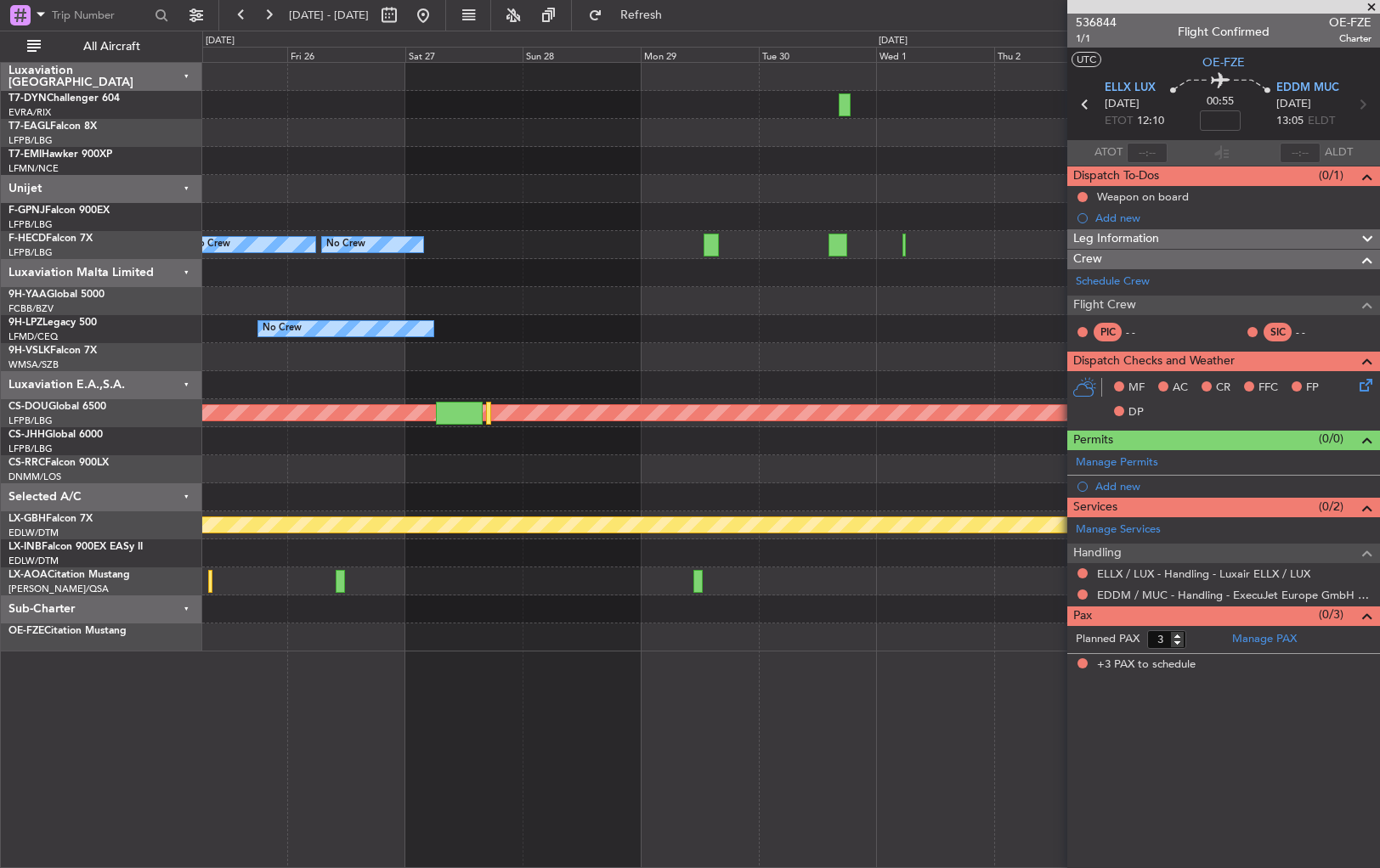
click at [418, 642] on div at bounding box center [791, 637] width 1177 height 28
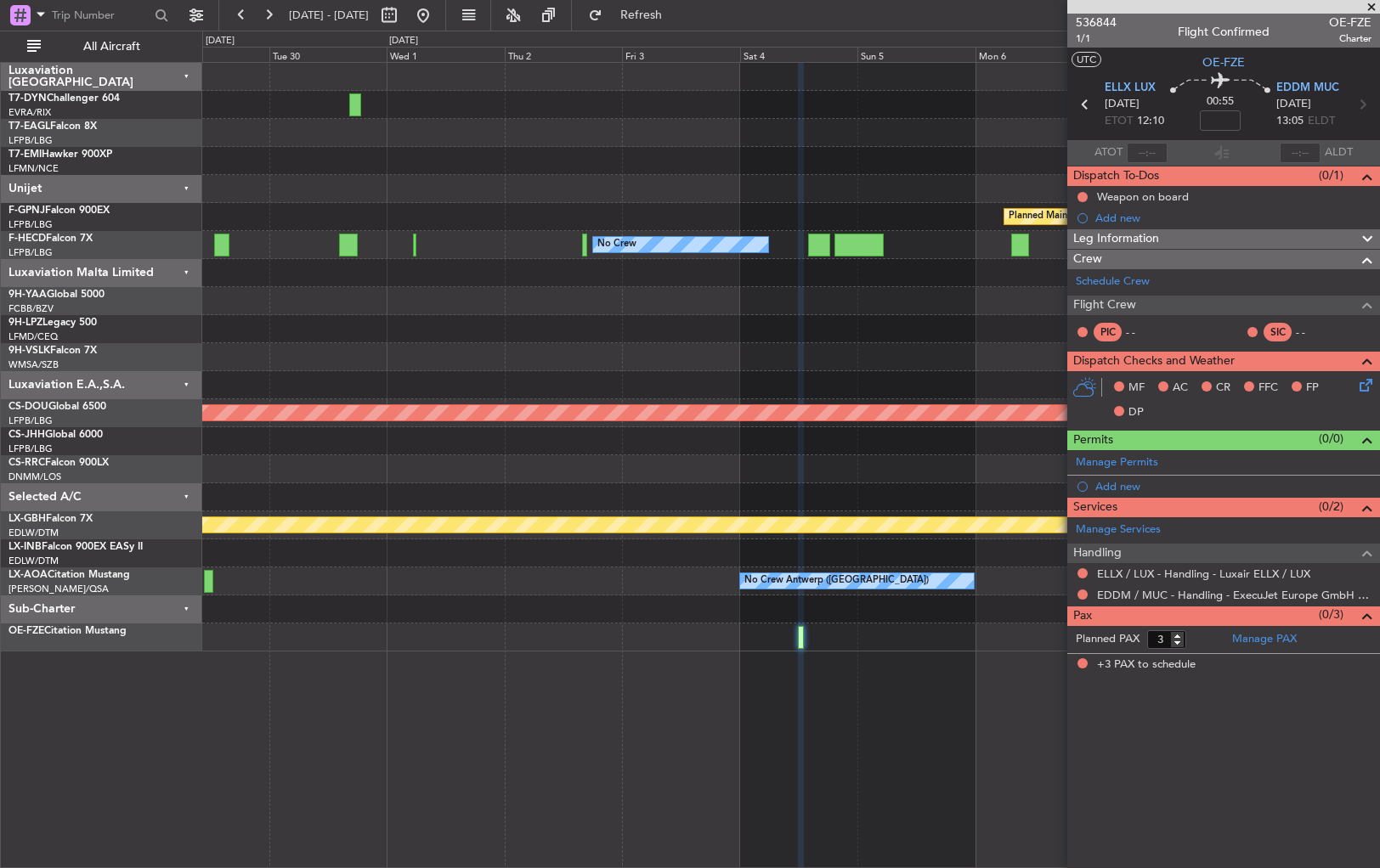
click at [459, 646] on div at bounding box center [791, 637] width 1177 height 28
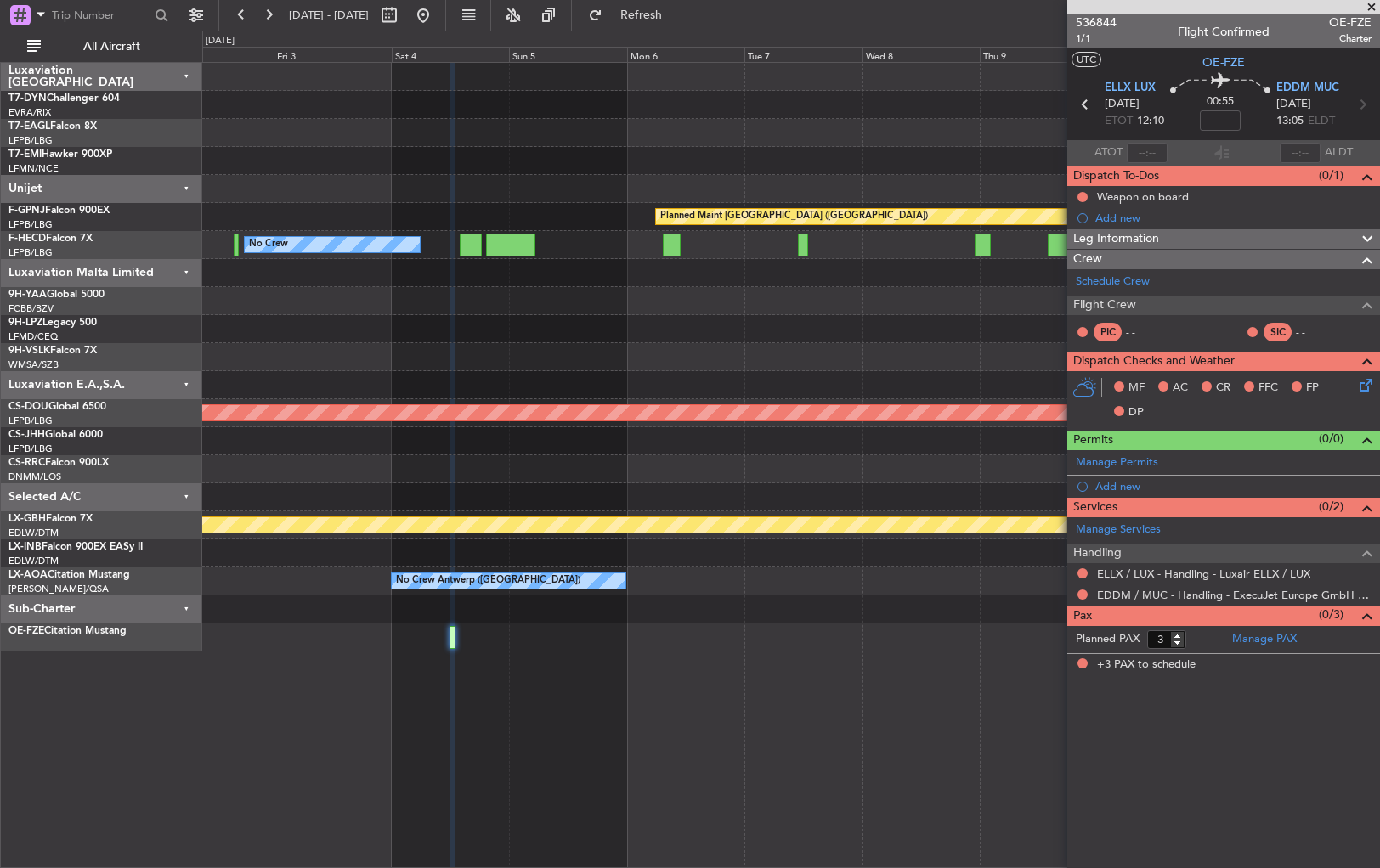
click at [344, 634] on div at bounding box center [791, 637] width 1177 height 28
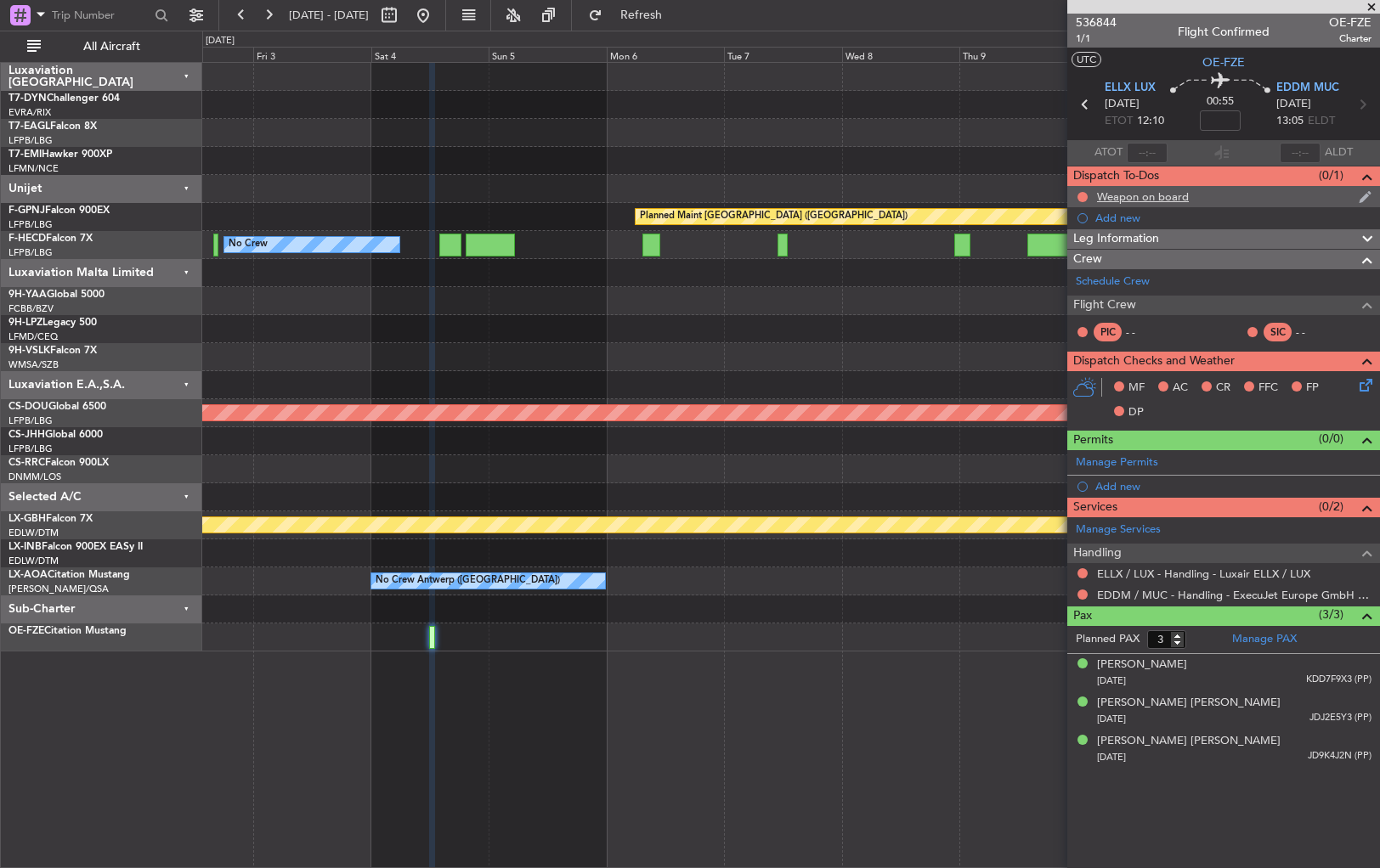
click at [1076, 195] on div at bounding box center [1083, 197] width 14 height 14
click at [1083, 194] on button at bounding box center [1083, 197] width 11 height 11
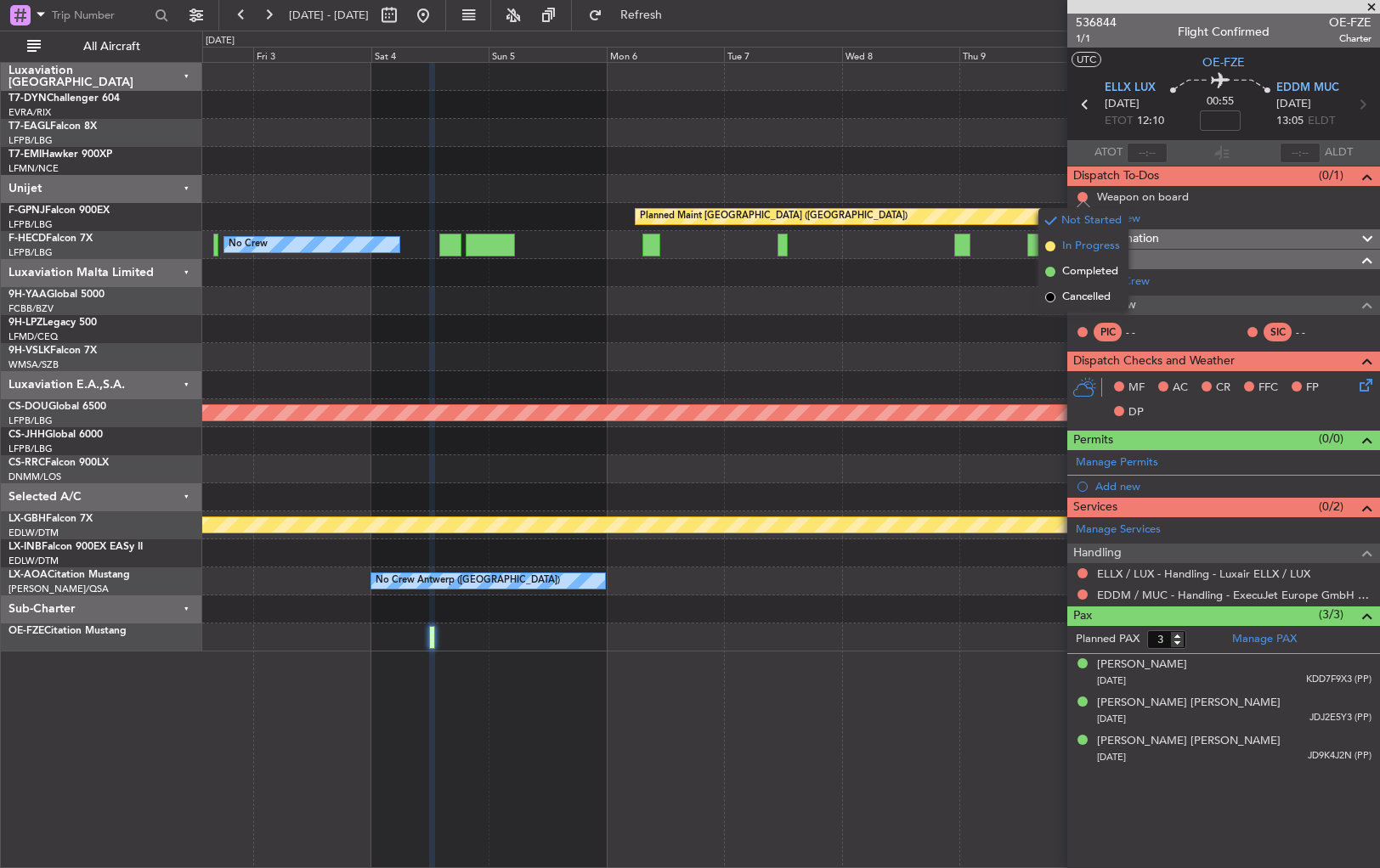
click at [1050, 242] on span at bounding box center [1051, 247] width 11 height 11
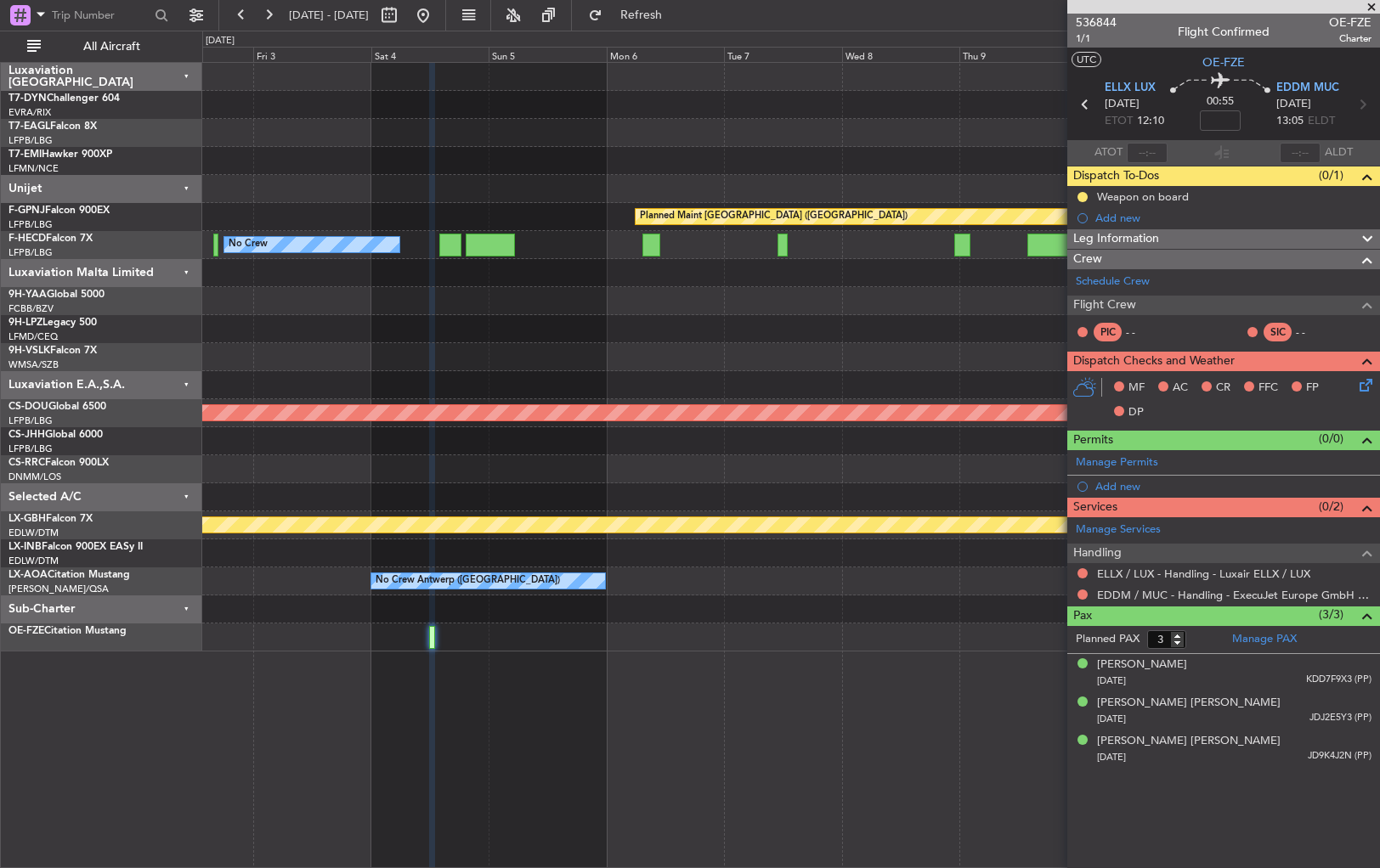
click at [819, 140] on div "Planned Maint [GEOGRAPHIC_DATA] ([GEOGRAPHIC_DATA]) No Crew No Crew Planned Mai…" at bounding box center [791, 357] width 1177 height 589
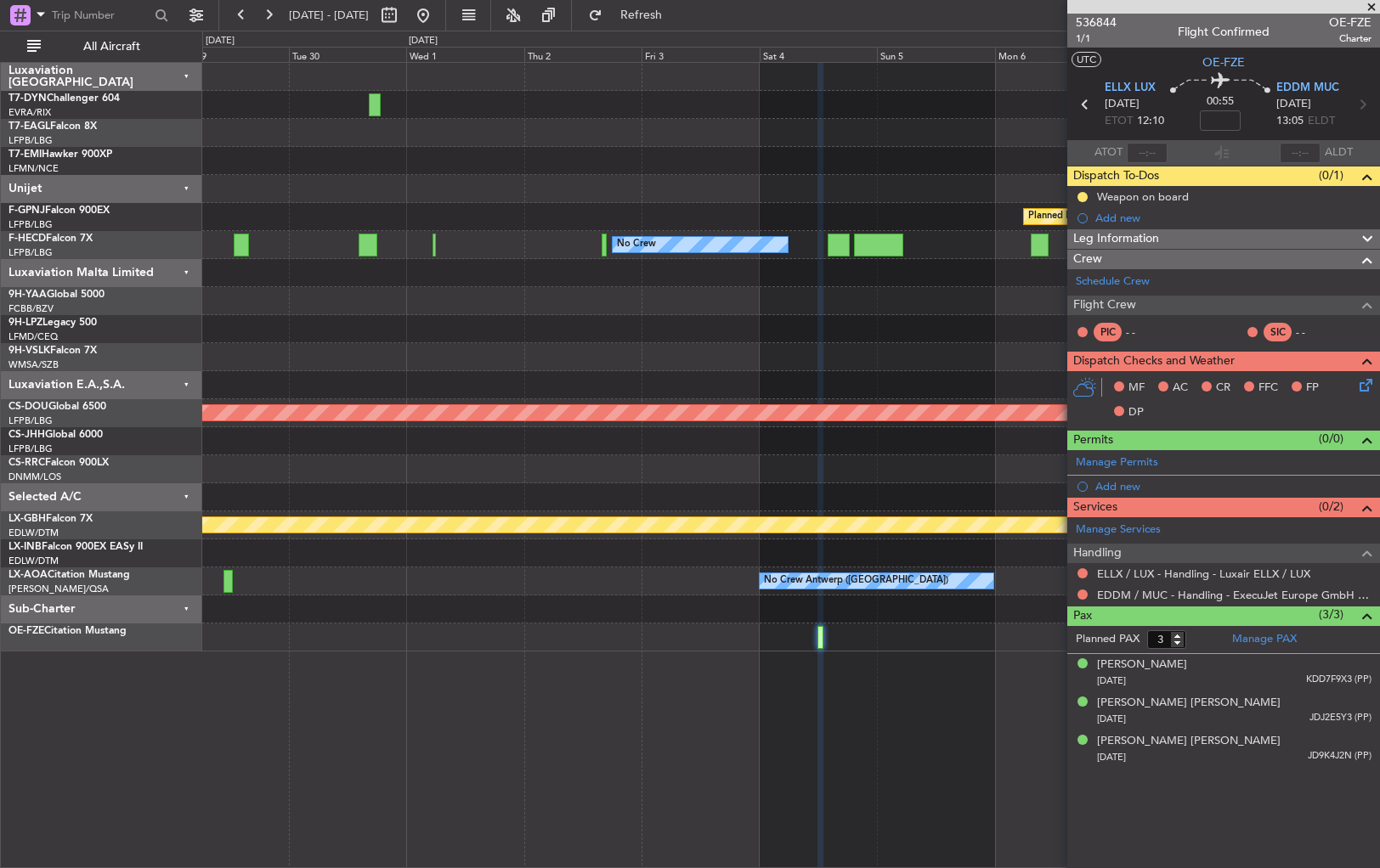
click at [746, 175] on div at bounding box center [791, 188] width 1177 height 28
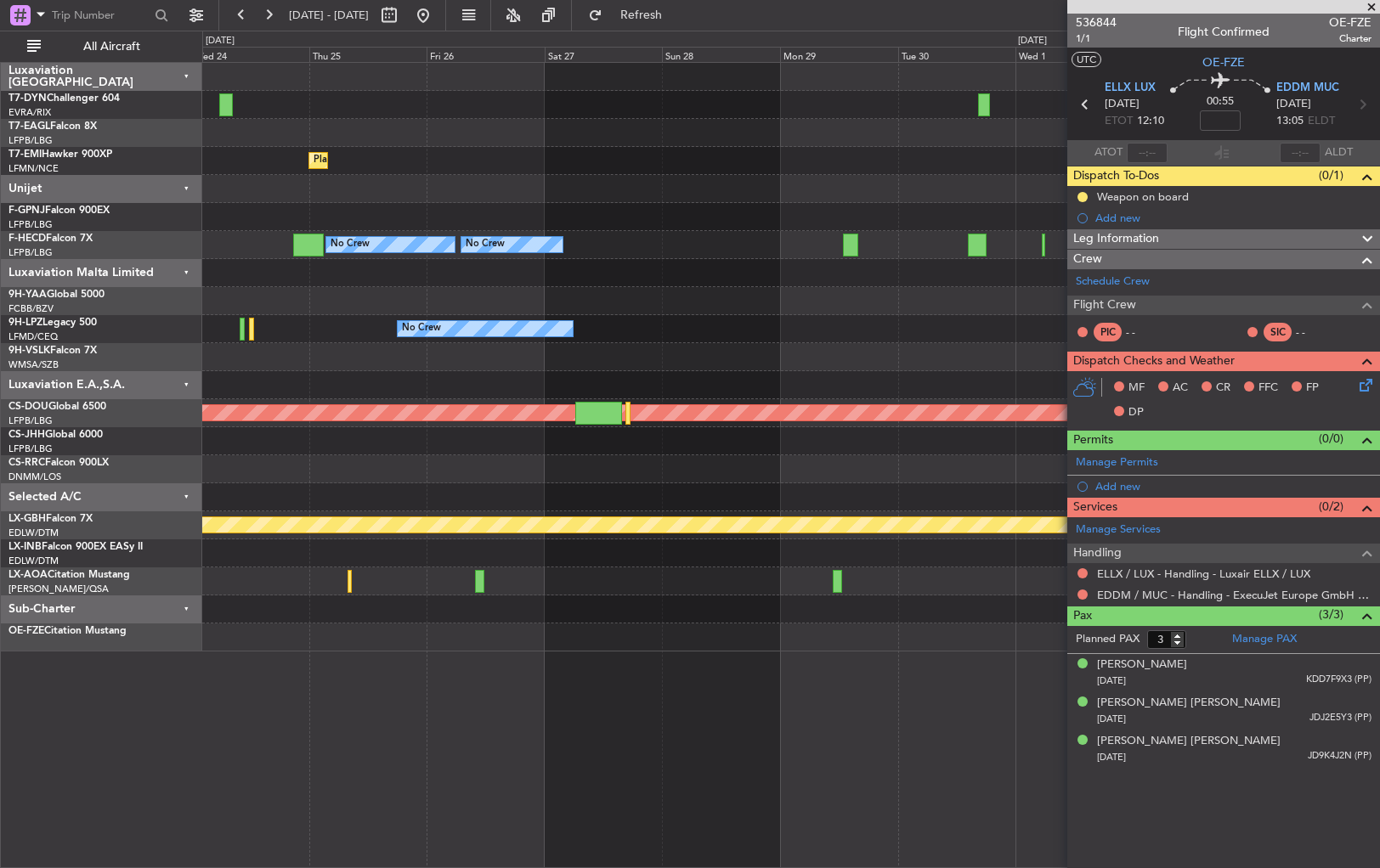
click at [750, 212] on div "No Crew Planned Maint [GEOGRAPHIC_DATA] ([GEOGRAPHIC_DATA])" at bounding box center [791, 217] width 1177 height 28
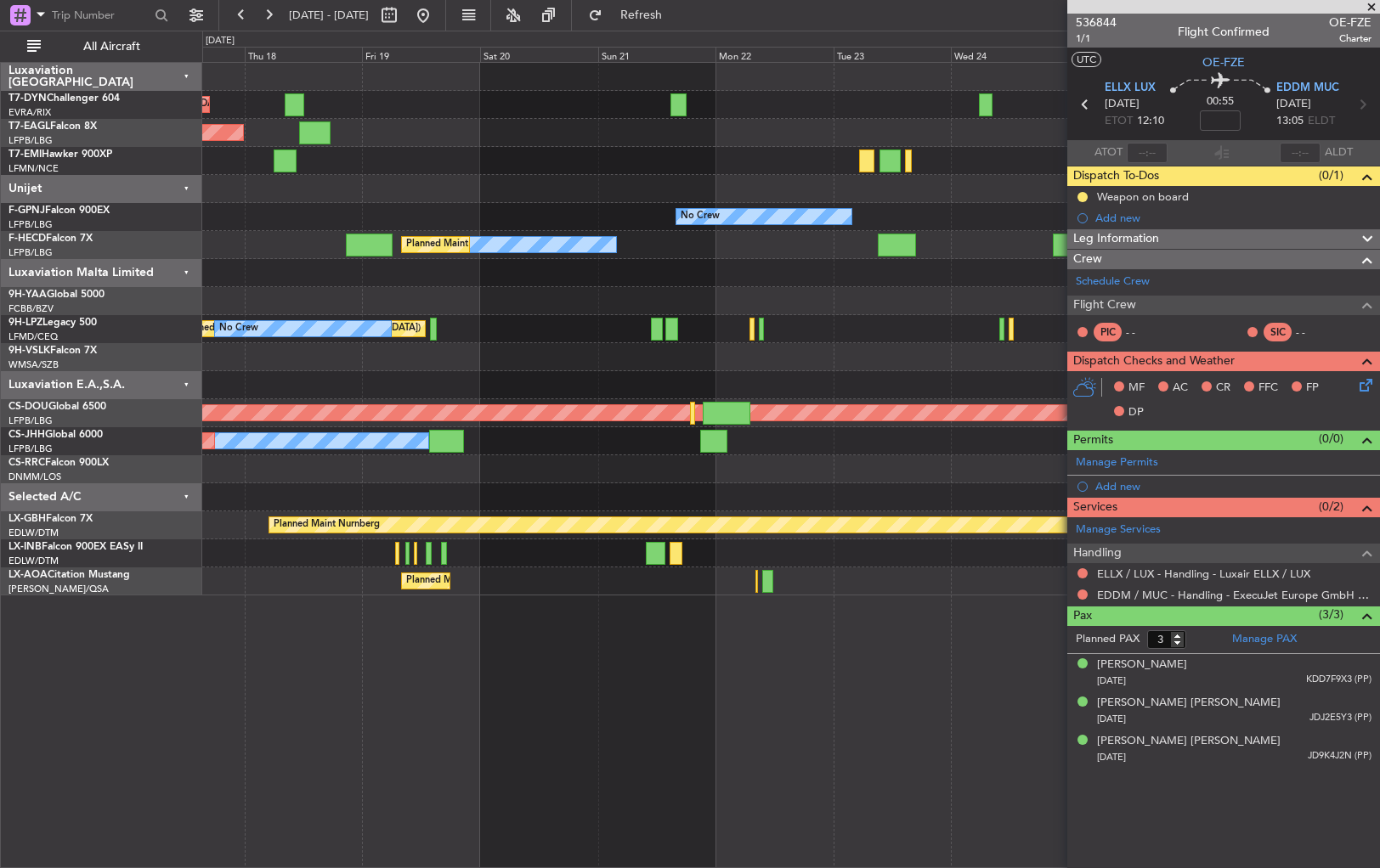
click at [935, 152] on div "Planned Maint [GEOGRAPHIC_DATA]" at bounding box center [791, 160] width 1177 height 28
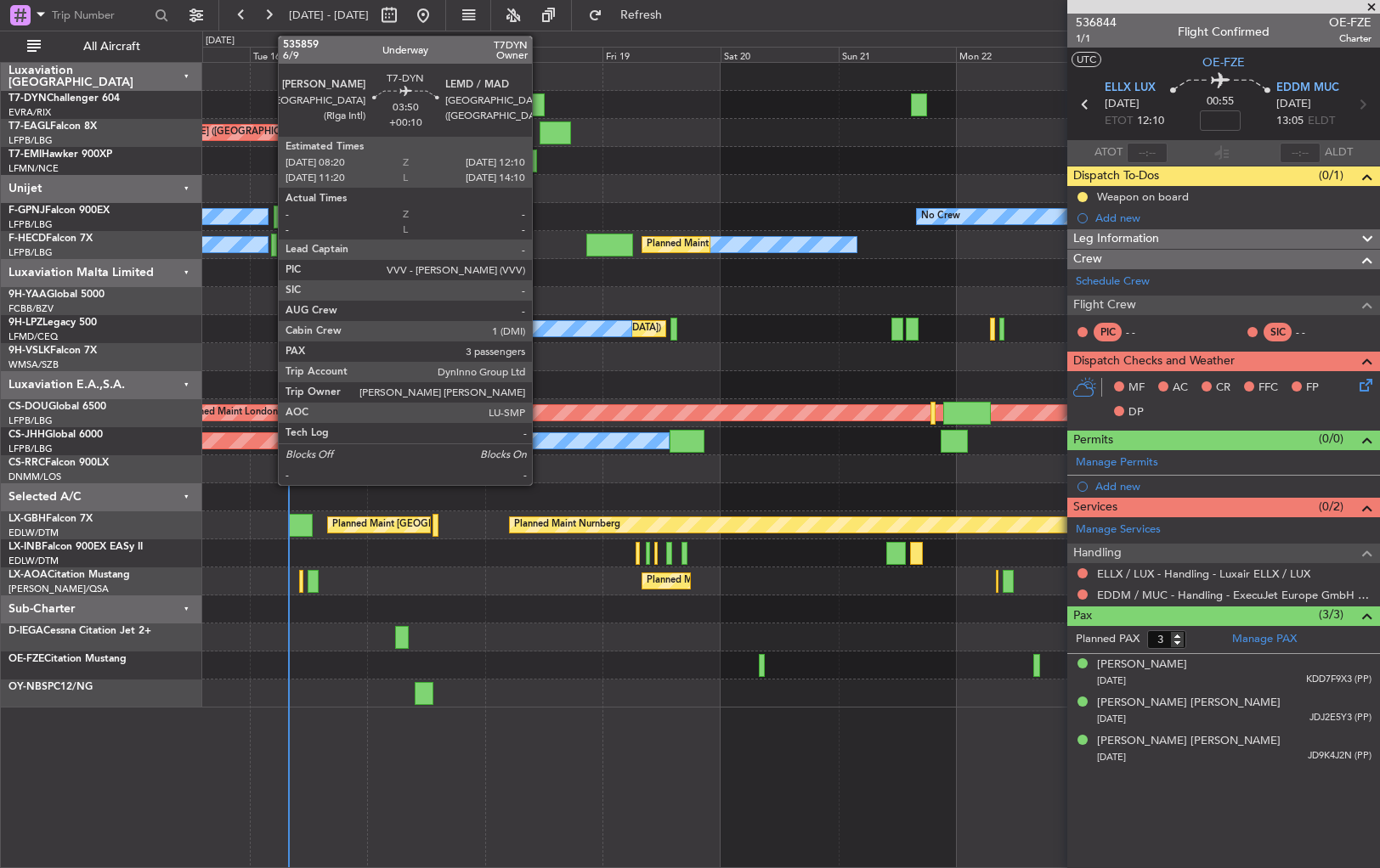
click at [540, 102] on div at bounding box center [535, 105] width 19 height 23
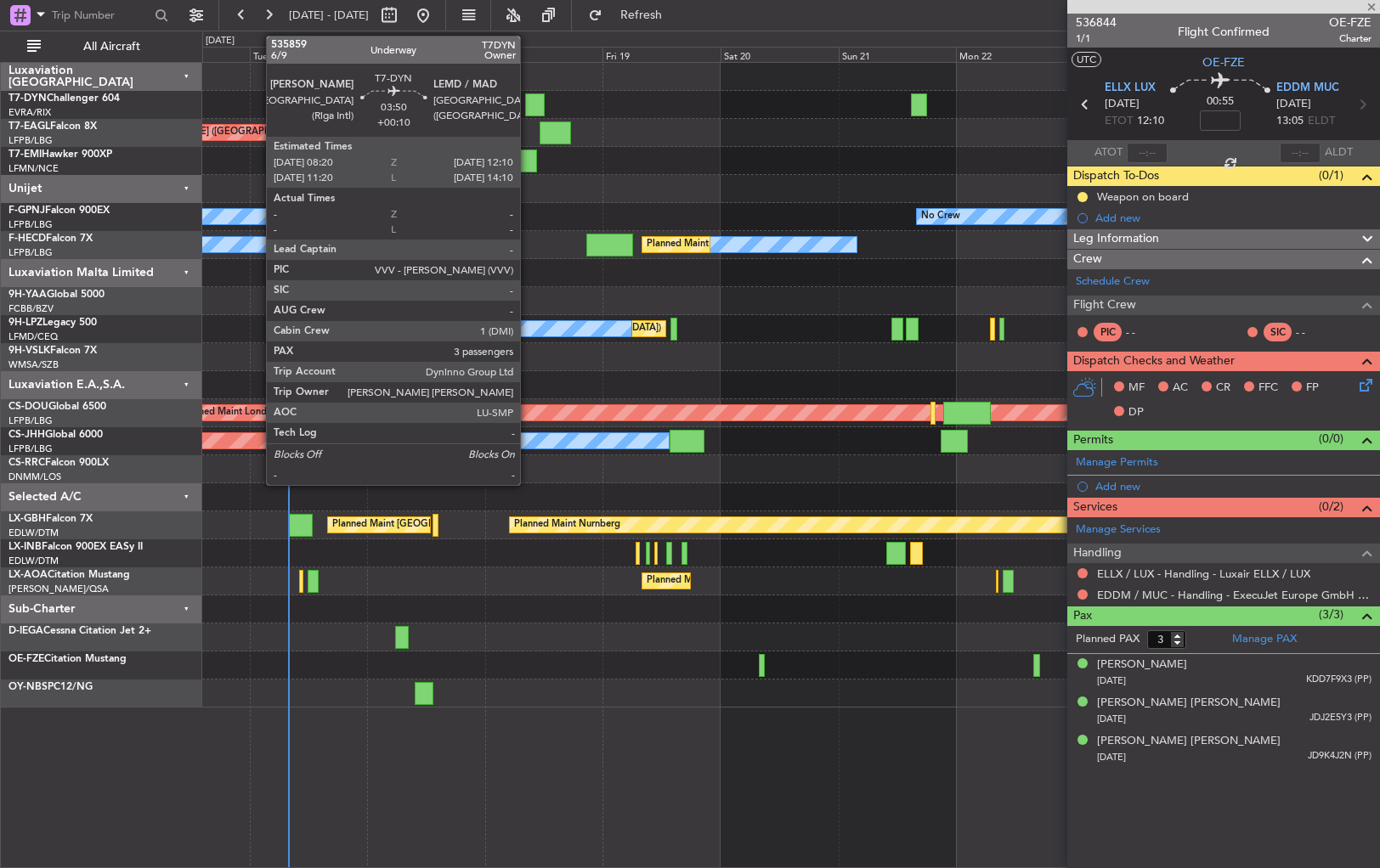
type input "+00:10"
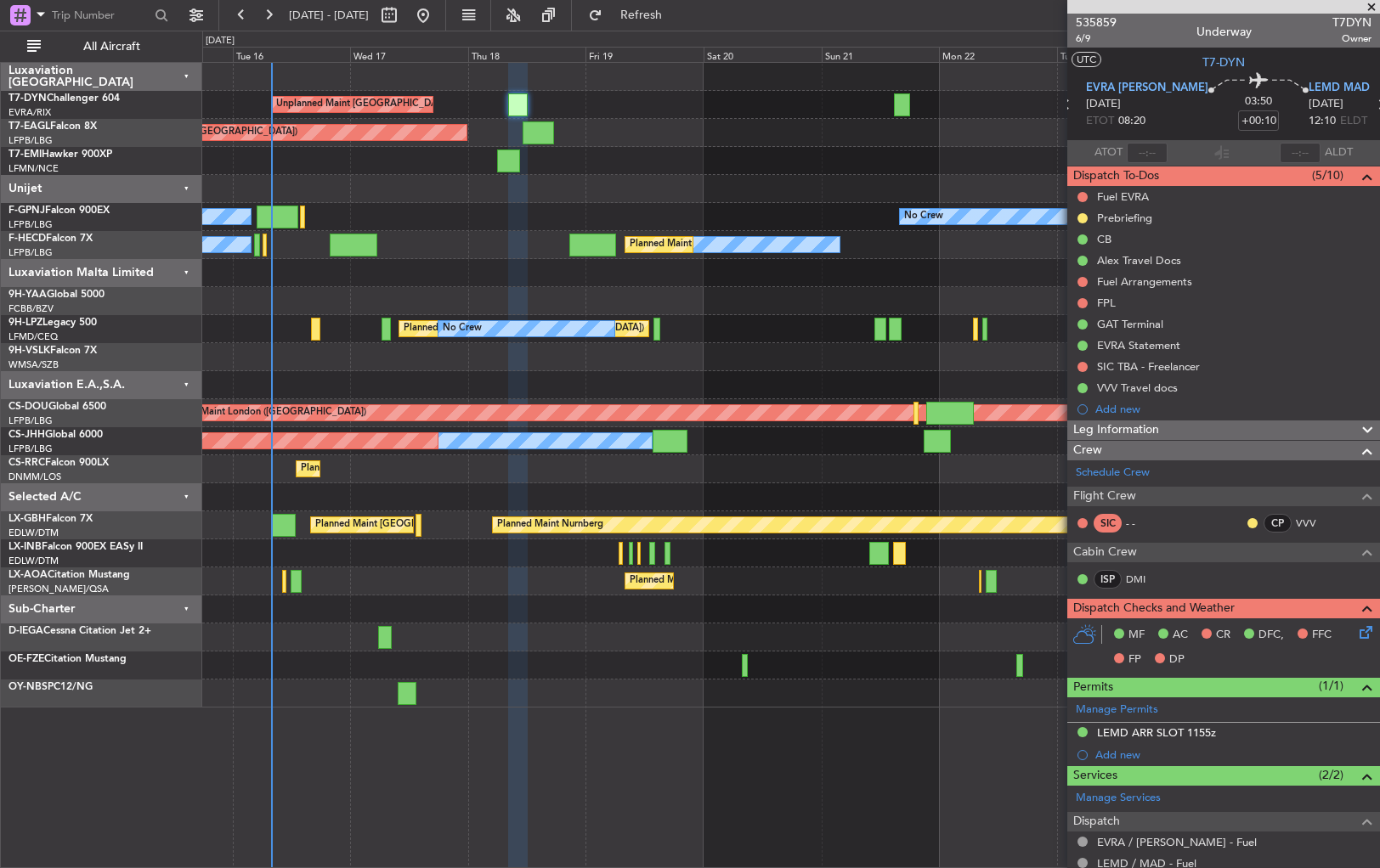
click at [942, 369] on div at bounding box center [791, 357] width 1177 height 28
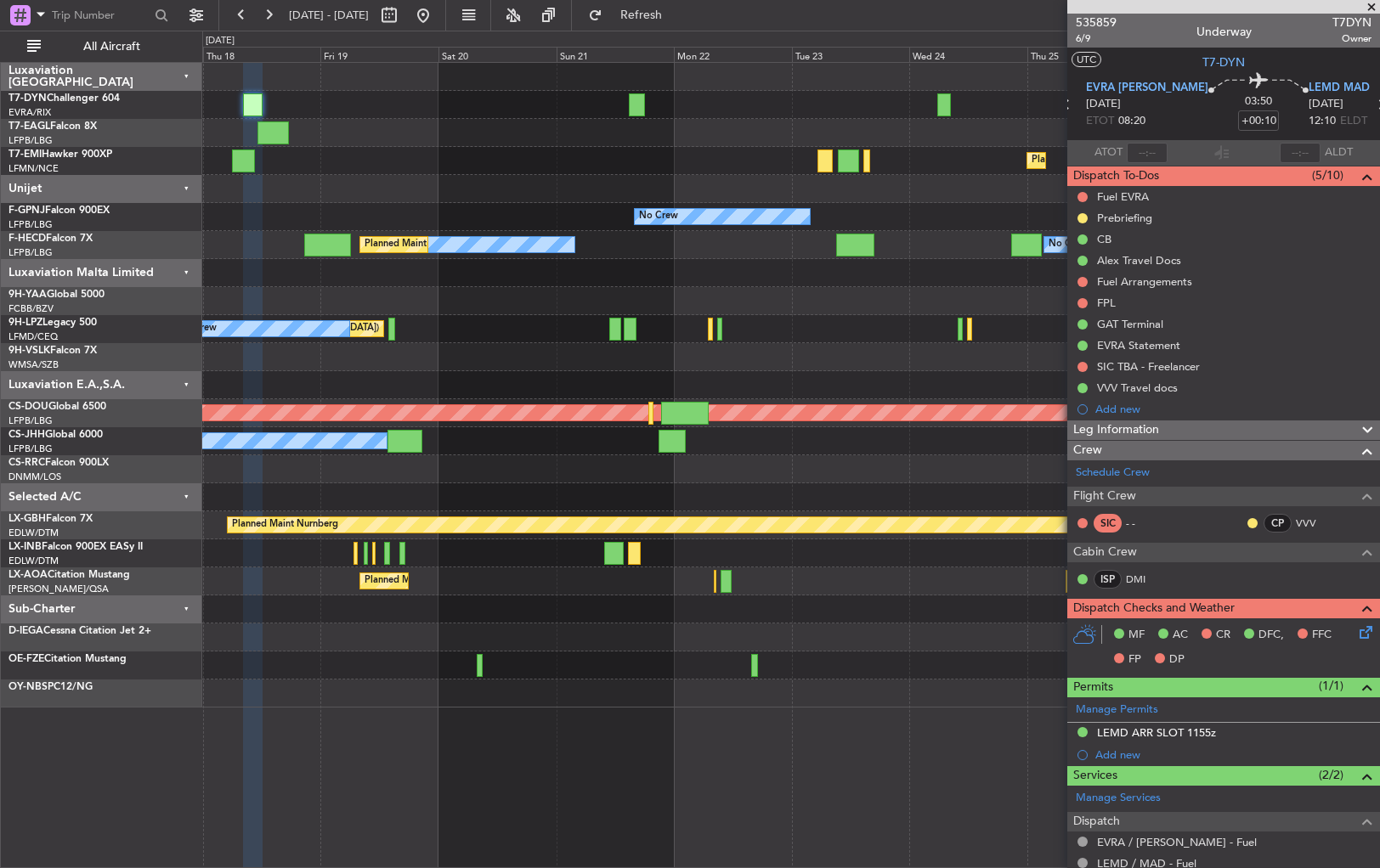
click at [569, 313] on div "Unplanned Maint [GEOGRAPHIC_DATA] (Riga Intl) Planned Maint [US_STATE] ([GEOGRA…" at bounding box center [791, 385] width 1177 height 645
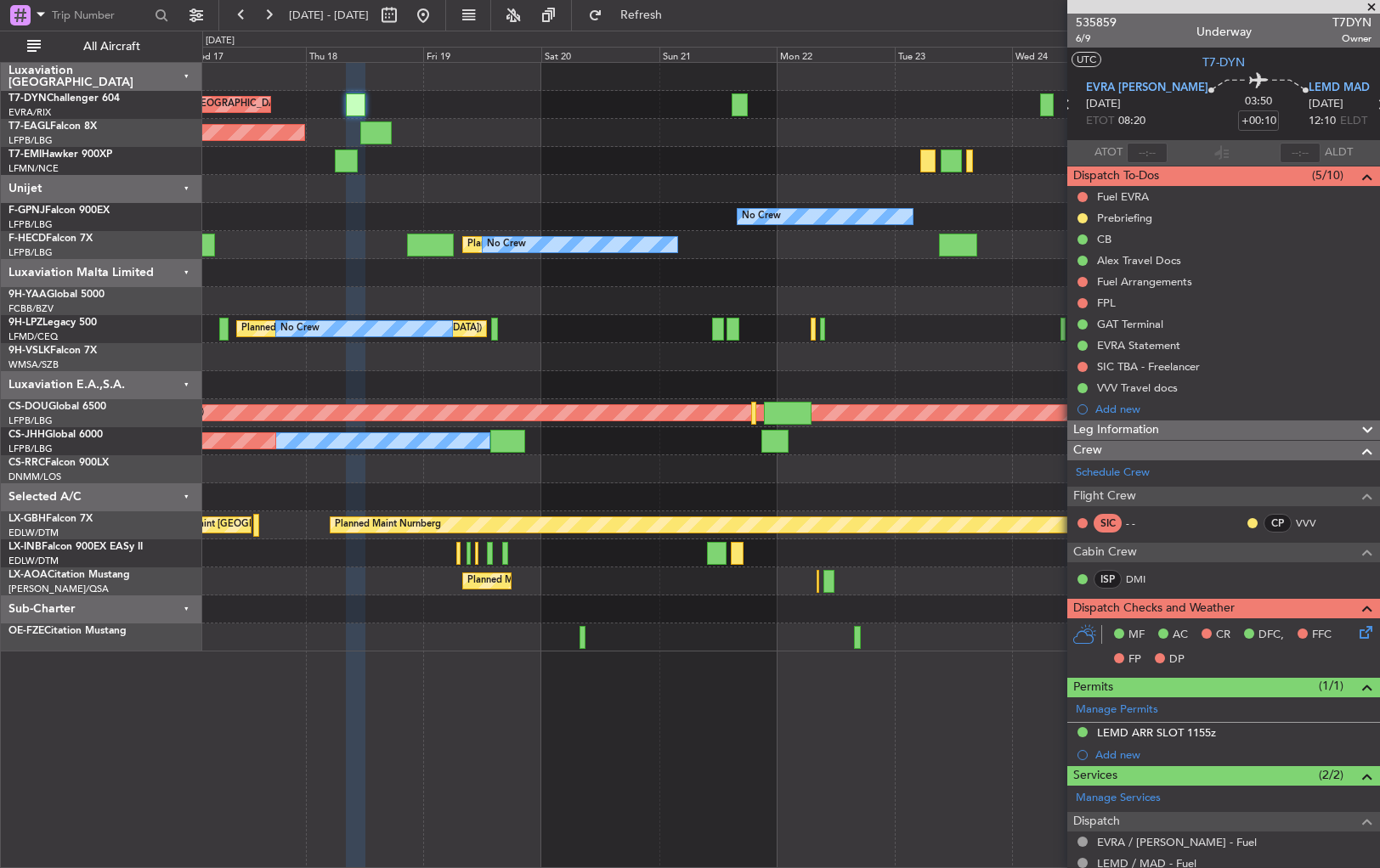
click at [660, 355] on div at bounding box center [791, 357] width 1177 height 28
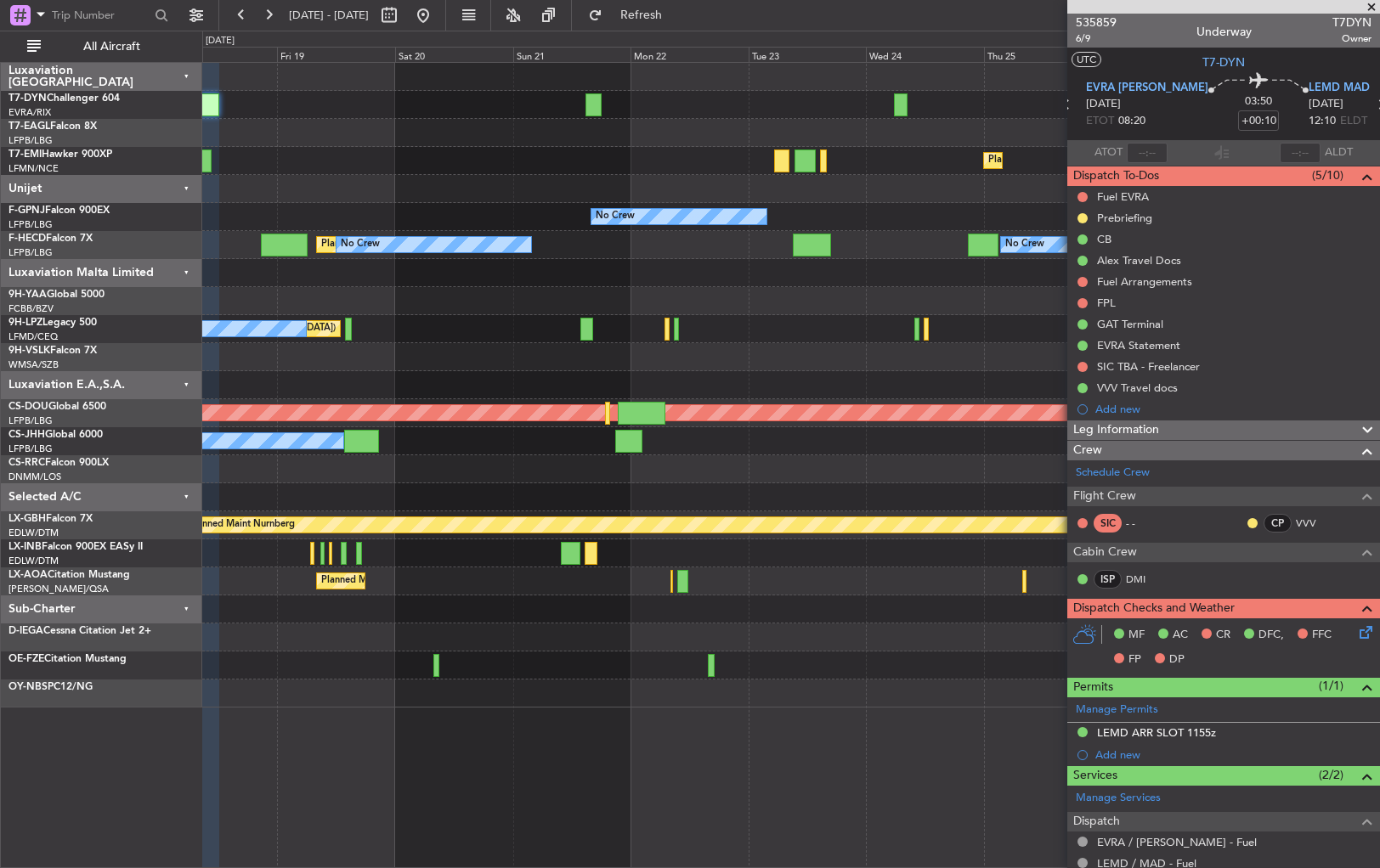
click at [674, 494] on div "Unplanned Maint [GEOGRAPHIC_DATA] (Riga Intl) Planned Maint [US_STATE] ([GEOGRA…" at bounding box center [791, 385] width 1177 height 645
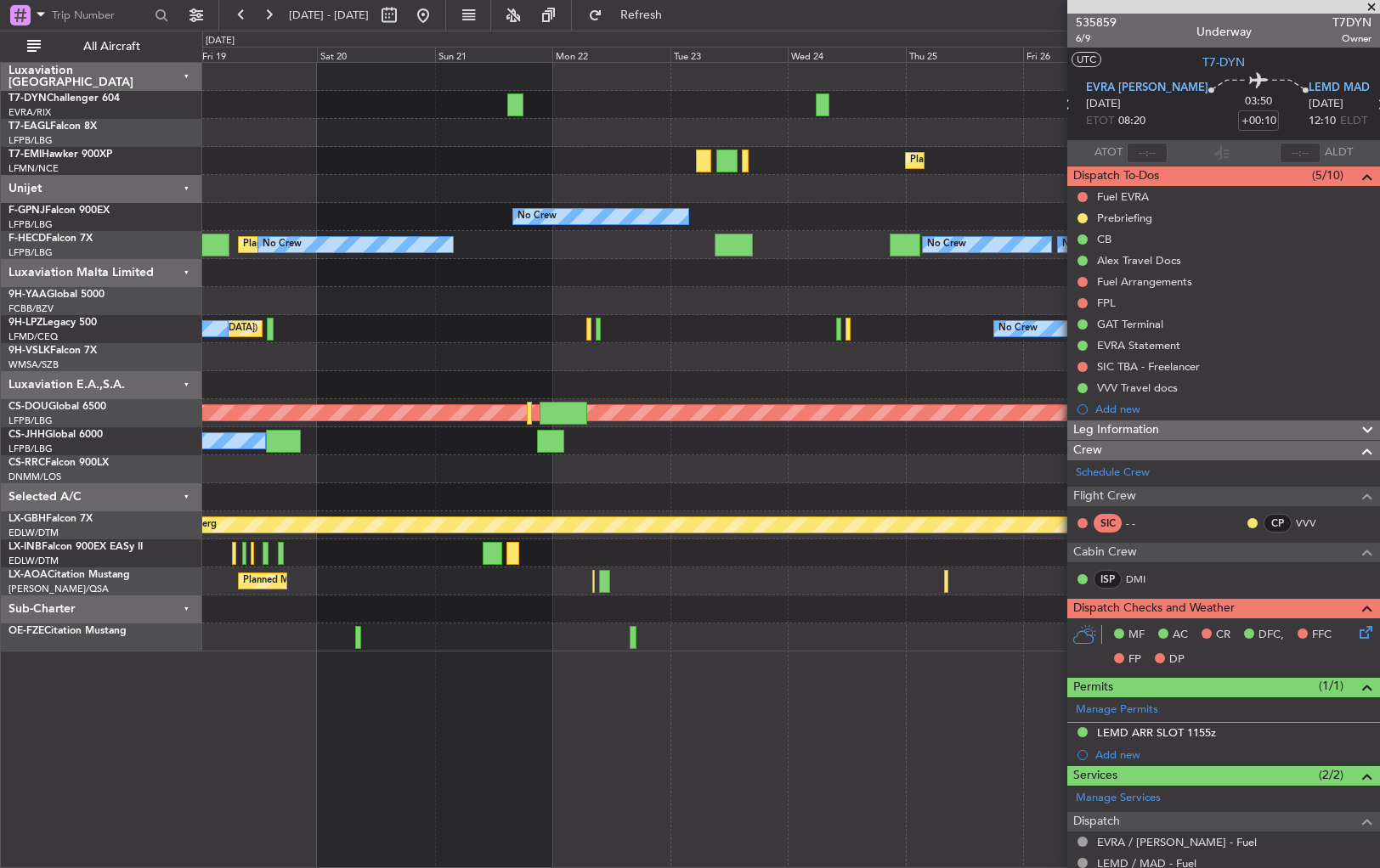
click at [344, 680] on div "Unplanned Maint [GEOGRAPHIC_DATA] (Riga Intl) Planned Maint [US_STATE] ([GEOGRA…" at bounding box center [791, 465] width 1178 height 807
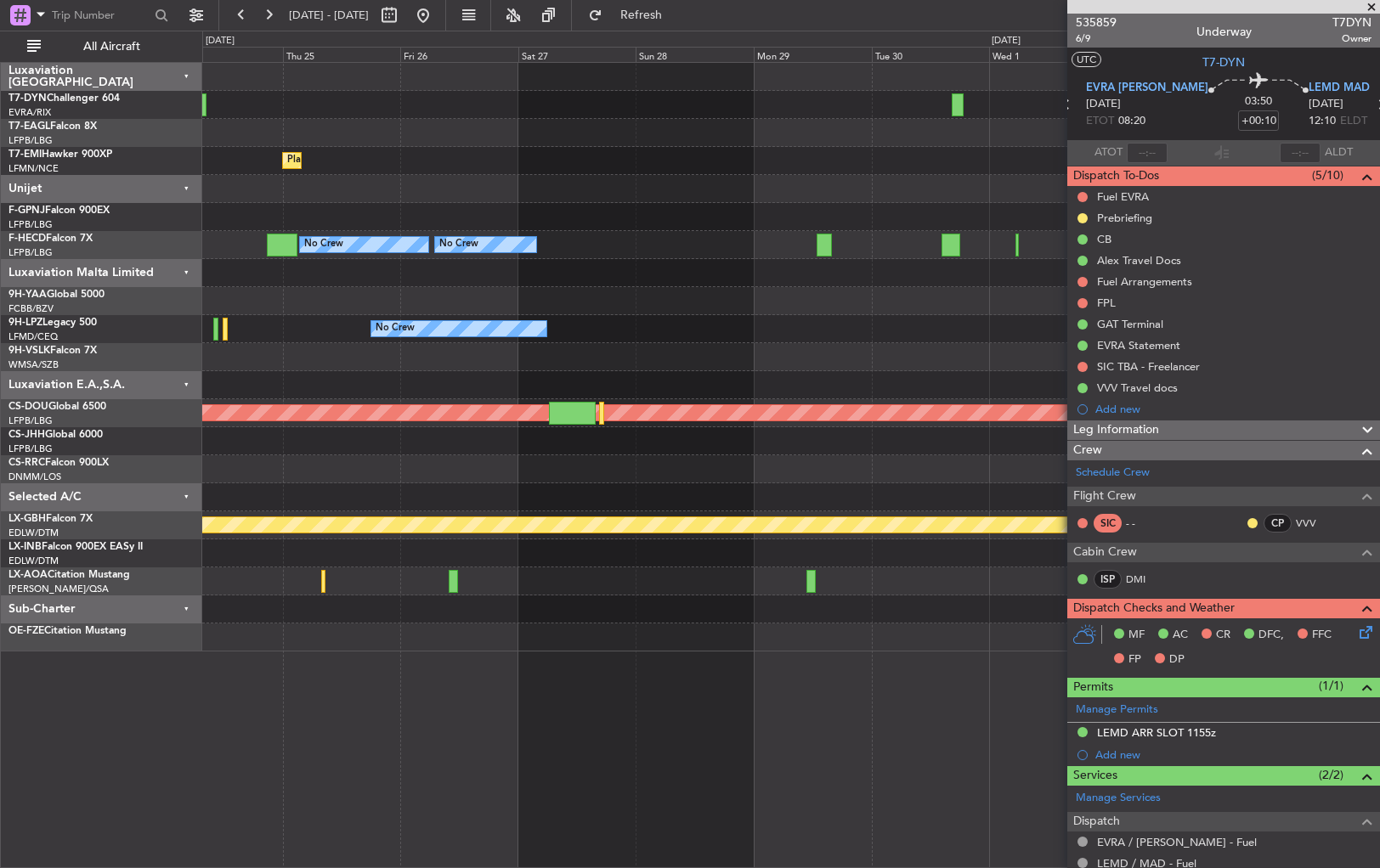
click at [169, 690] on div "Planned Maint [GEOGRAPHIC_DATA] Planned Maint [GEOGRAPHIC_DATA] ([GEOGRAPHIC_DA…" at bounding box center [690, 450] width 1380 height 838
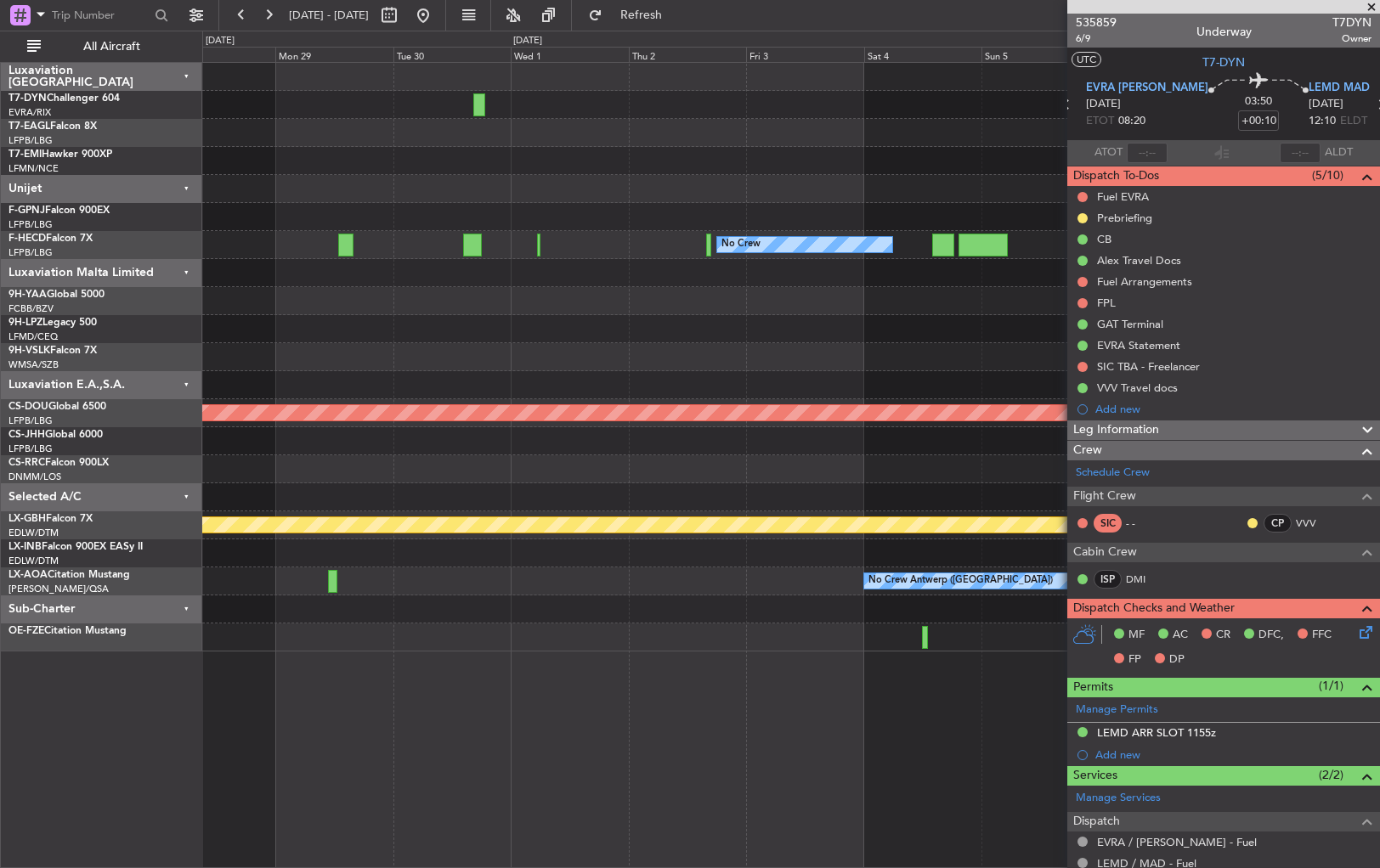
click at [347, 650] on div at bounding box center [791, 637] width 1177 height 28
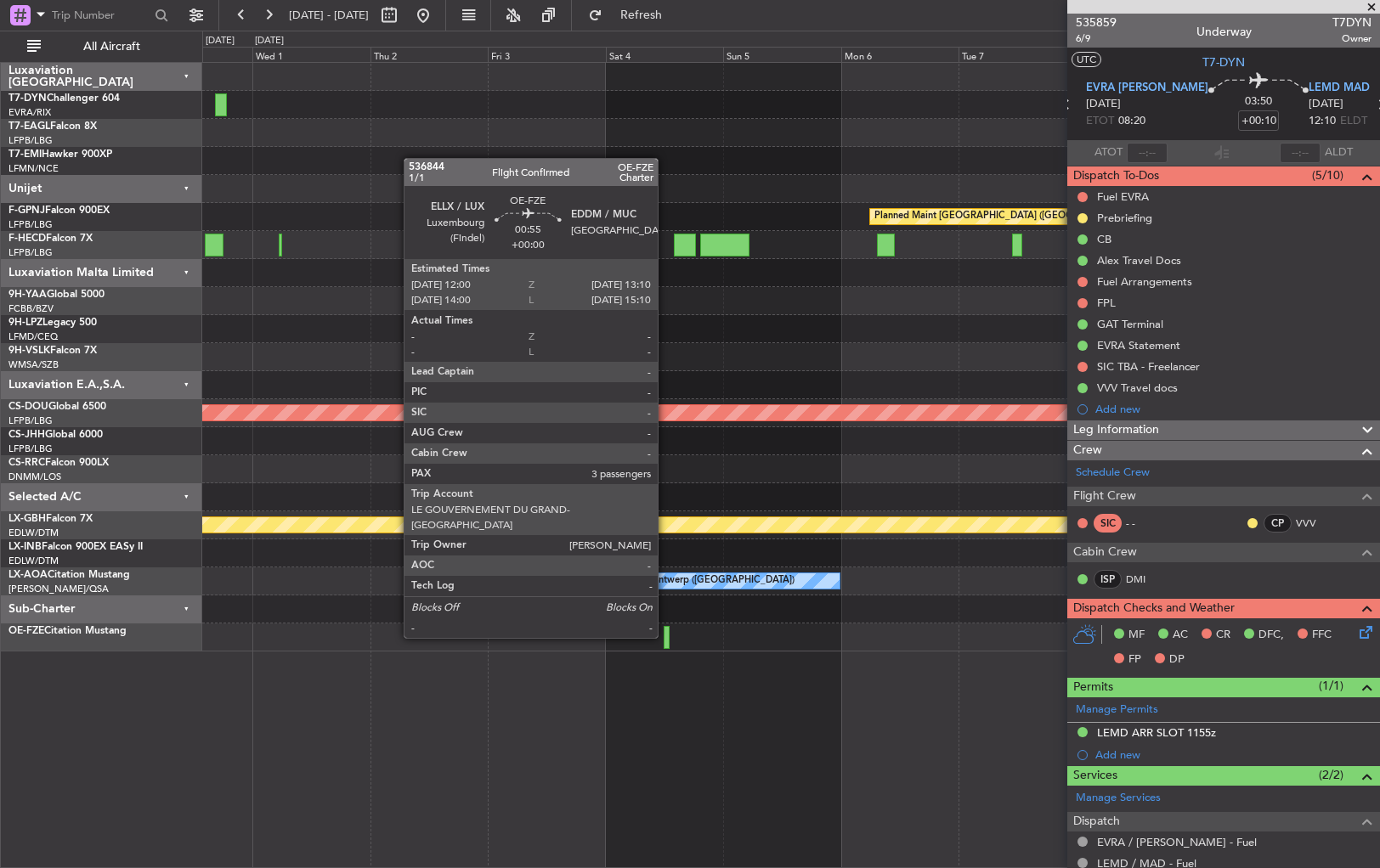
click at [665, 637] on div at bounding box center [667, 638] width 6 height 23
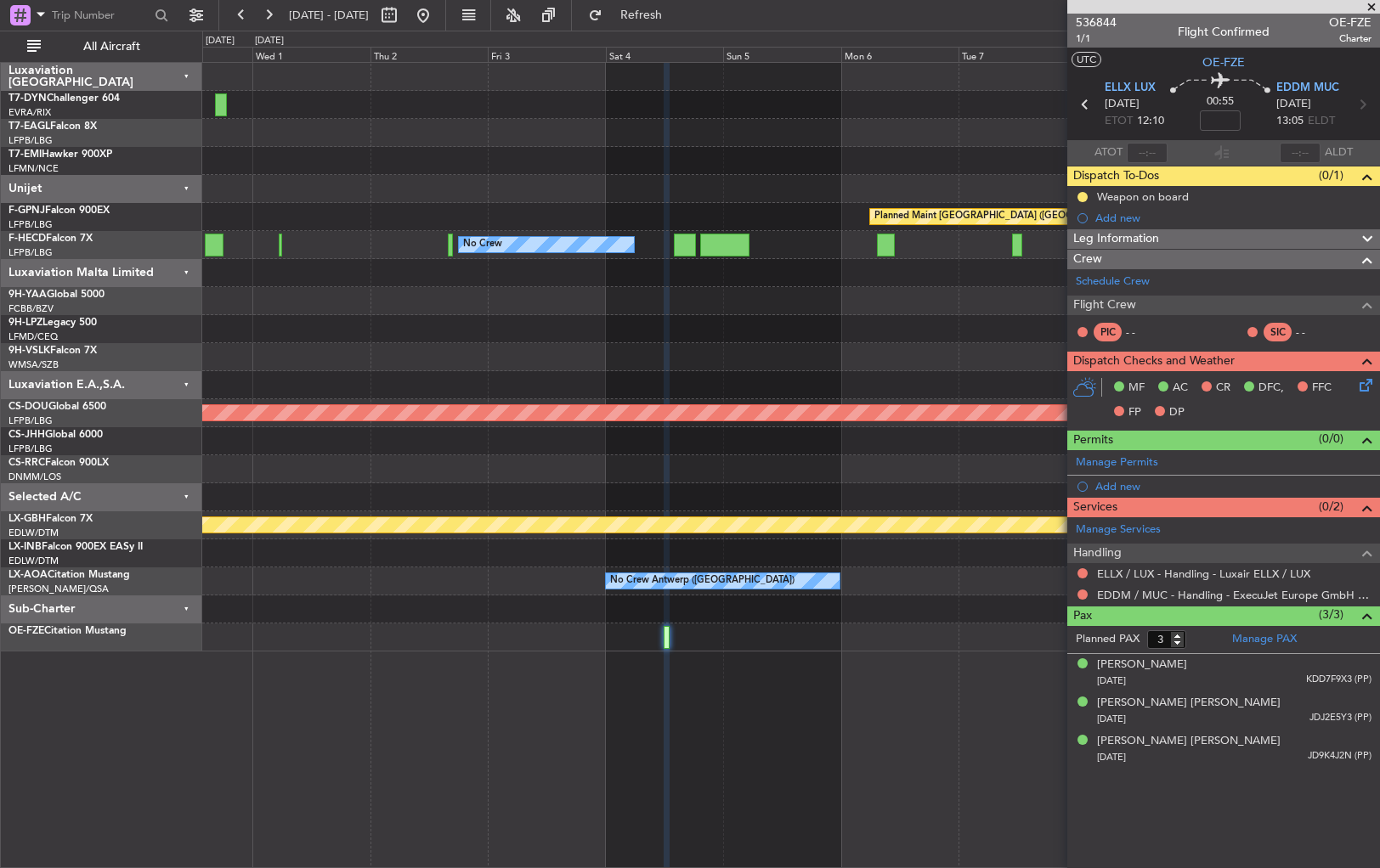
click at [900, 153] on div "Planned Maint [GEOGRAPHIC_DATA] ([GEOGRAPHIC_DATA]) No Crew No Crew Planned Mai…" at bounding box center [791, 357] width 1177 height 589
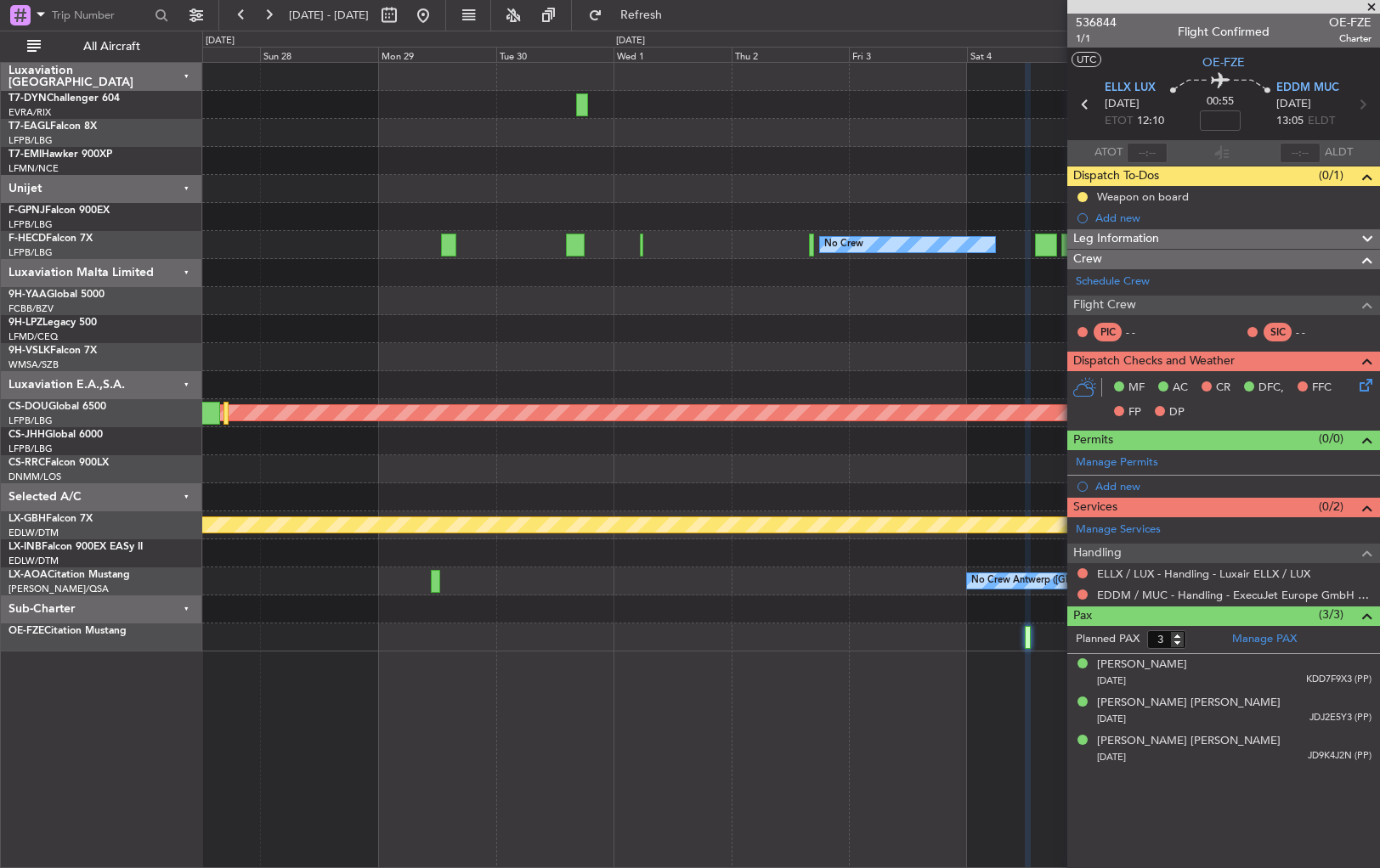
click at [803, 201] on div "Planned Maint Zurich Planned Maint Paris (Le Bourget) No Crew No Crew No Crew N…" at bounding box center [791, 357] width 1177 height 589
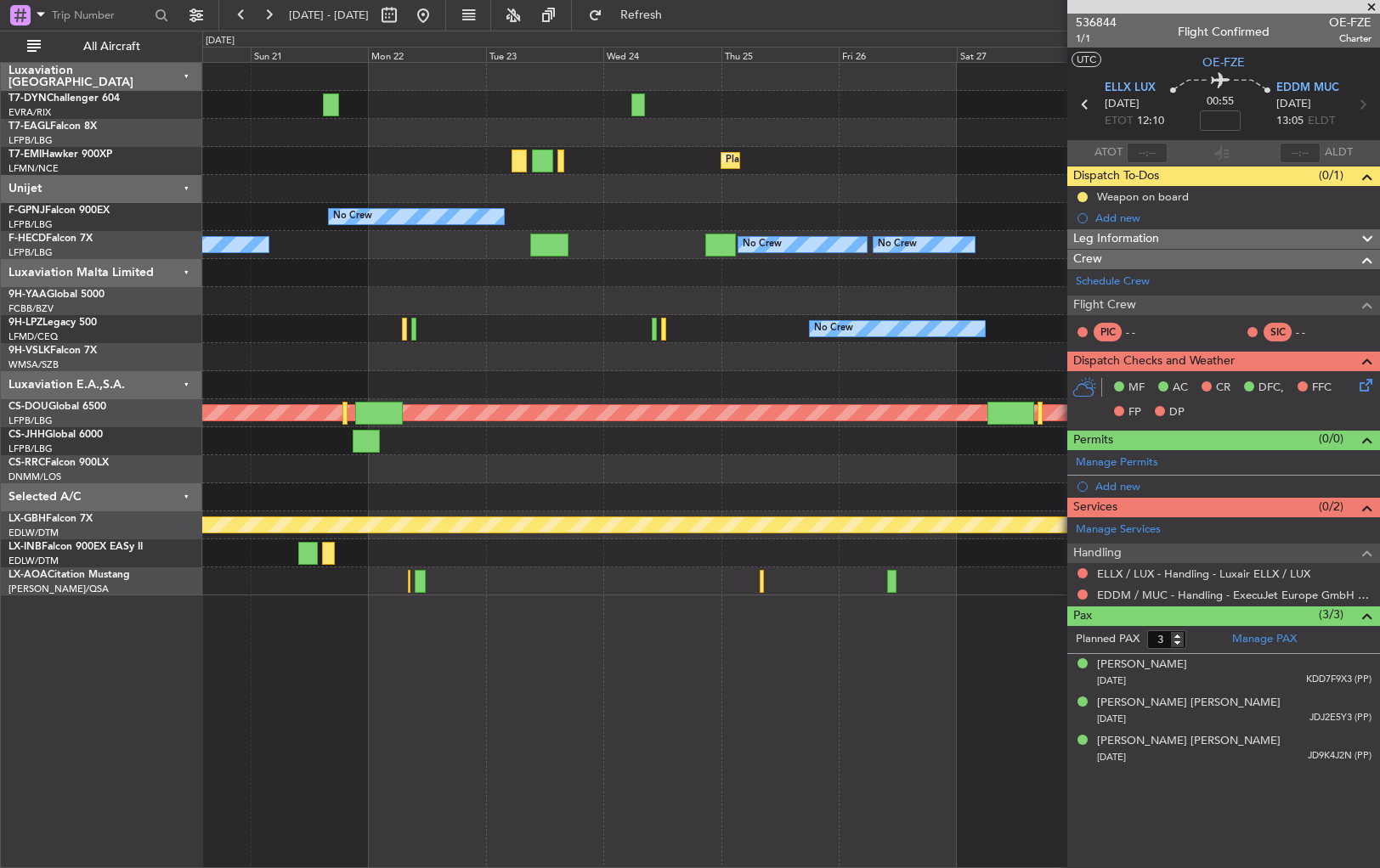
click at [885, 162] on div "Planned Maint Zurich No Crew No Crew No Crew No Crew Planned Maint Paris (Le Bo…" at bounding box center [791, 329] width 1177 height 533
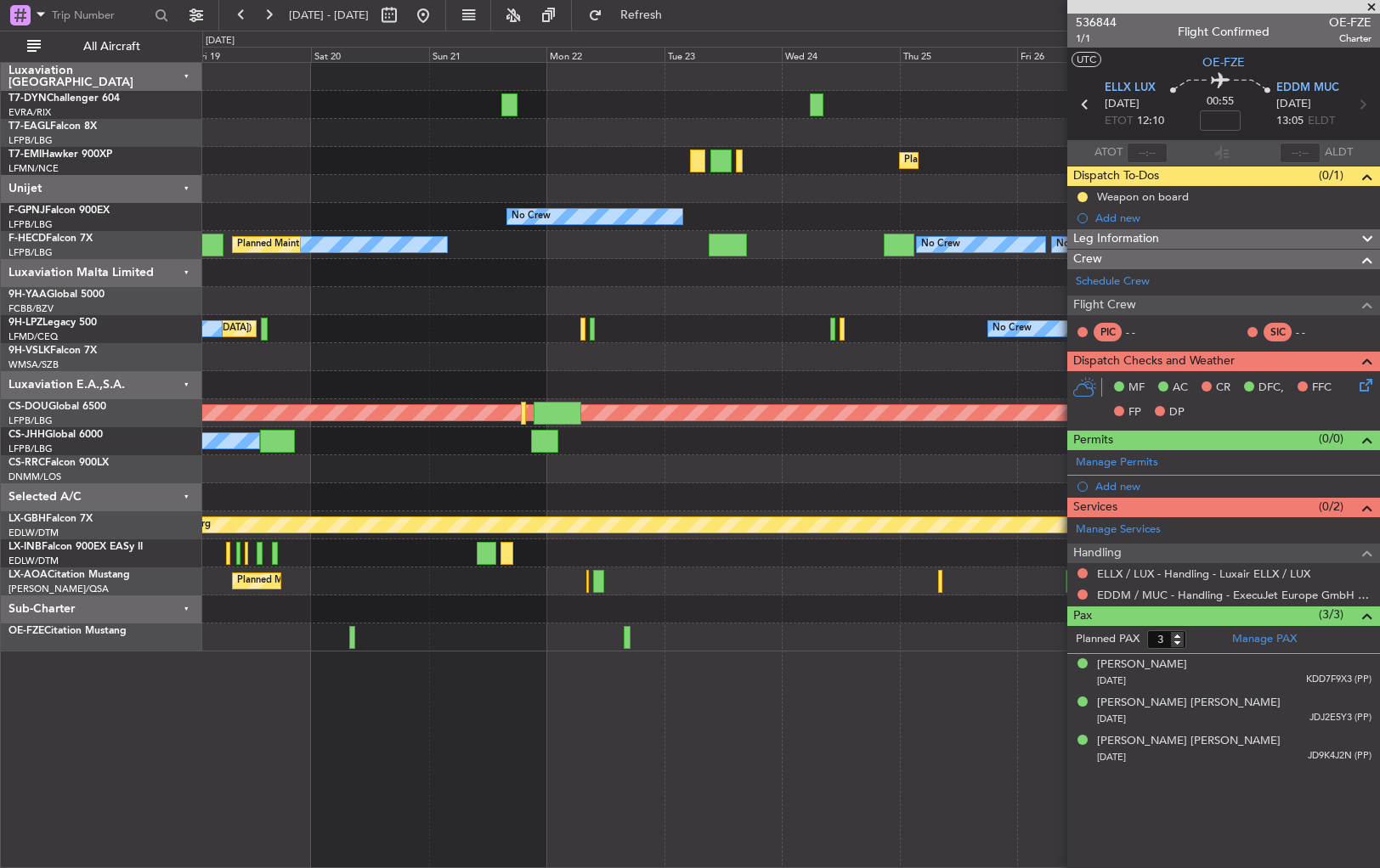
click at [942, 360] on div at bounding box center [791, 357] width 1177 height 28
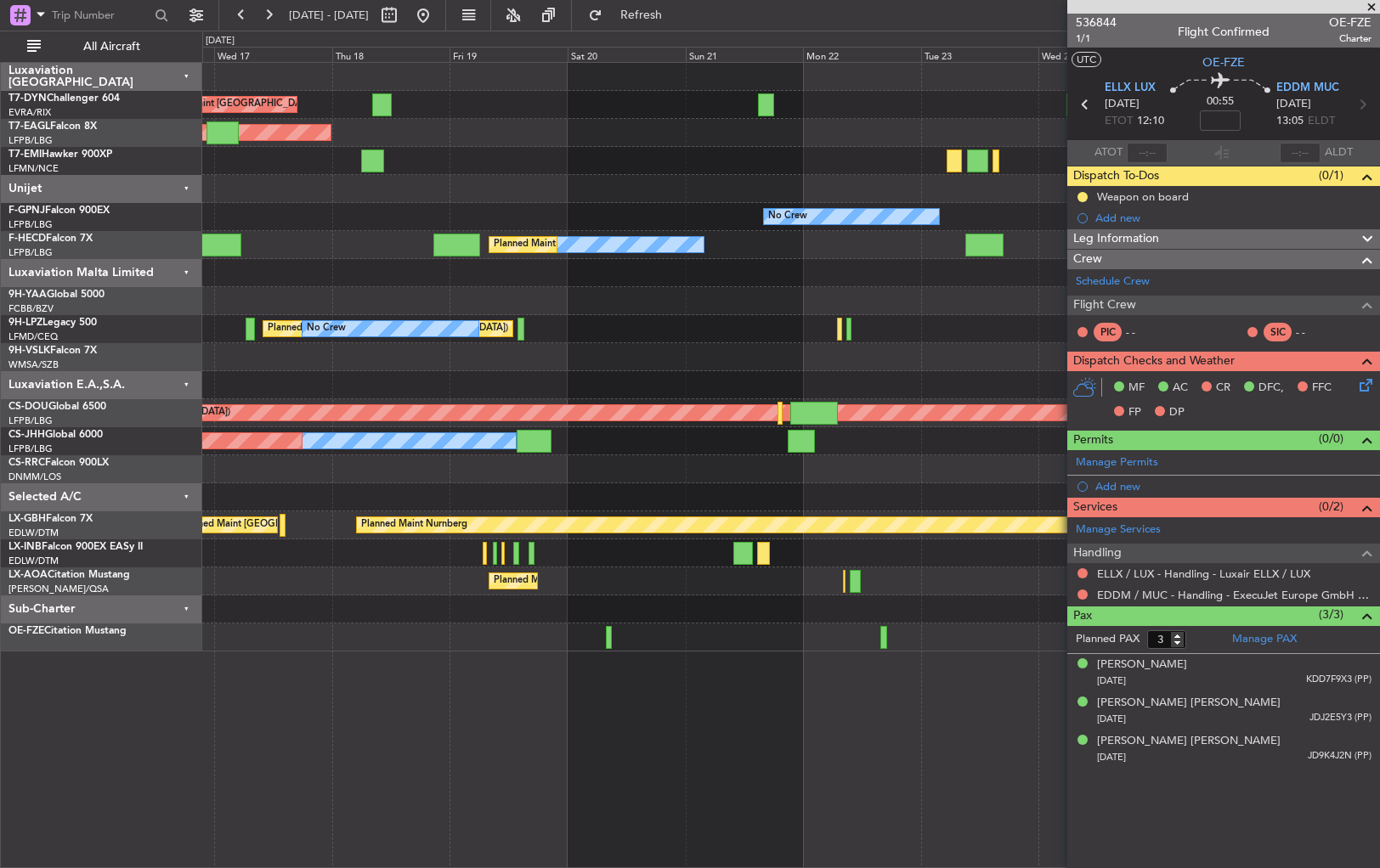
click at [900, 378] on div "Unplanned Maint [GEOGRAPHIC_DATA] (Riga Intl) Planned Maint [US_STATE] ([GEOGRA…" at bounding box center [791, 357] width 1177 height 589
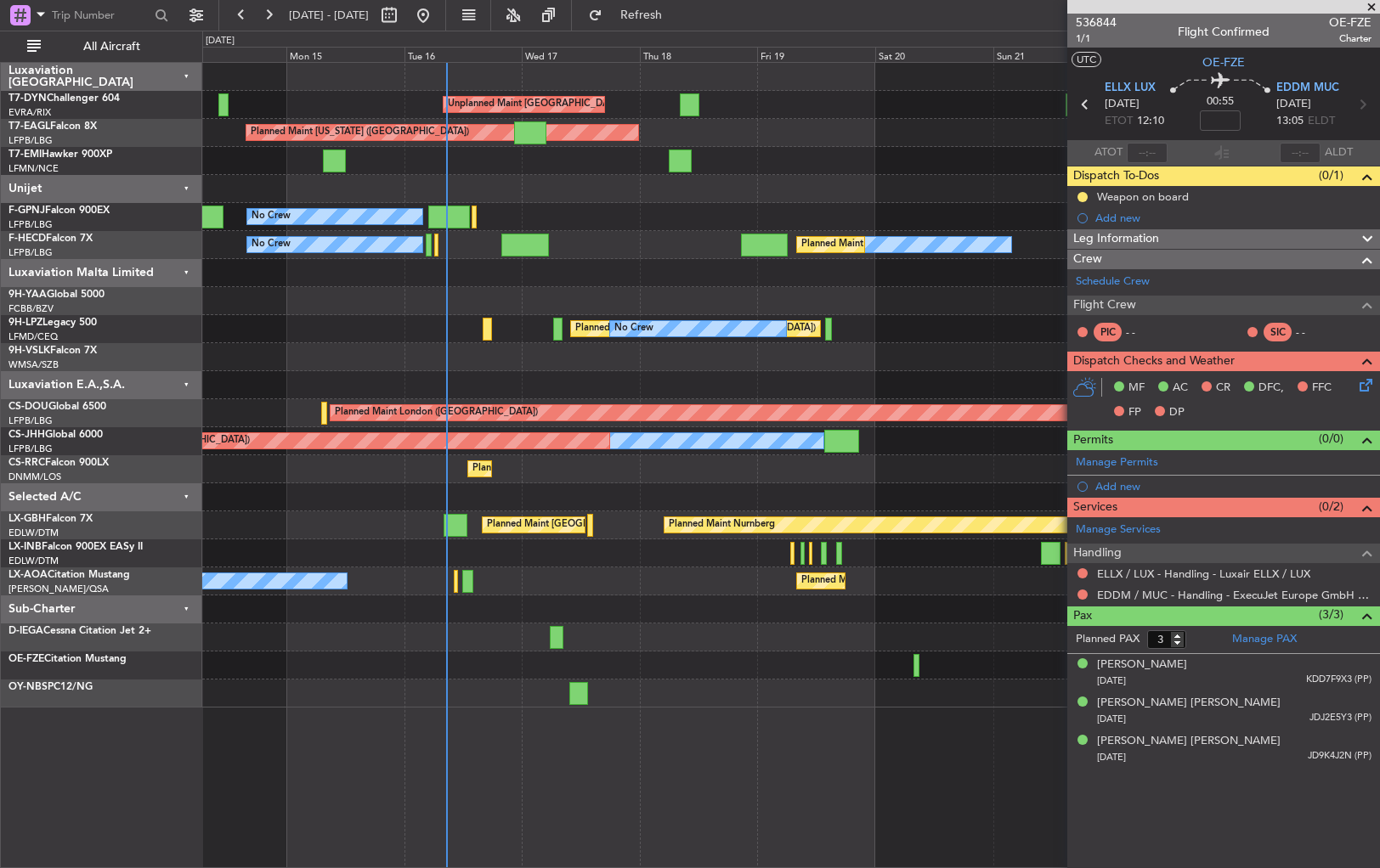
click at [575, 272] on div at bounding box center [791, 273] width 1177 height 28
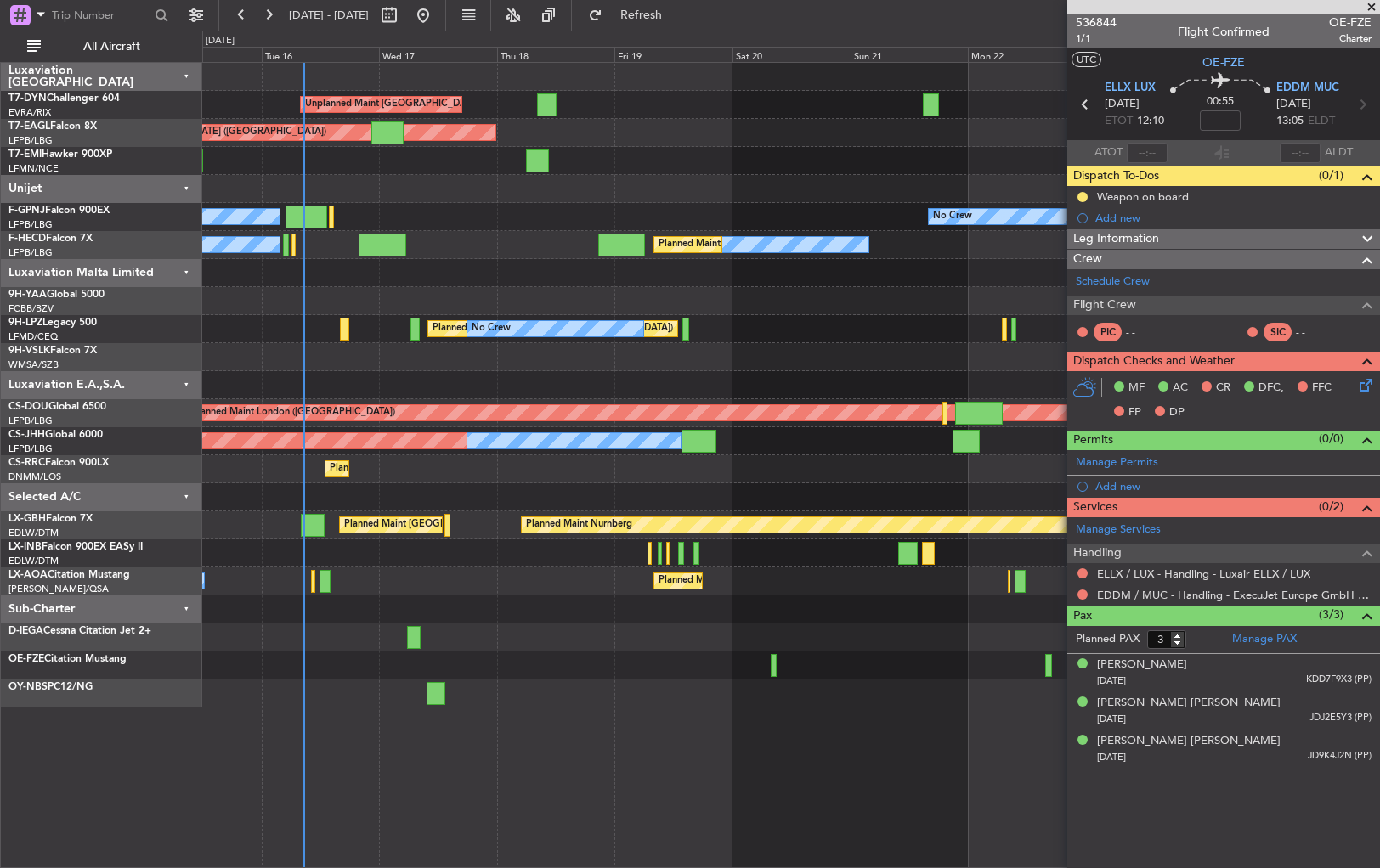
click at [670, 289] on div at bounding box center [791, 301] width 1177 height 28
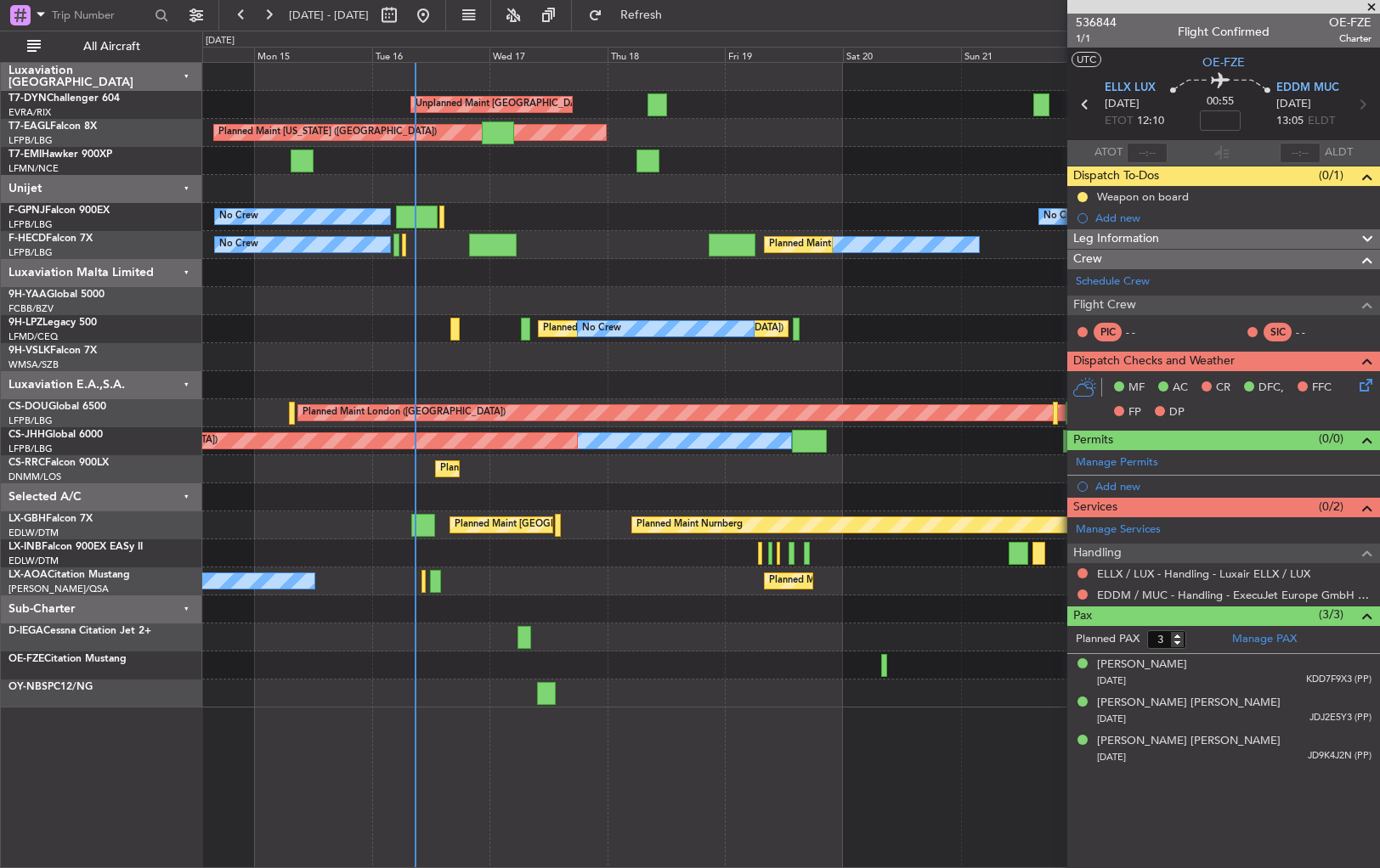
click at [606, 630] on div "Unplanned Maint Riga (Riga Intl) Planned Maint New York (Teterboro) Planned Mai…" at bounding box center [791, 385] width 1177 height 645
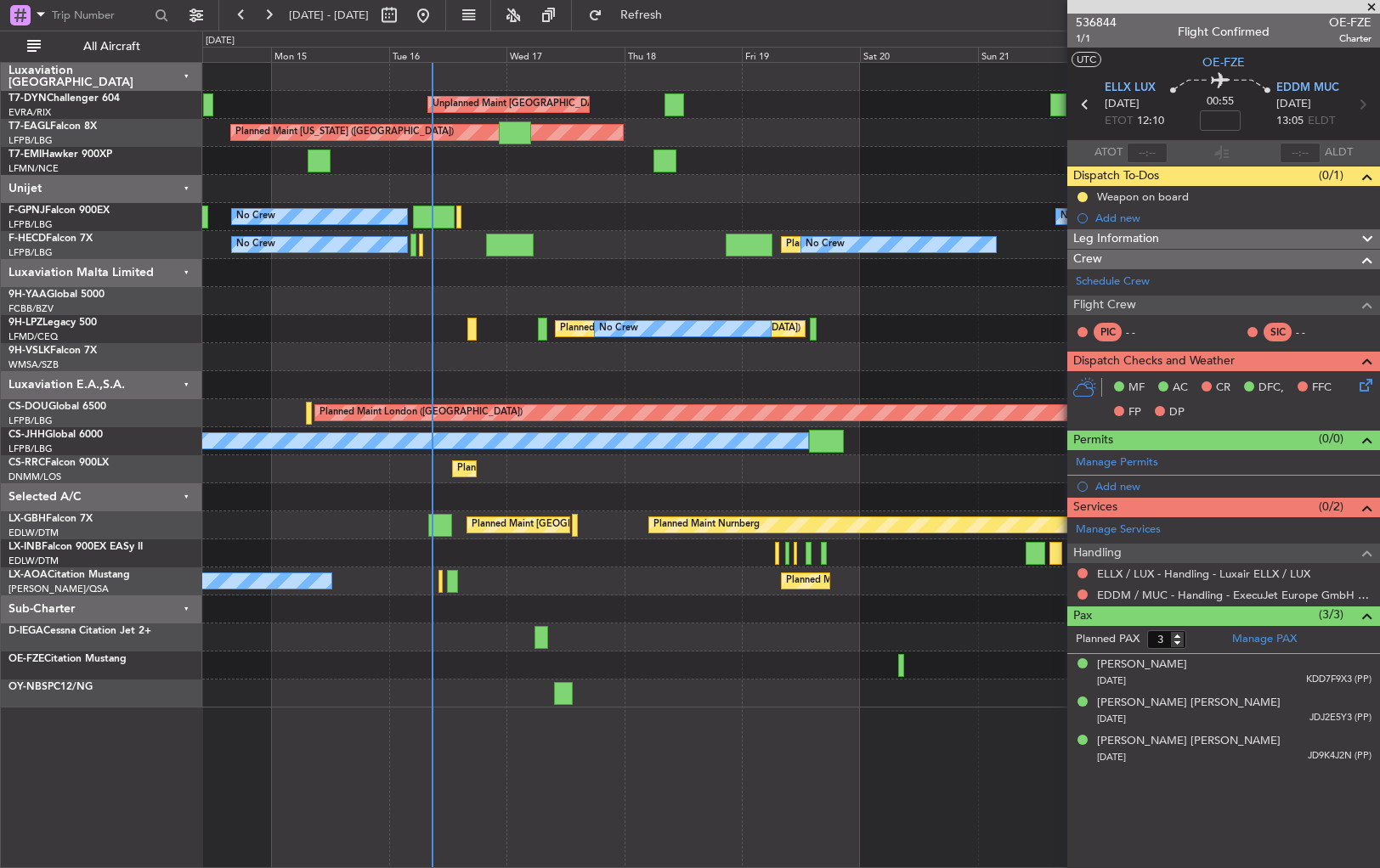
click at [742, 639] on div at bounding box center [791, 637] width 1177 height 28
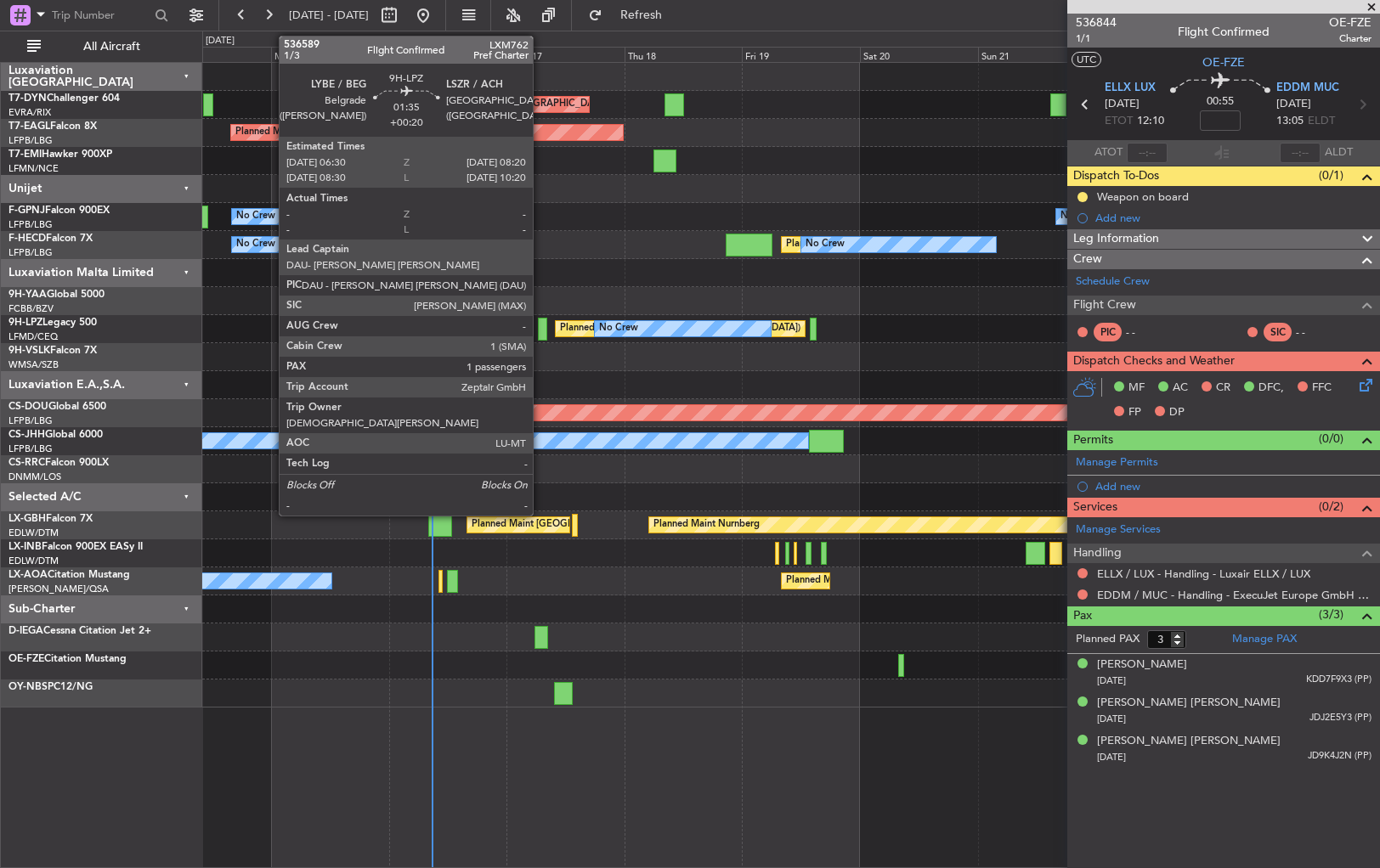
click at [541, 330] on div at bounding box center [543, 329] width 10 height 23
type input "+00:20"
type input "1"
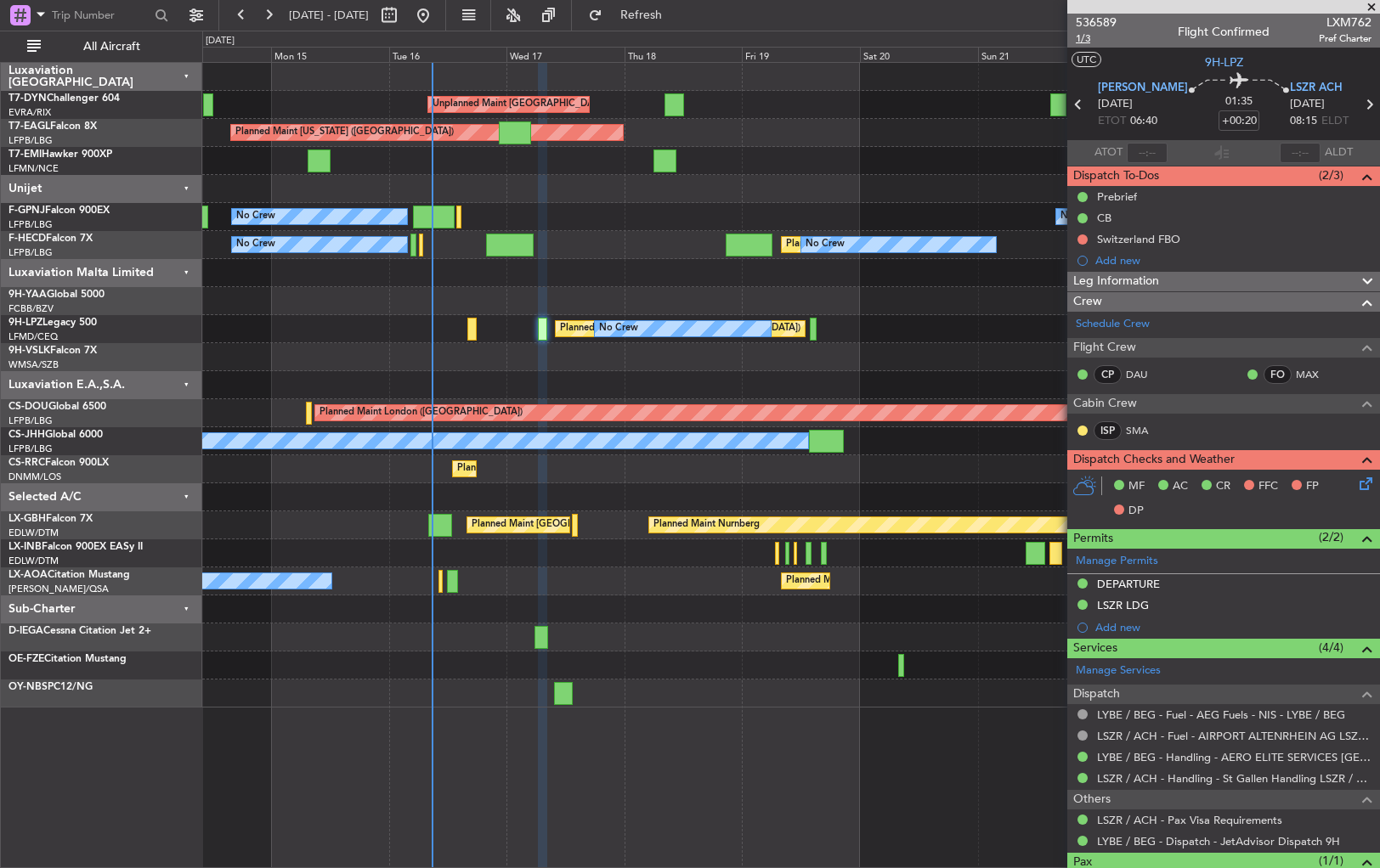
click at [1084, 34] on span "1/3" at bounding box center [1096, 38] width 41 height 15
click at [652, 20] on button "Refresh" at bounding box center [631, 16] width 102 height 27
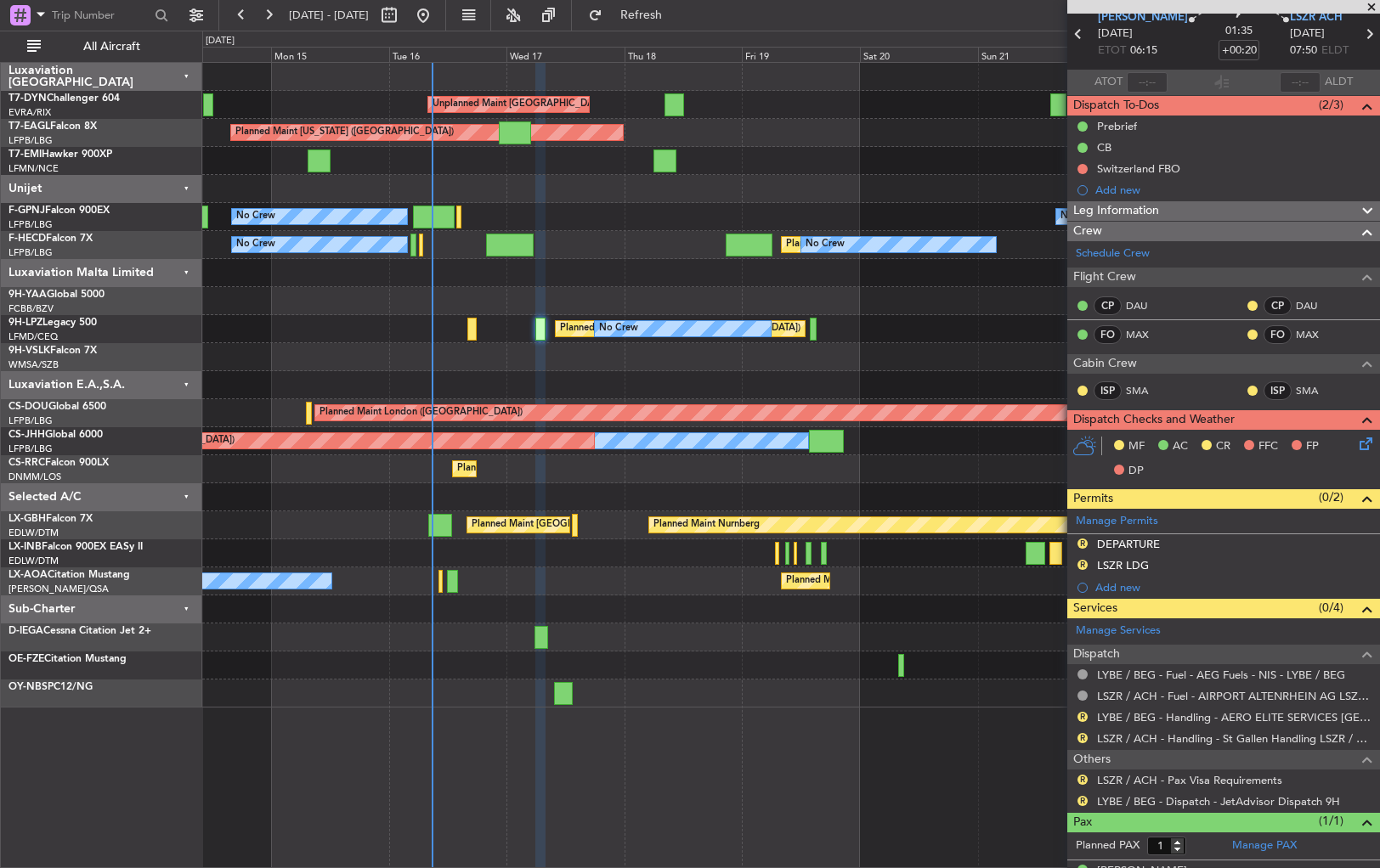
scroll to position [98, 0]
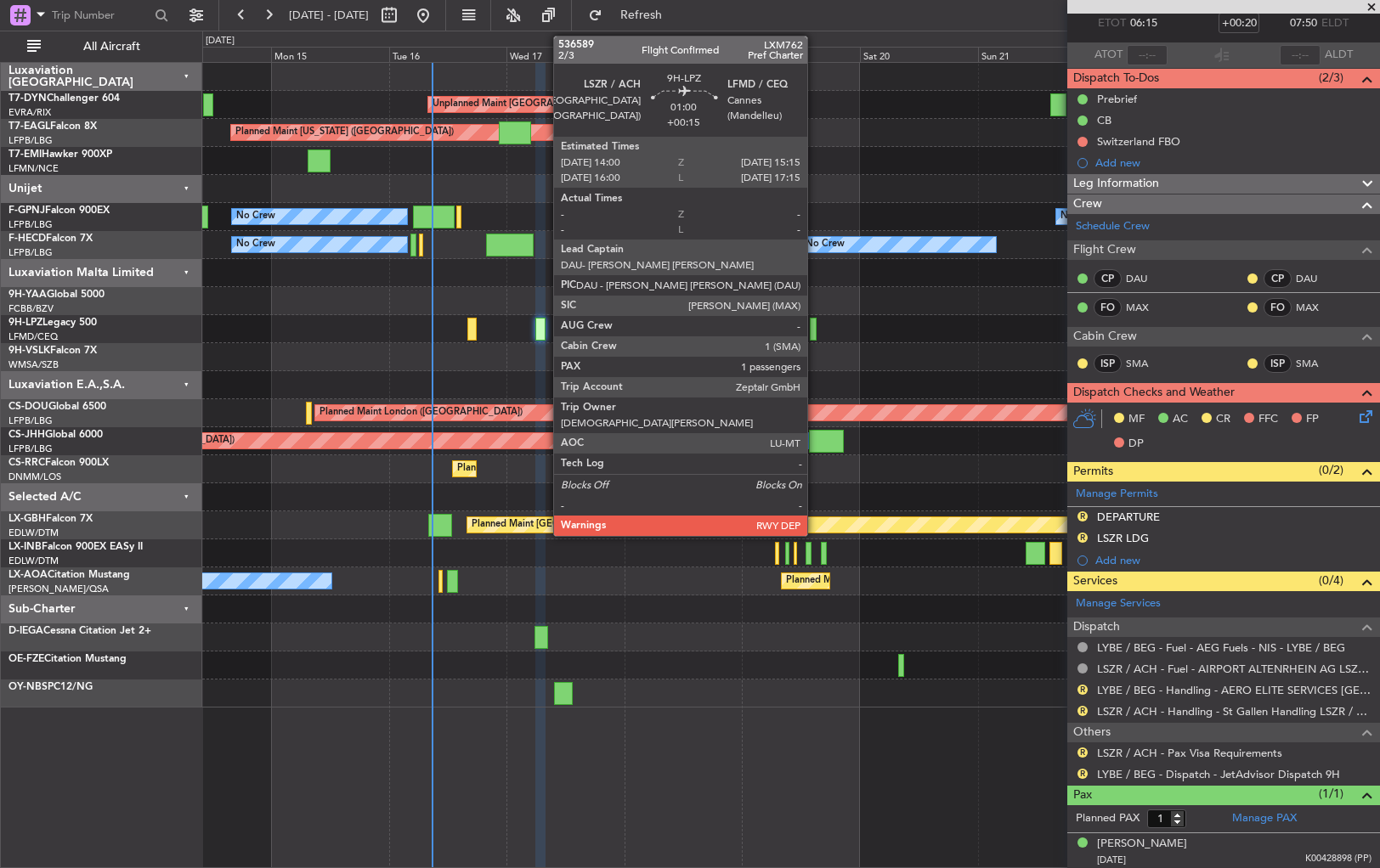
click at [815, 325] on div at bounding box center [813, 329] width 7 height 23
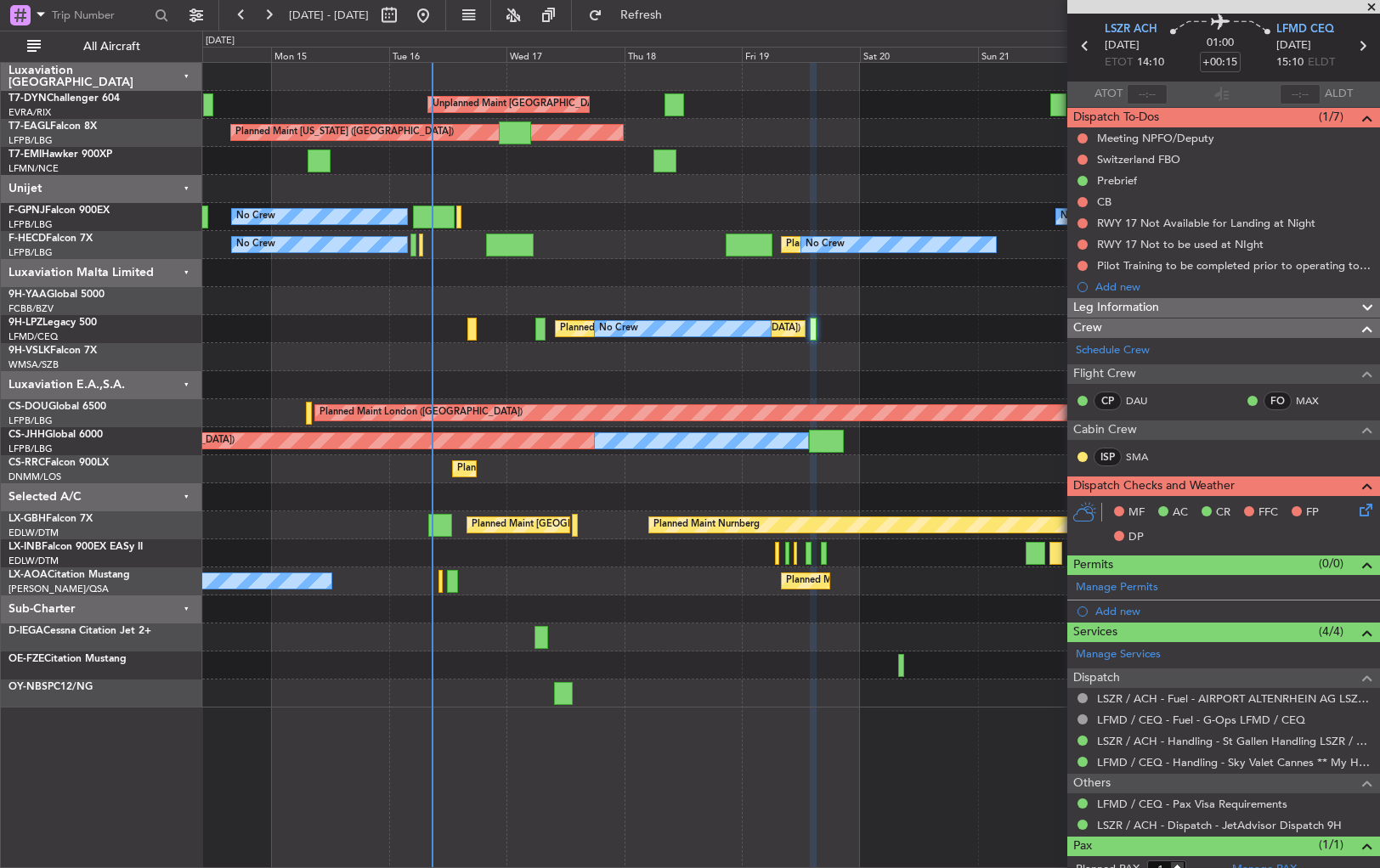
scroll to position [110, 0]
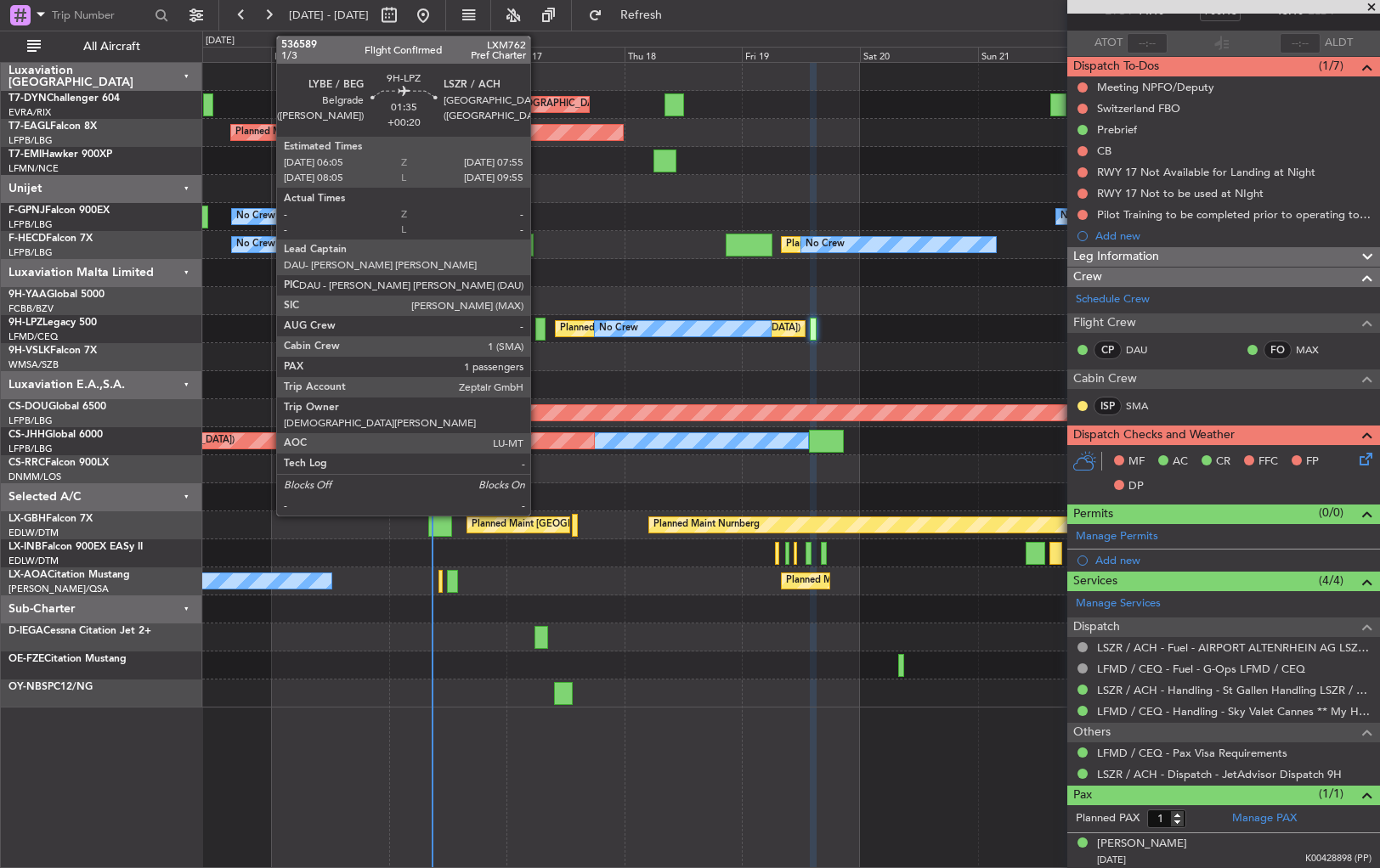
click at [538, 327] on div at bounding box center [540, 329] width 10 height 23
type input "+00:20"
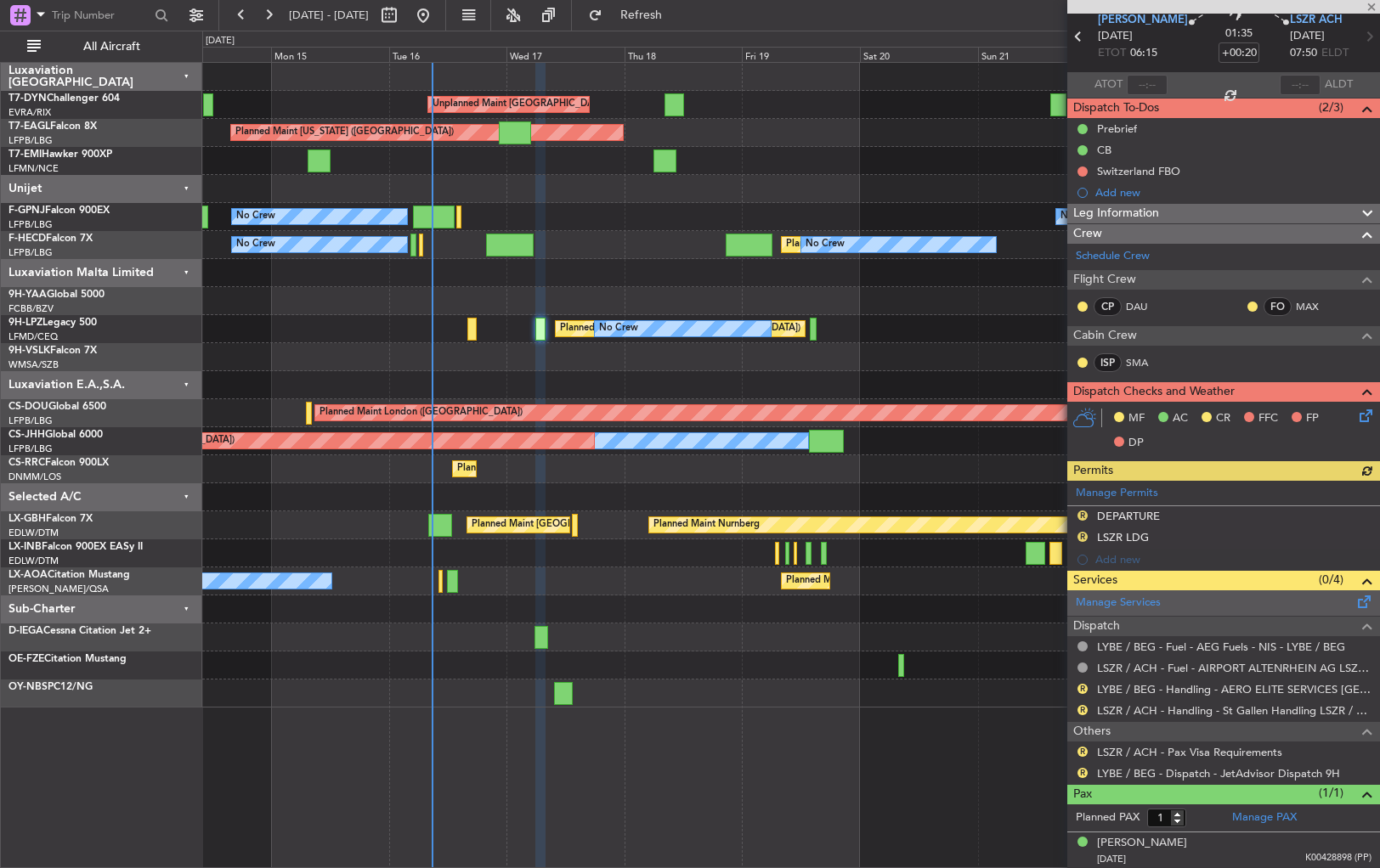
scroll to position [0, 0]
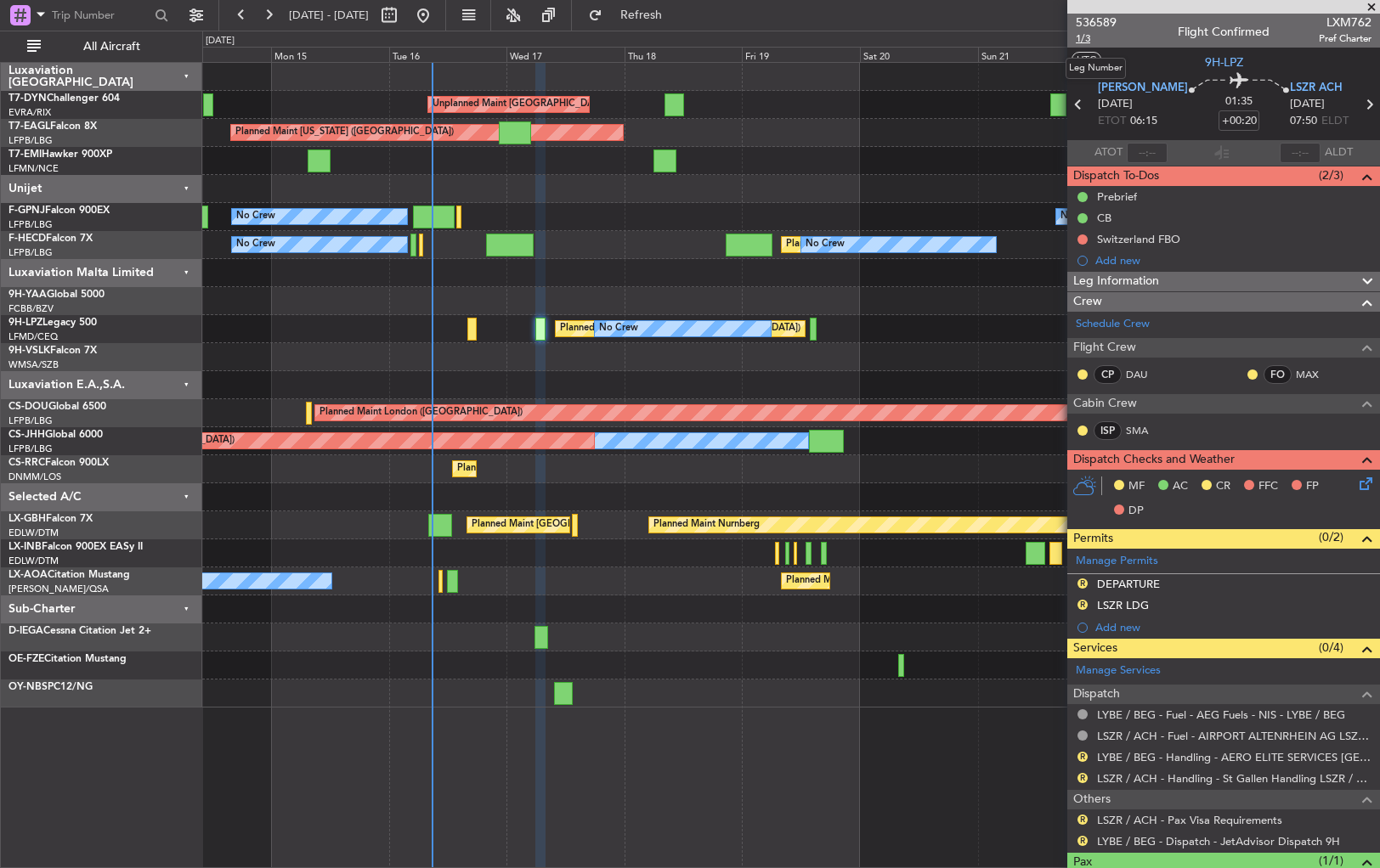
click at [1083, 38] on span "1/3" at bounding box center [1096, 38] width 41 height 15
click at [1101, 21] on span "536589" at bounding box center [1096, 22] width 41 height 17
